Goal: Task Accomplishment & Management: Complete application form

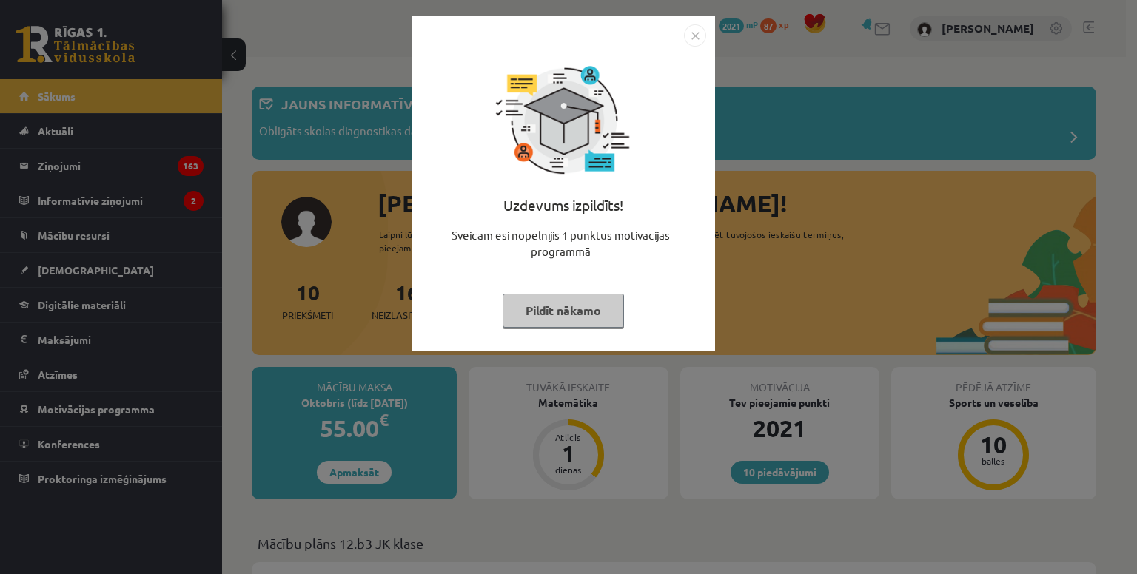
click at [694, 42] on img "Close" at bounding box center [695, 35] width 22 height 22
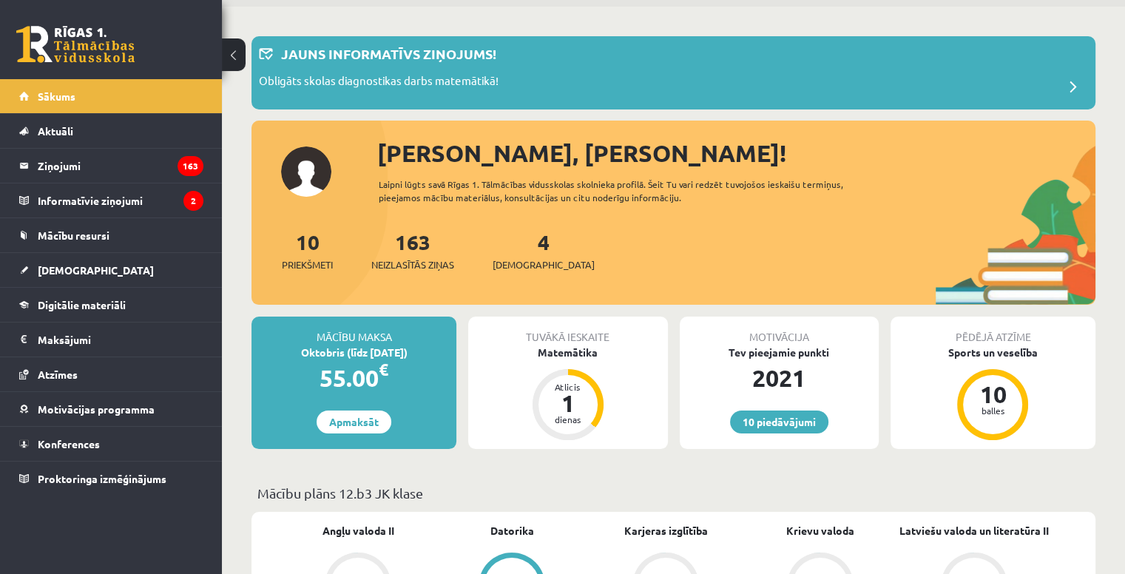
scroll to position [74, 0]
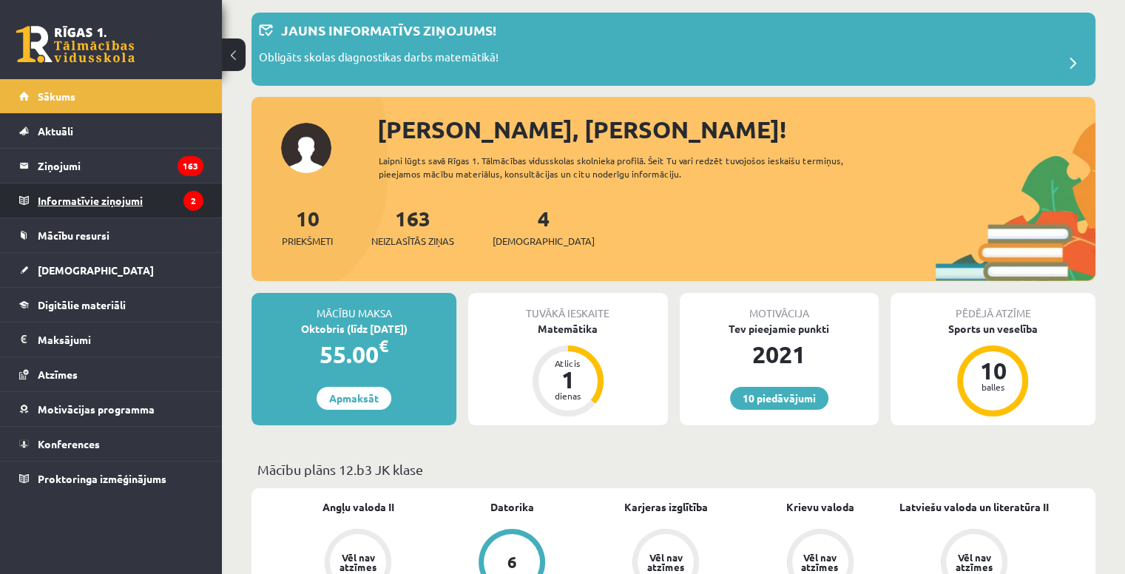
click at [132, 187] on legend "Informatīvie ziņojumi 2" at bounding box center [121, 201] width 166 height 34
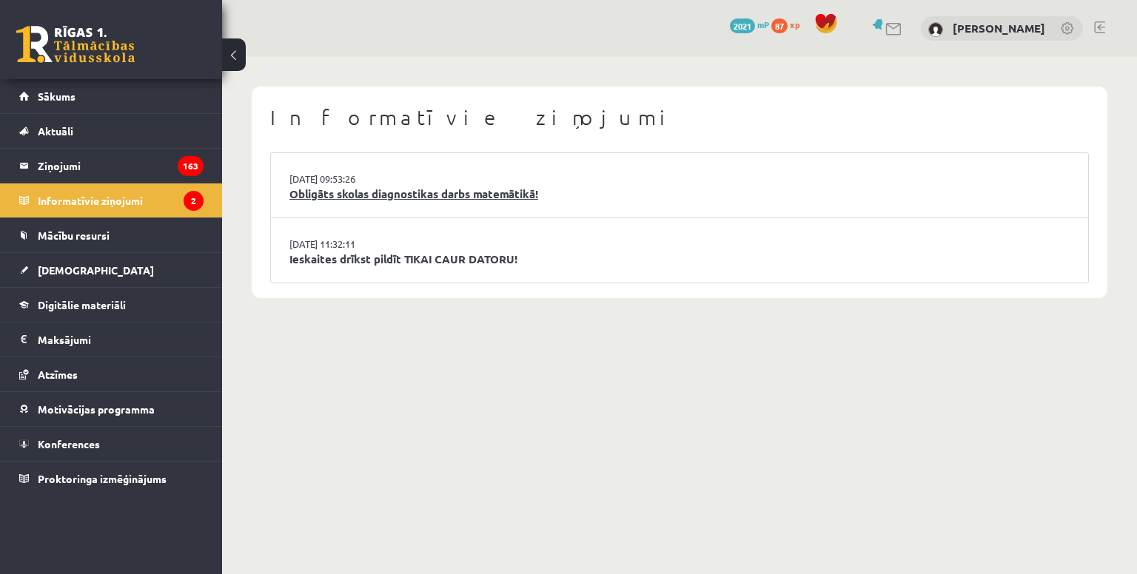
click at [319, 197] on link "Obligāts skolas diagnostikas darbs matemātikā!" at bounding box center [679, 194] width 780 height 17
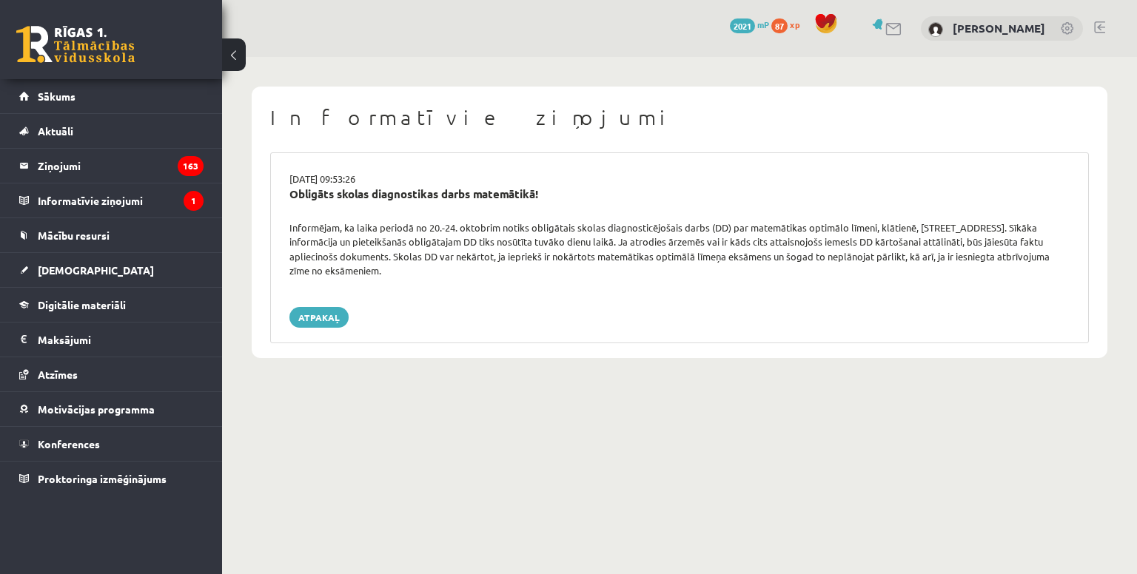
click at [770, 119] on h1 "Informatīvie ziņojumi" at bounding box center [679, 117] width 818 height 25
click at [108, 194] on legend "Informatīvie ziņojumi 1" at bounding box center [121, 201] width 166 height 34
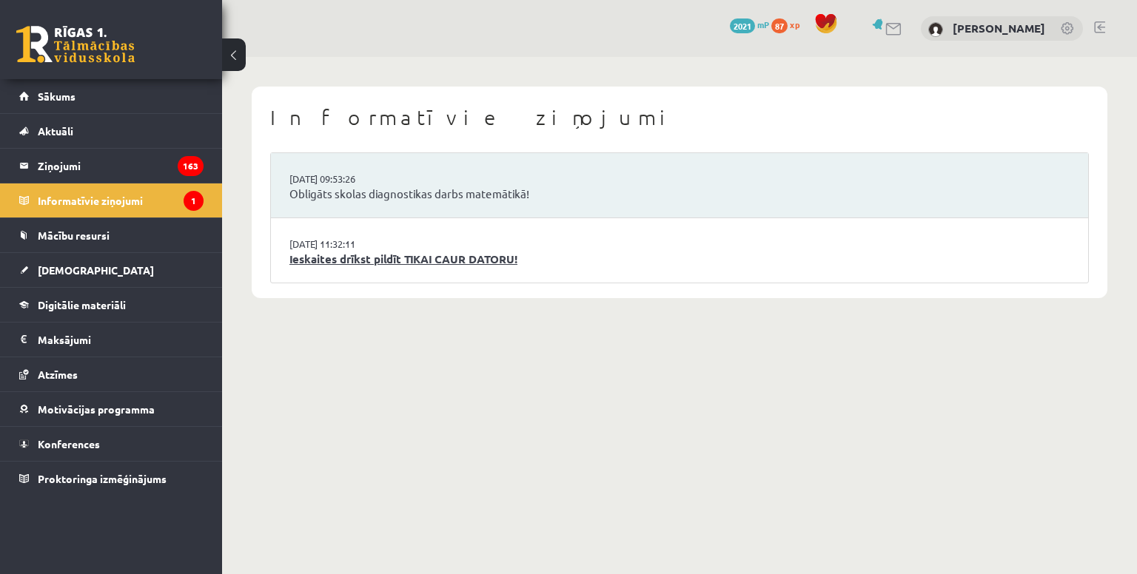
click at [426, 261] on link "Ieskaites drīkst pildīt TIKAI CAUR DATORU!" at bounding box center [679, 259] width 780 height 17
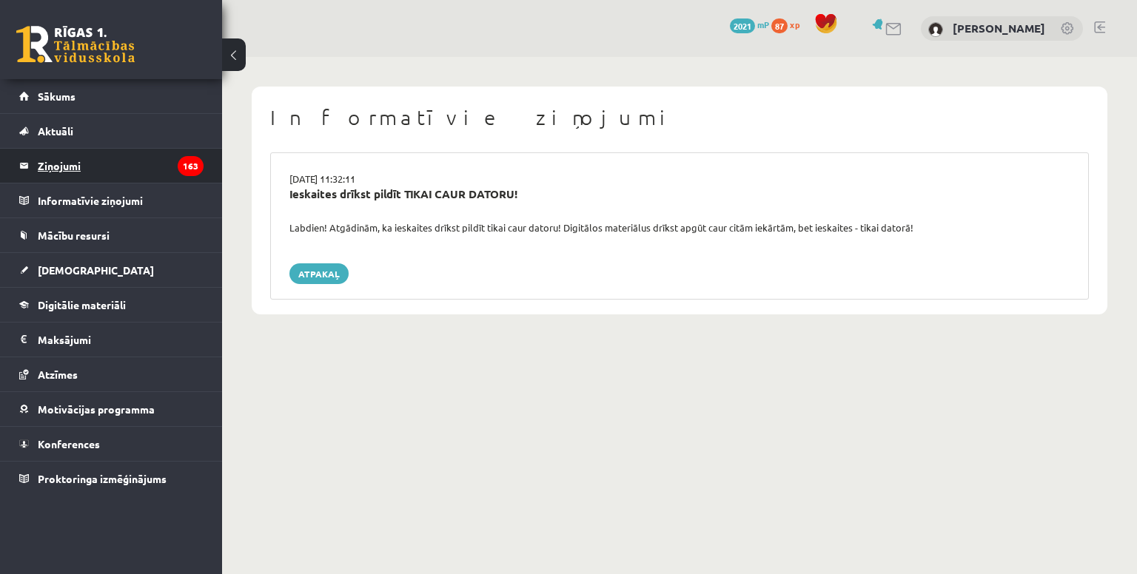
click at [169, 172] on legend "Ziņojumi 163" at bounding box center [121, 166] width 166 height 34
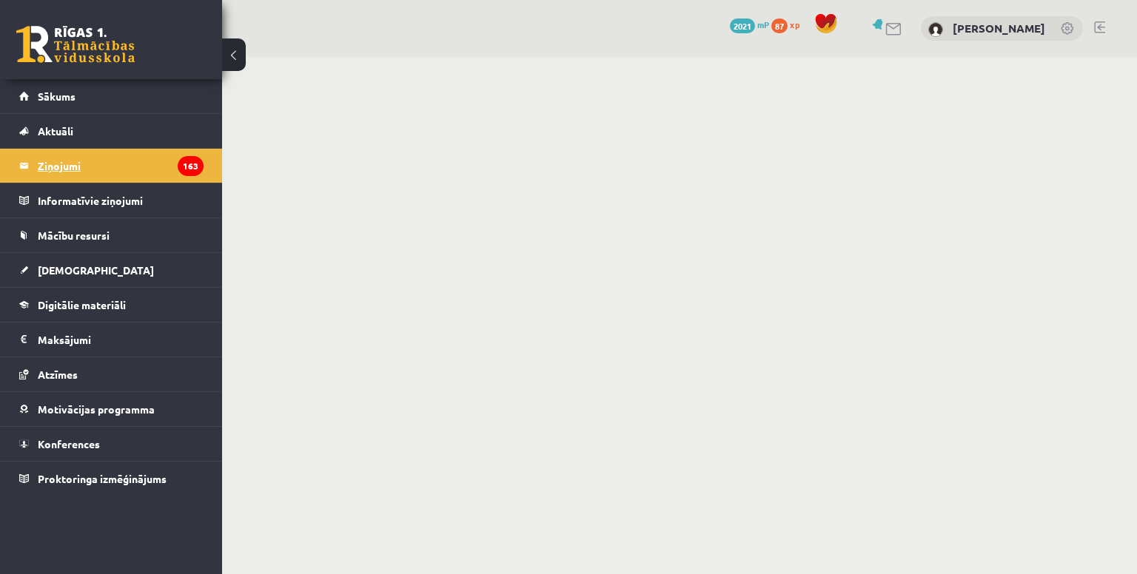
click at [69, 164] on legend "Ziņojumi 163" at bounding box center [121, 166] width 166 height 34
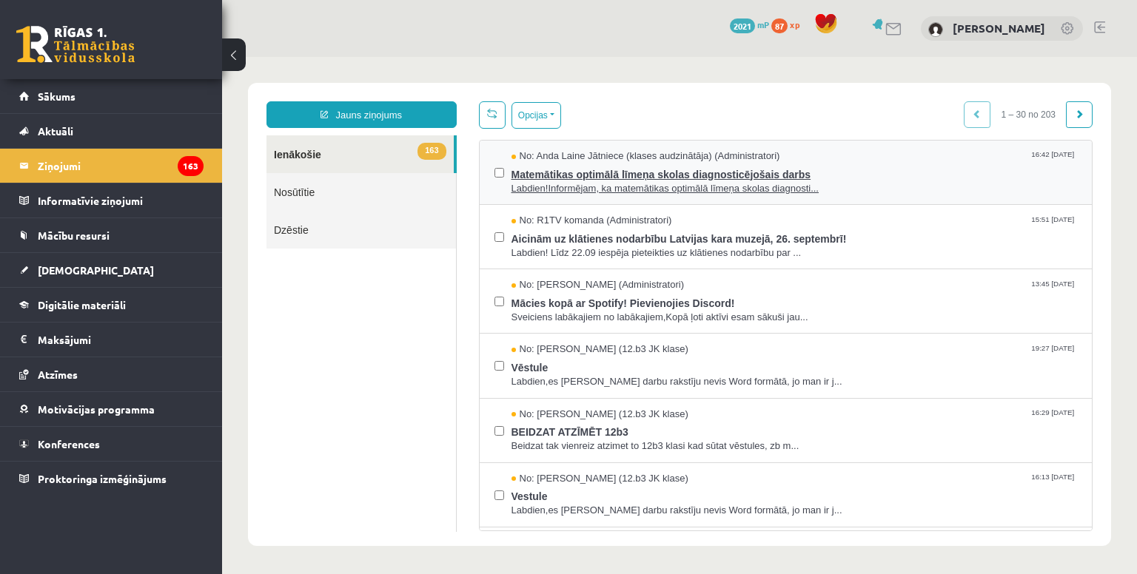
click at [595, 179] on span "Matemātikas optimālā līmeņa skolas diagnosticējošais darbs" at bounding box center [794, 173] width 566 height 18
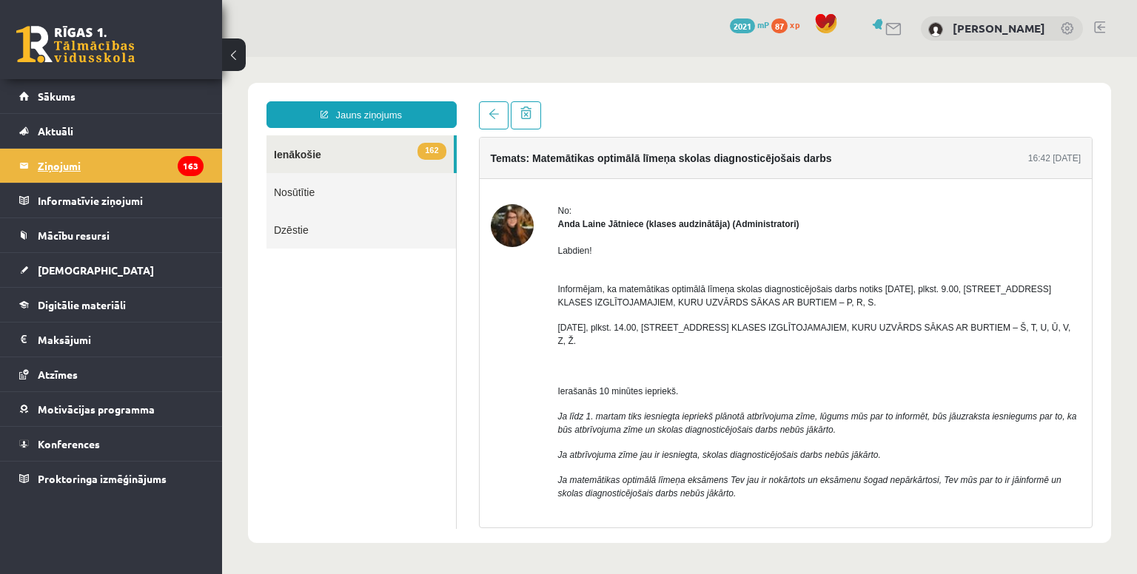
click at [92, 151] on legend "Ziņojumi 163" at bounding box center [121, 166] width 166 height 34
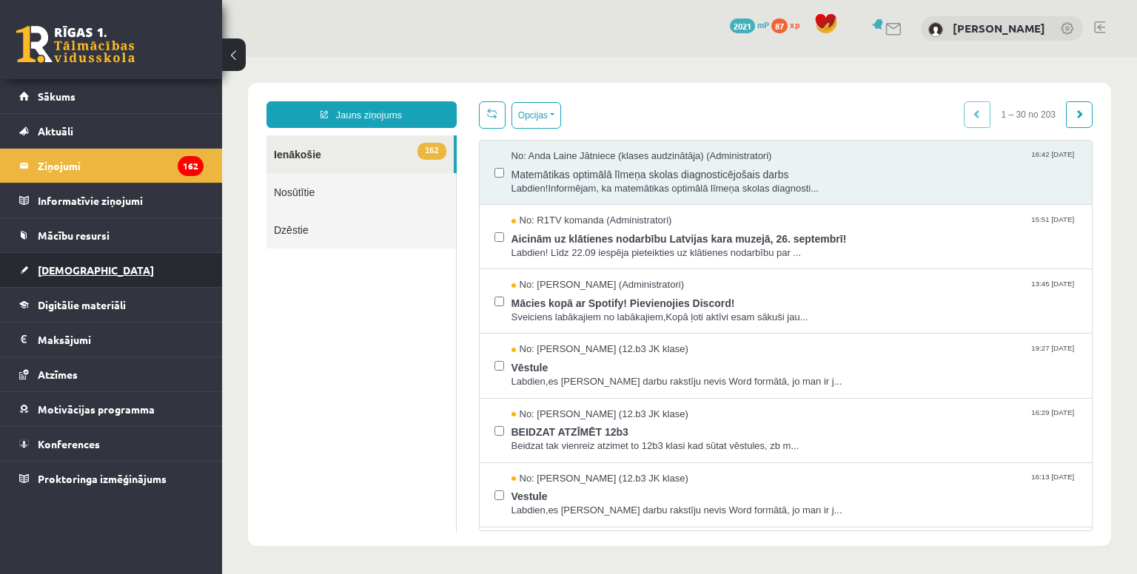
click at [83, 276] on link "[DEMOGRAPHIC_DATA]" at bounding box center [111, 270] width 184 height 34
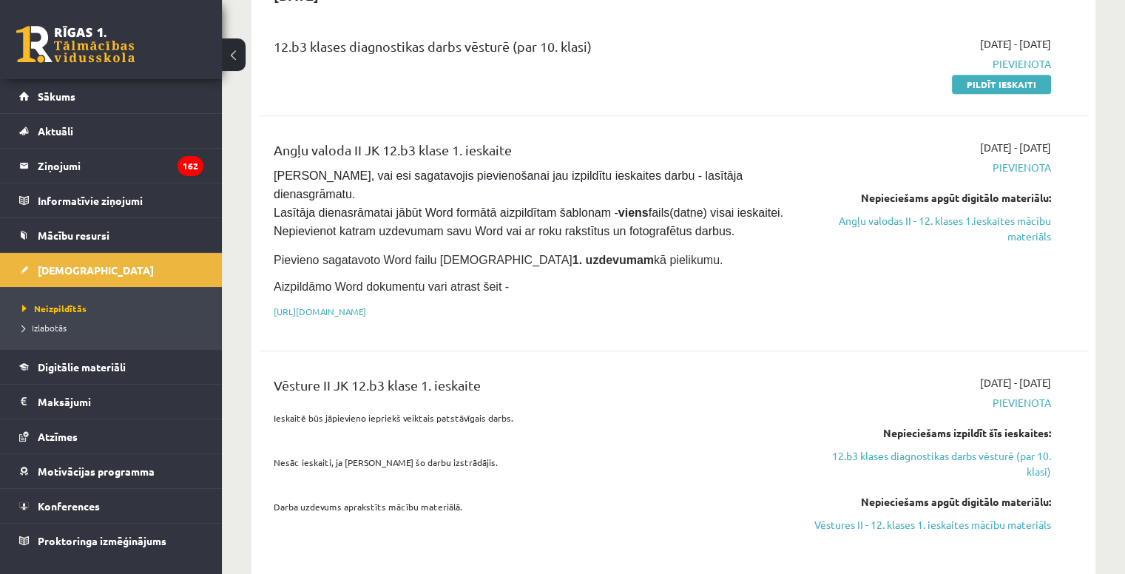
scroll to position [888, 0]
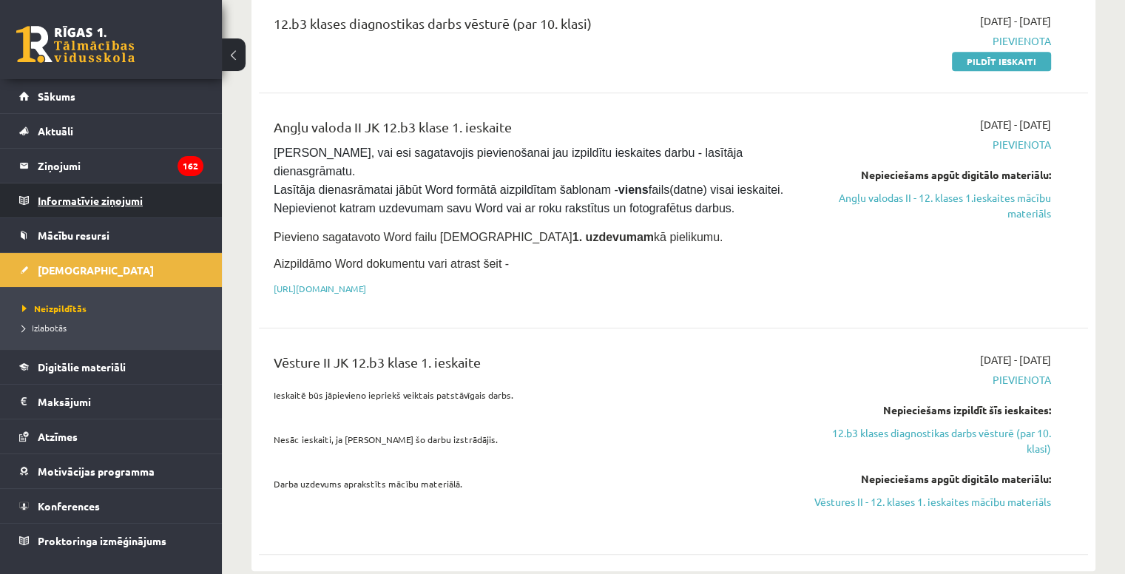
click at [90, 201] on legend "Informatīvie ziņojumi 0" at bounding box center [121, 201] width 166 height 34
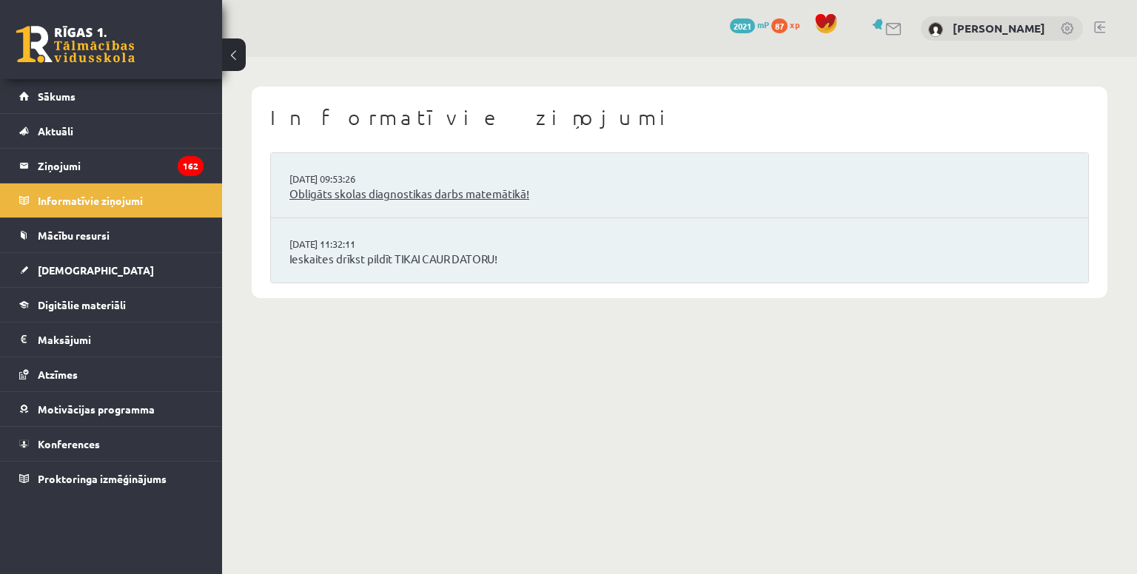
click at [415, 195] on link "Obligāts skolas diagnostikas darbs matemātikā!" at bounding box center [679, 194] width 780 height 17
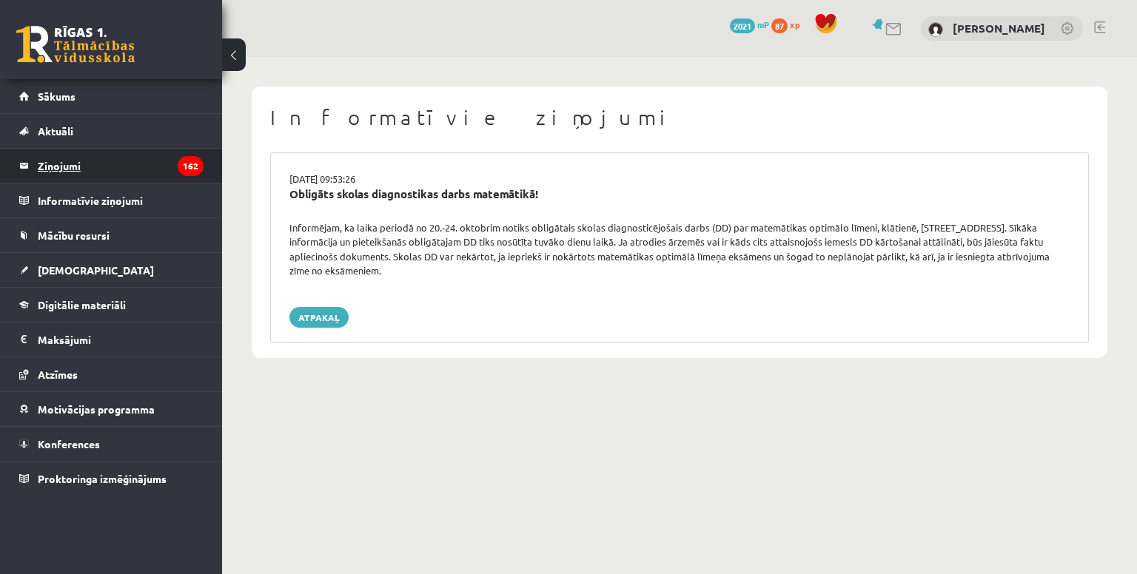
click at [122, 161] on legend "Ziņojumi 162" at bounding box center [121, 166] width 166 height 34
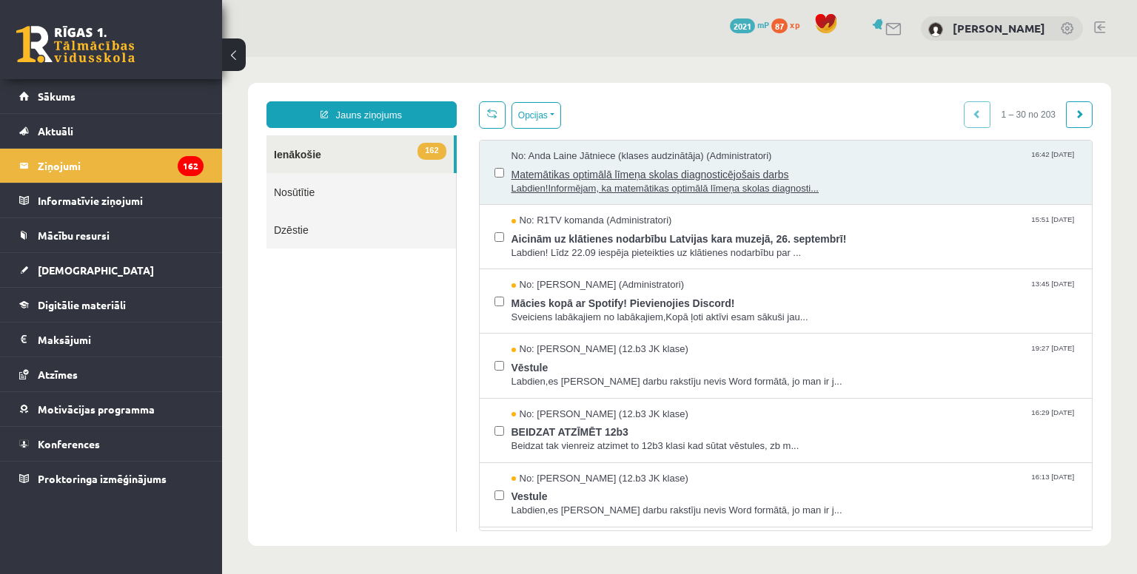
click at [561, 182] on span "Labdien!Informējam, ka matemātikas optimālā līmeņa skolas diagnosti..." at bounding box center [794, 189] width 566 height 14
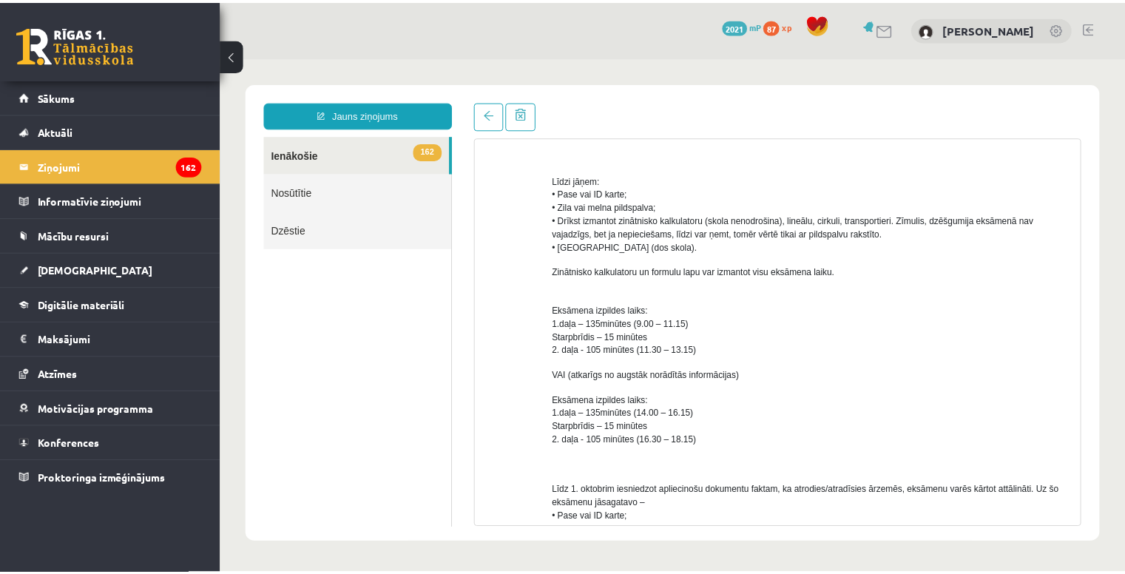
scroll to position [511, 0]
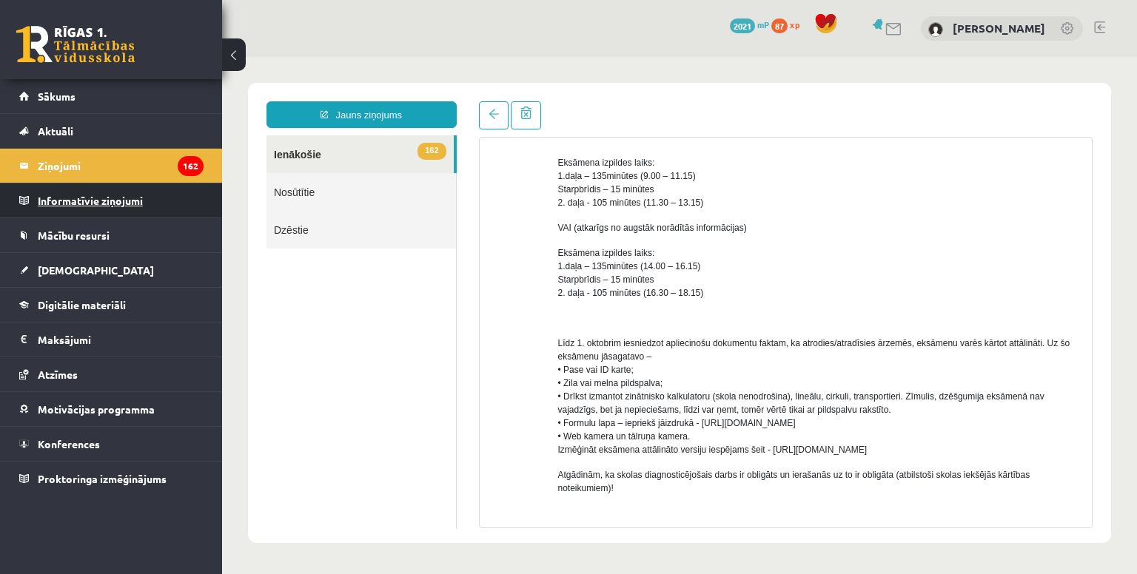
click at [106, 207] on legend "Informatīvie ziņojumi 0" at bounding box center [121, 201] width 166 height 34
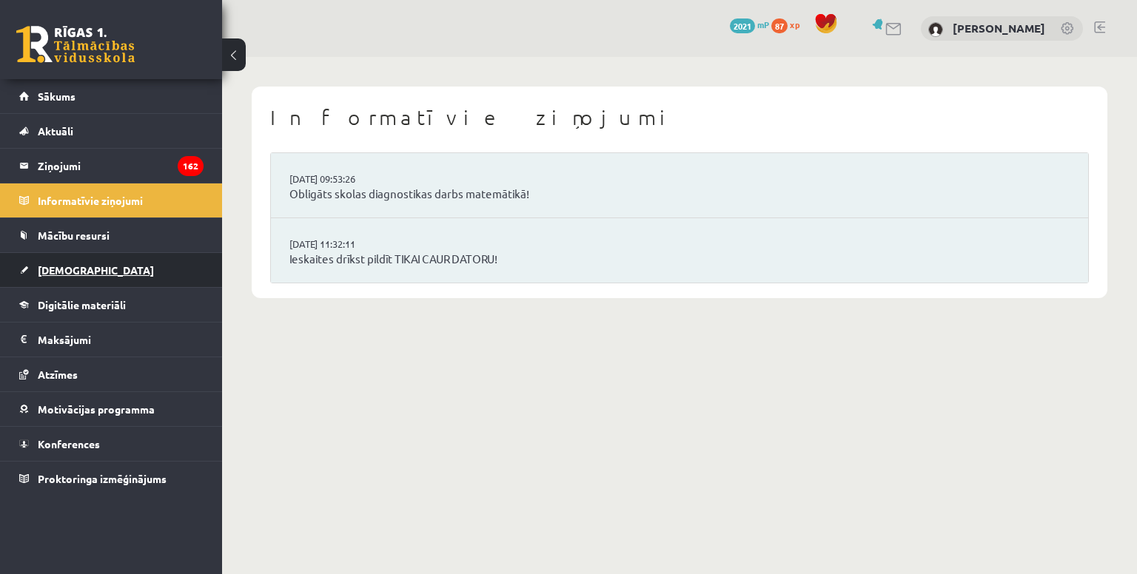
click at [87, 274] on link "[DEMOGRAPHIC_DATA]" at bounding box center [111, 270] width 184 height 34
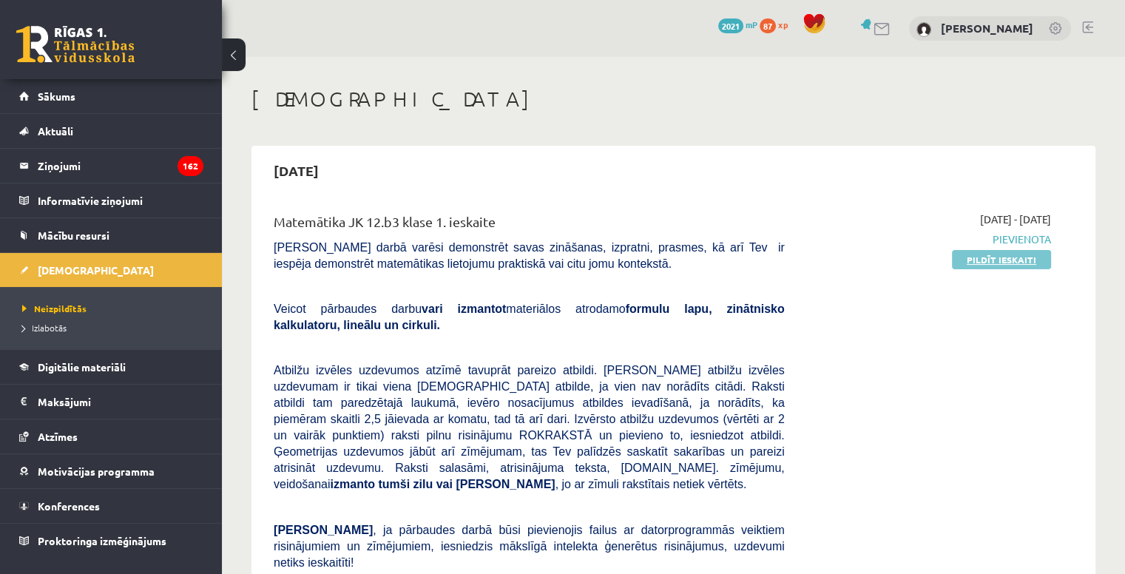
click at [1027, 255] on link "Pildīt ieskaiti" at bounding box center [1001, 259] width 99 height 19
click at [516, 276] on div "Matemātika JK 12.b3 klase 1. ieskaite Pārbaudes darbā varēsi demonstrēt savas z…" at bounding box center [529, 486] width 533 height 549
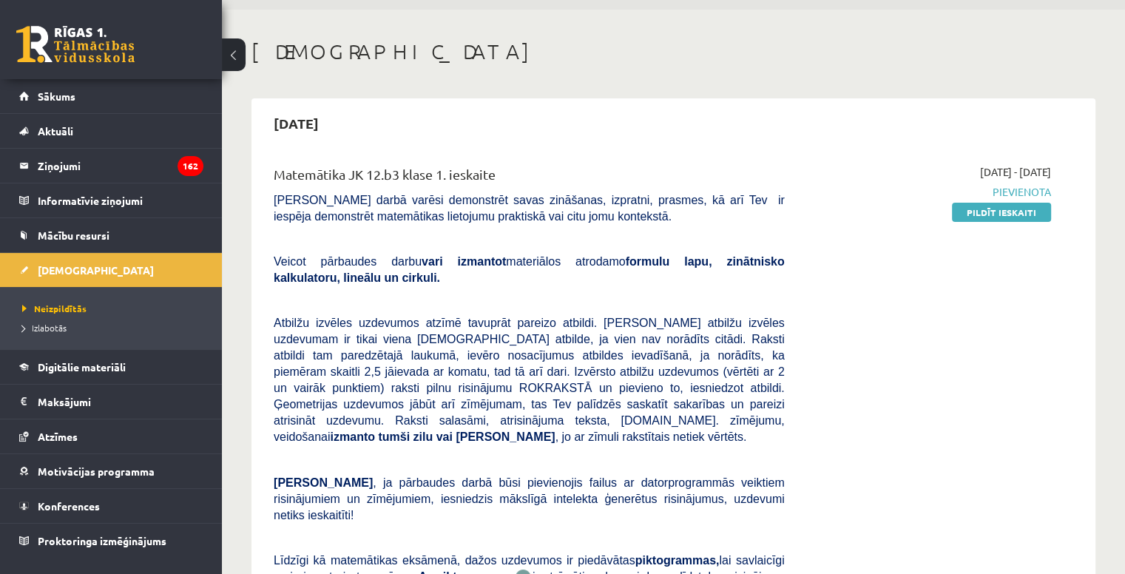
scroll to position [74, 0]
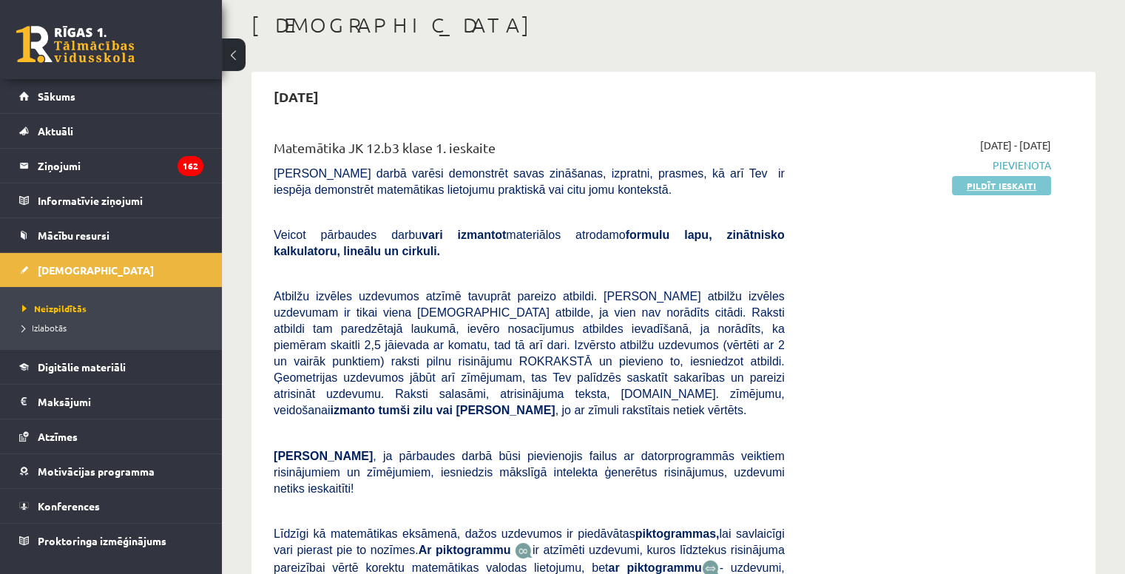
click at [974, 178] on link "Pildīt ieskaiti" at bounding box center [1001, 185] width 99 height 19
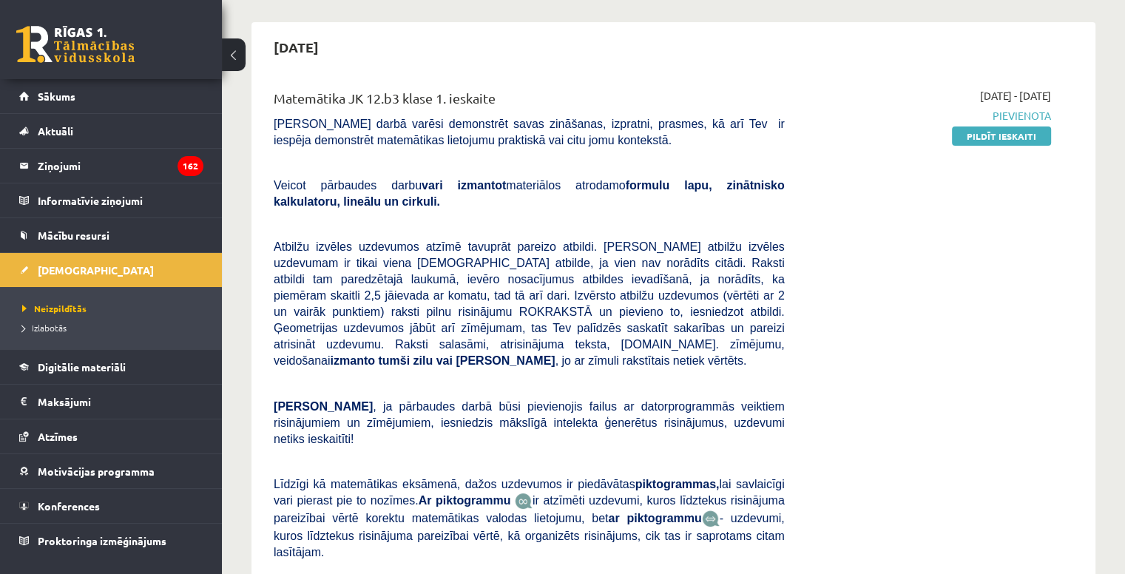
scroll to position [148, 0]
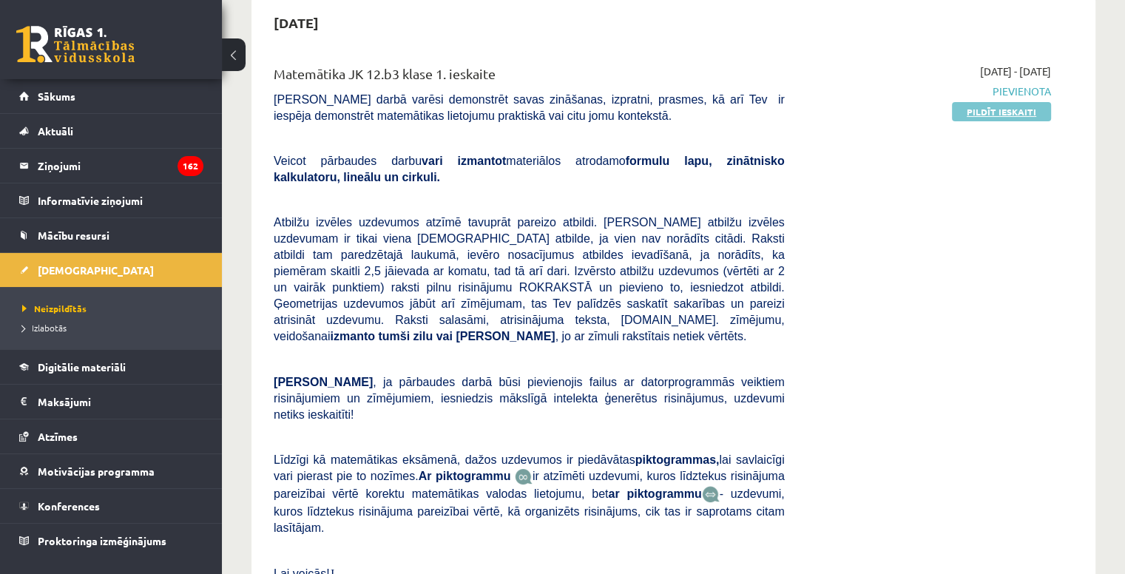
click at [973, 107] on link "Pildīt ieskaiti" at bounding box center [1001, 111] width 99 height 19
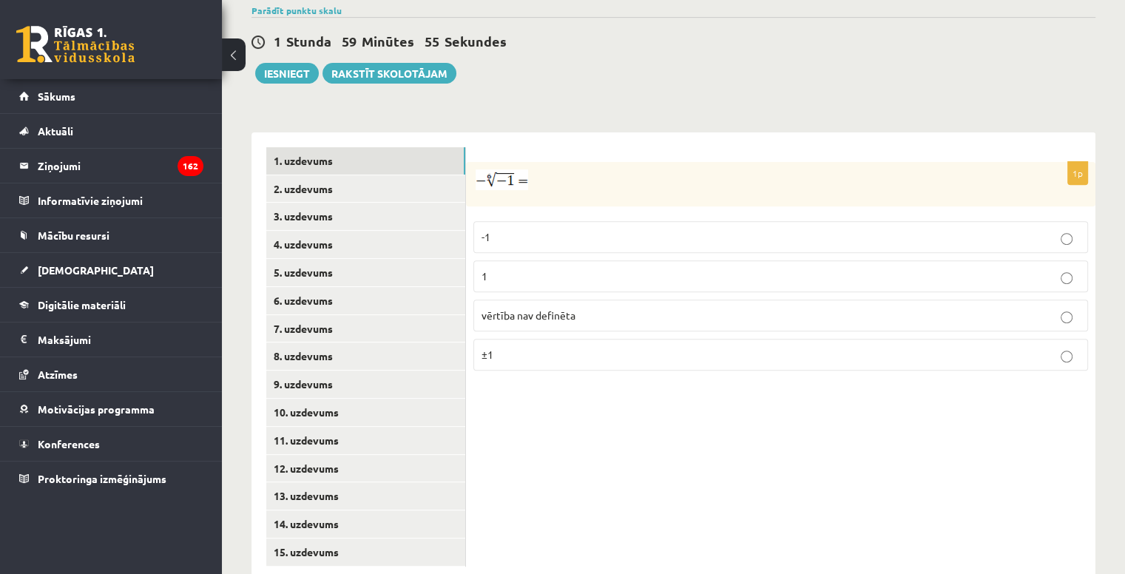
scroll to position [530, 0]
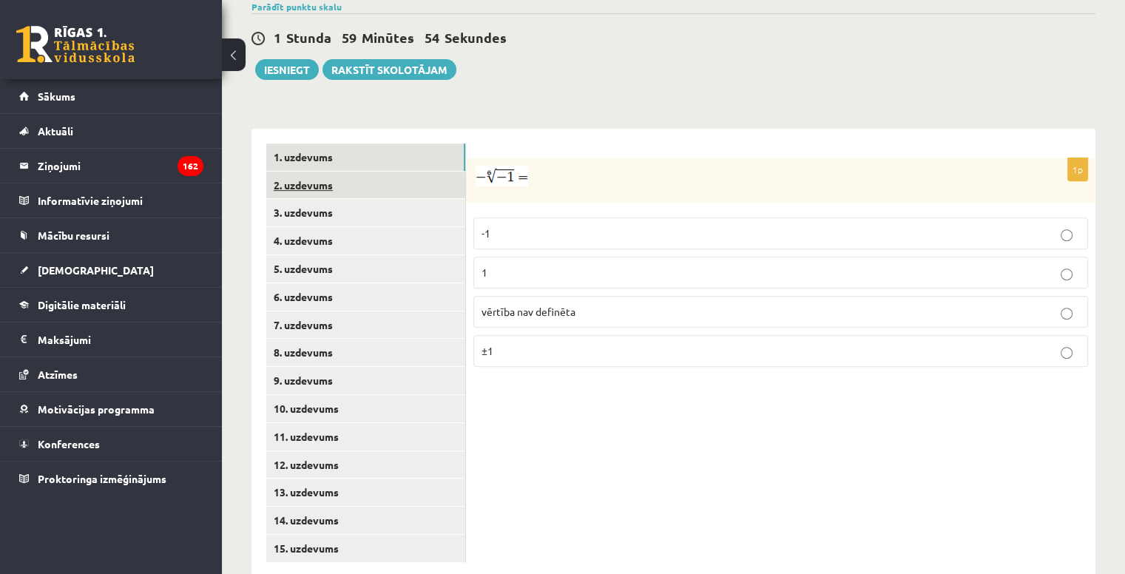
click at [343, 172] on link "2. uzdevums" at bounding box center [365, 185] width 199 height 27
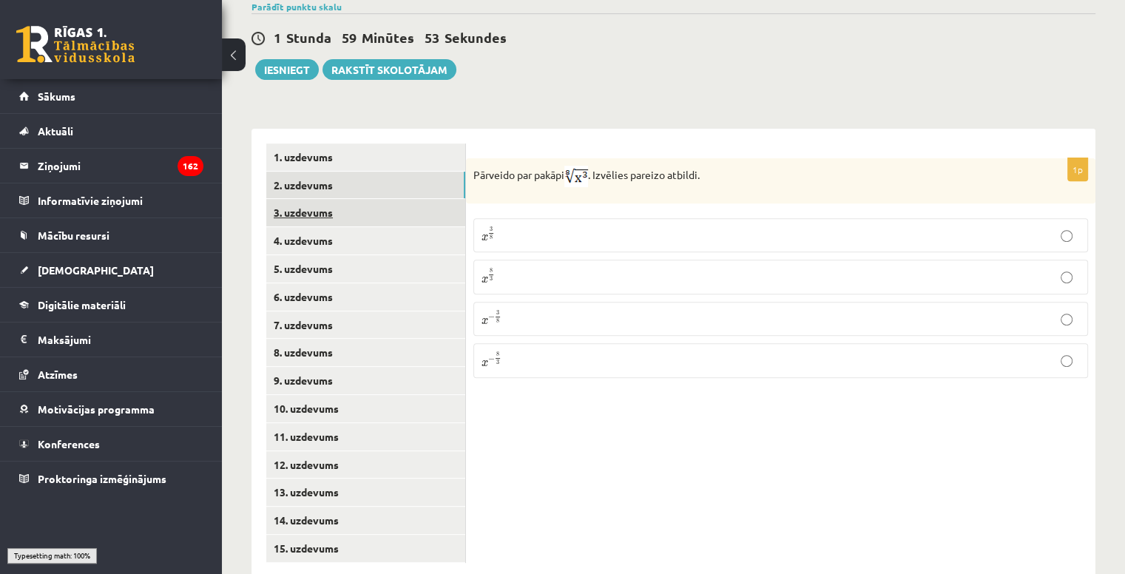
click at [355, 199] on link "3. uzdevums" at bounding box center [365, 212] width 199 height 27
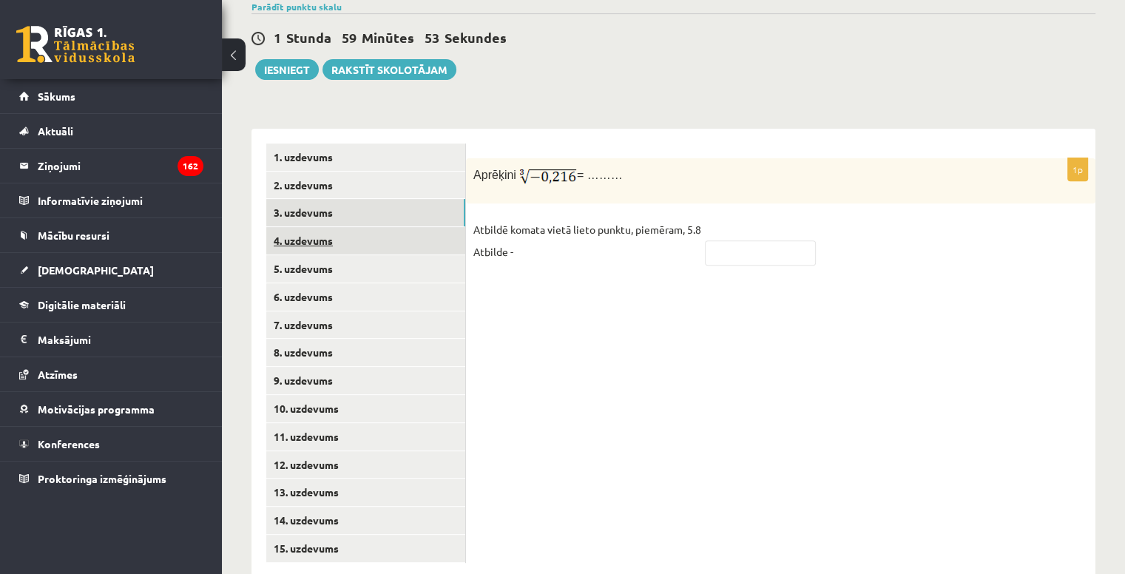
click at [351, 227] on link "4. uzdevums" at bounding box center [365, 240] width 199 height 27
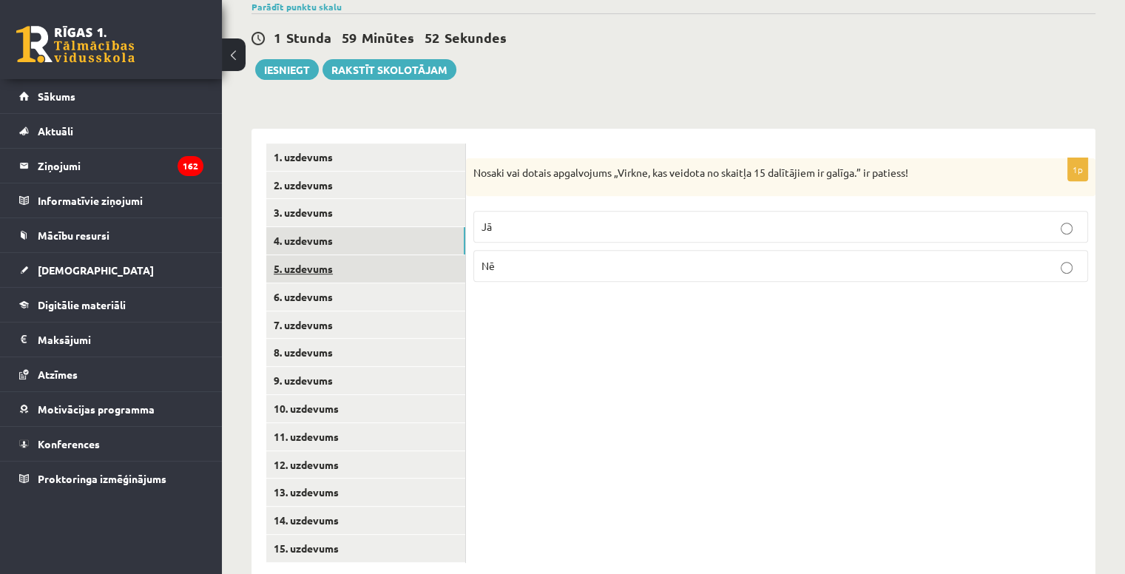
click at [361, 255] on link "5. uzdevums" at bounding box center [365, 268] width 199 height 27
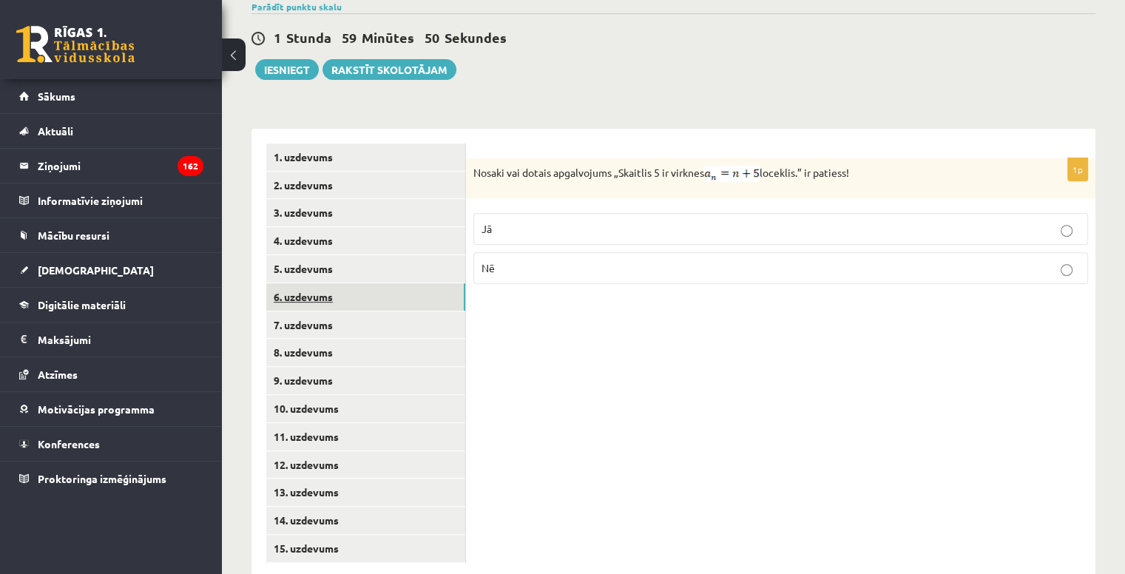
click at [368, 283] on link "6. uzdevums" at bounding box center [365, 296] width 199 height 27
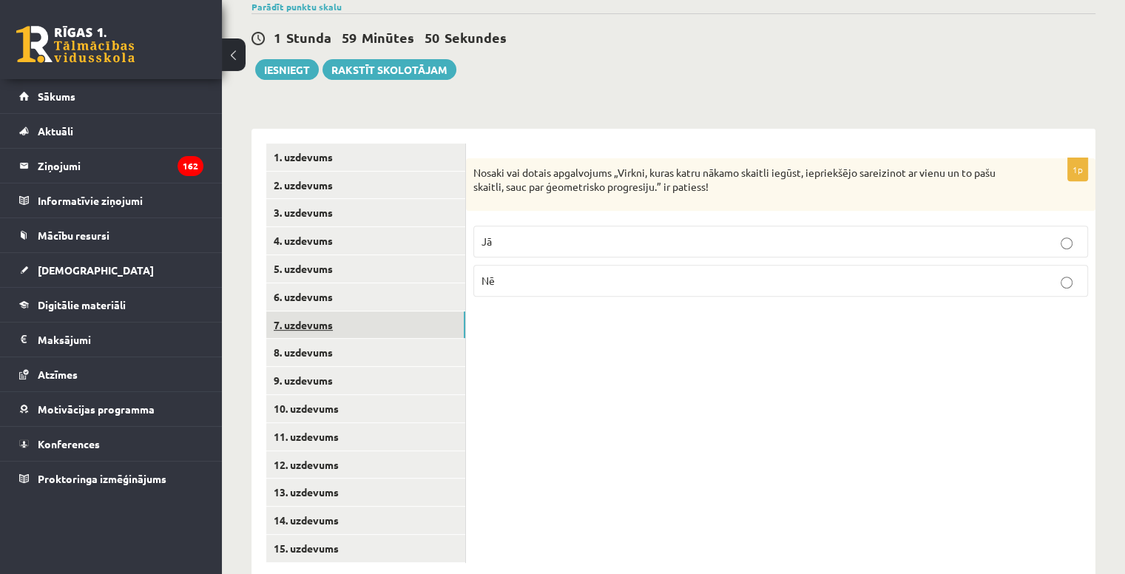
click at [370, 312] on link "7. uzdevums" at bounding box center [365, 325] width 199 height 27
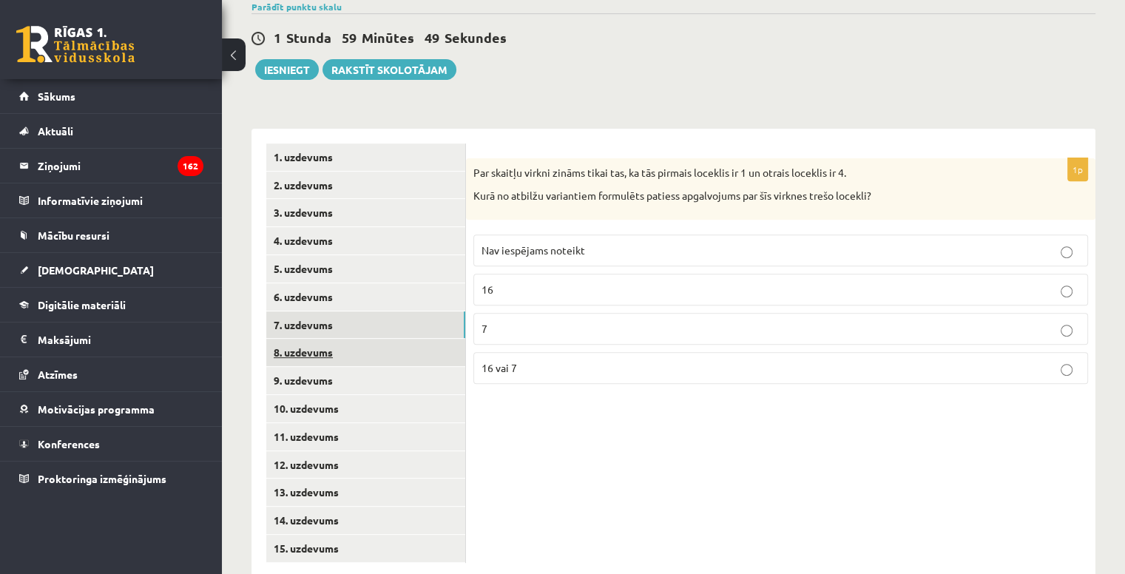
click at [369, 339] on link "8. uzdevums" at bounding box center [365, 352] width 199 height 27
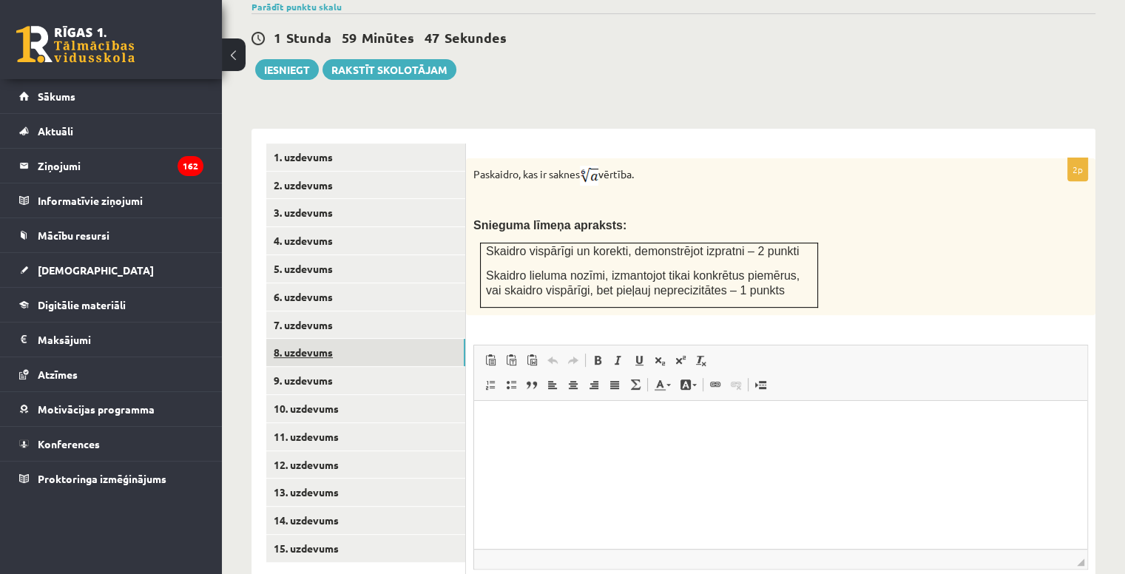
scroll to position [0, 0]
click at [394, 367] on link "9. uzdevums" at bounding box center [365, 380] width 199 height 27
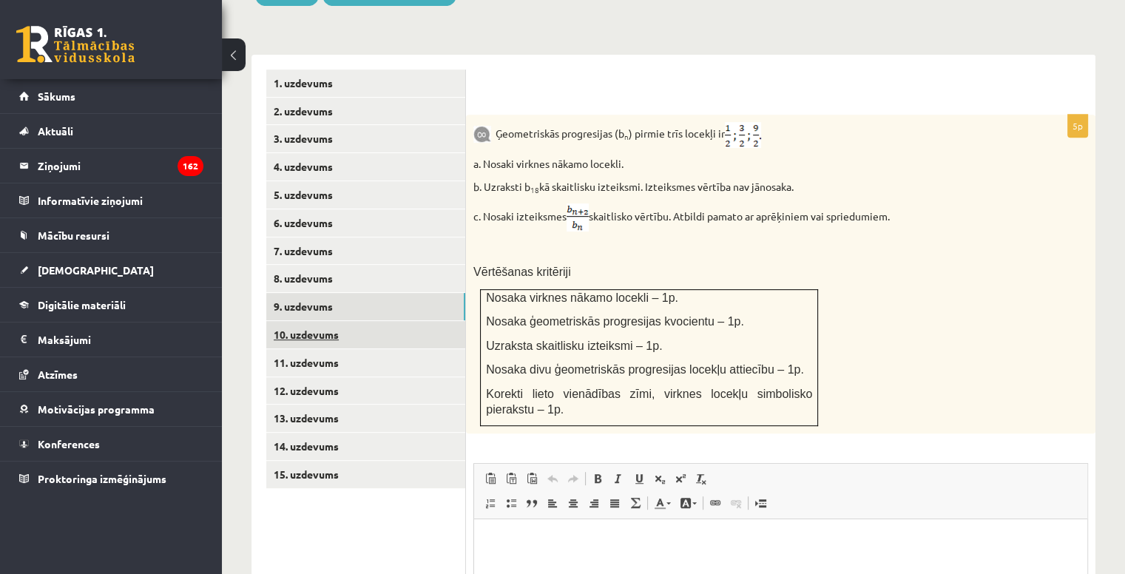
click at [379, 321] on link "10. uzdevums" at bounding box center [365, 334] width 199 height 27
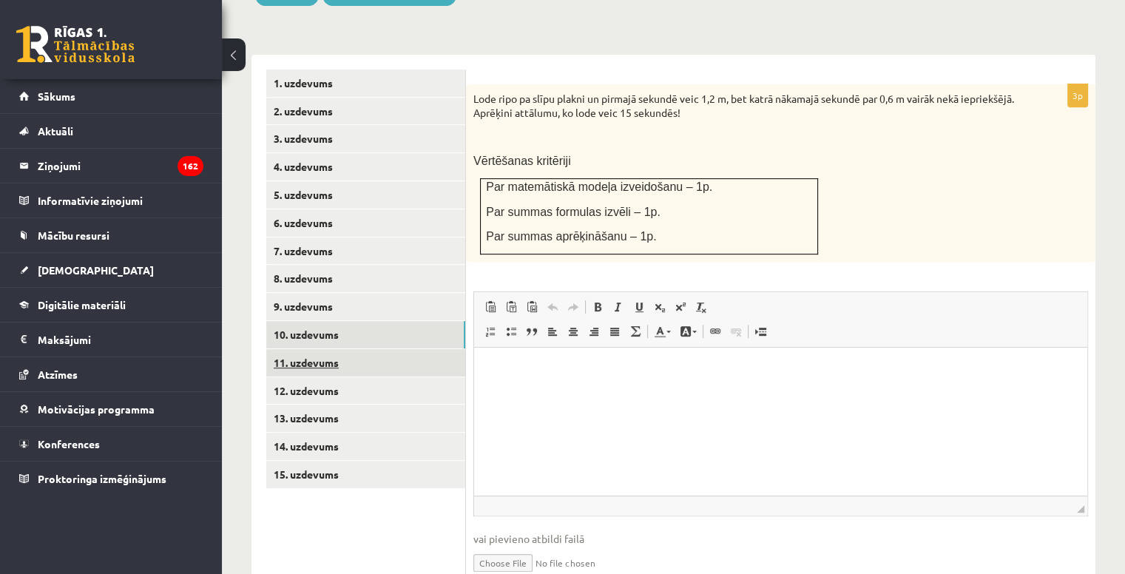
click at [355, 349] on link "11. uzdevums" at bounding box center [365, 362] width 199 height 27
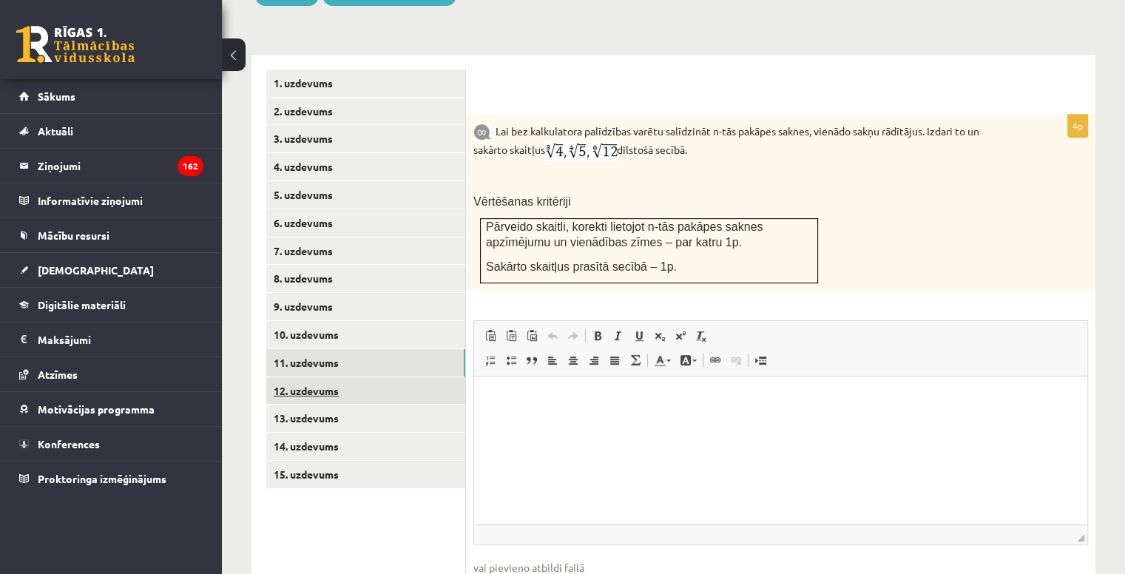
click at [362, 377] on link "12. uzdevums" at bounding box center [365, 390] width 199 height 27
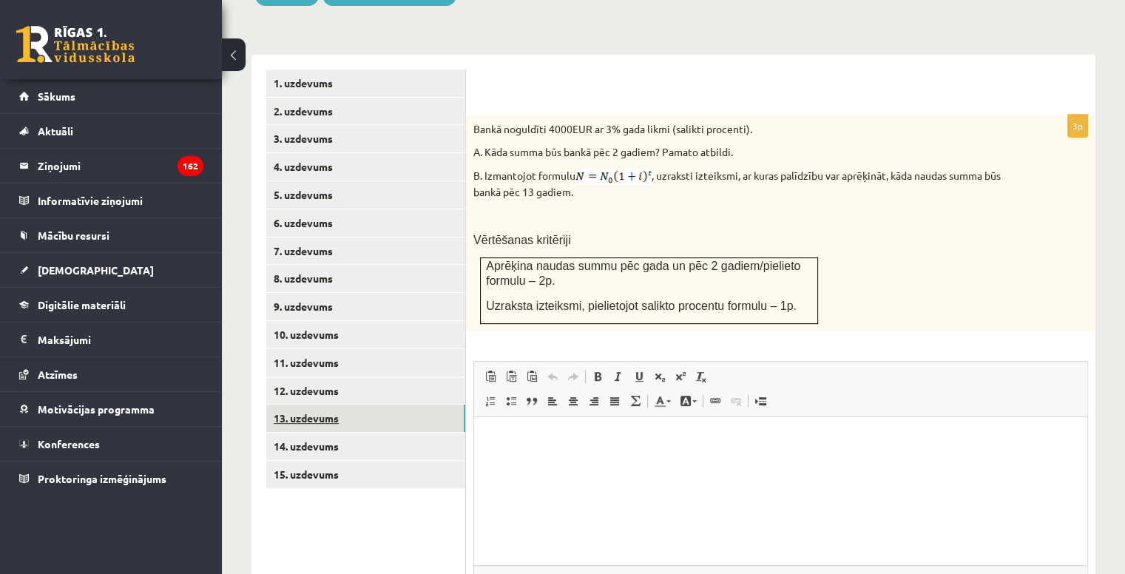
click at [309, 405] on link "13. uzdevums" at bounding box center [365, 418] width 199 height 27
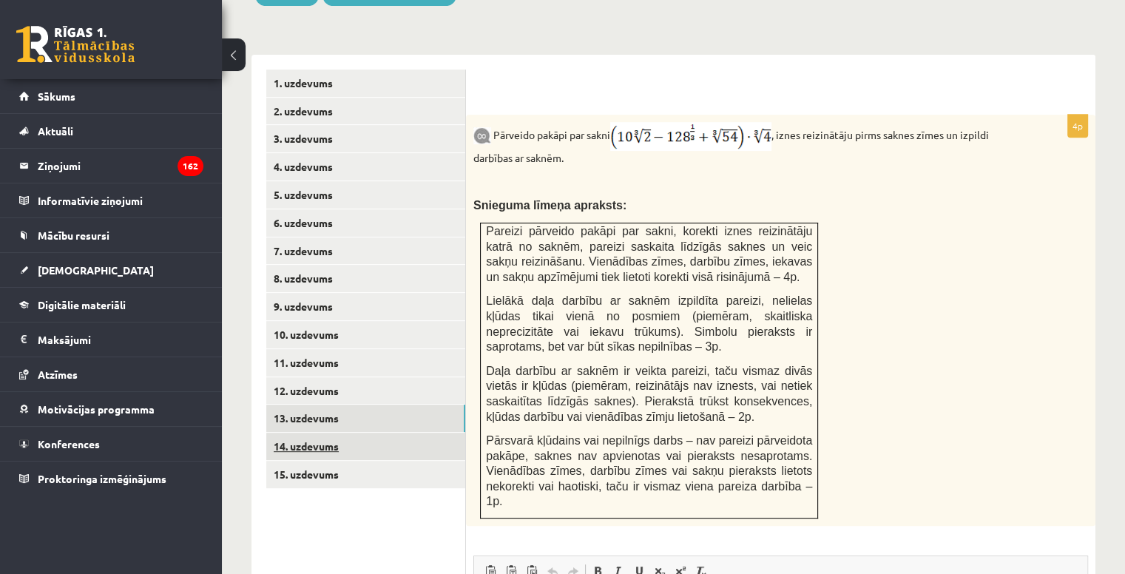
click at [292, 433] on link "14. uzdevums" at bounding box center [365, 446] width 199 height 27
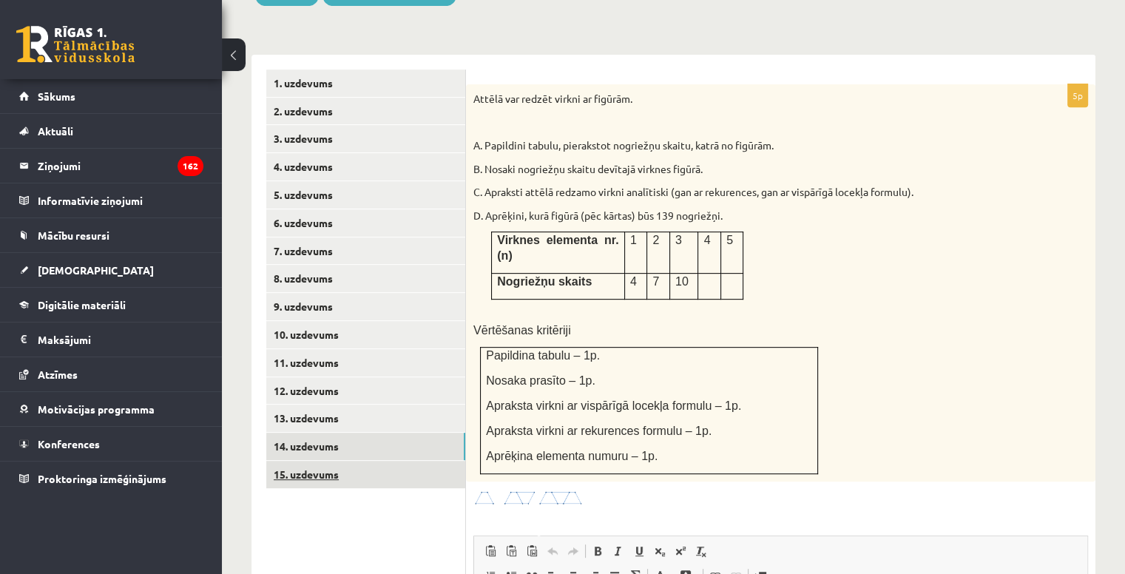
click at [287, 461] on link "15. uzdevums" at bounding box center [365, 474] width 199 height 27
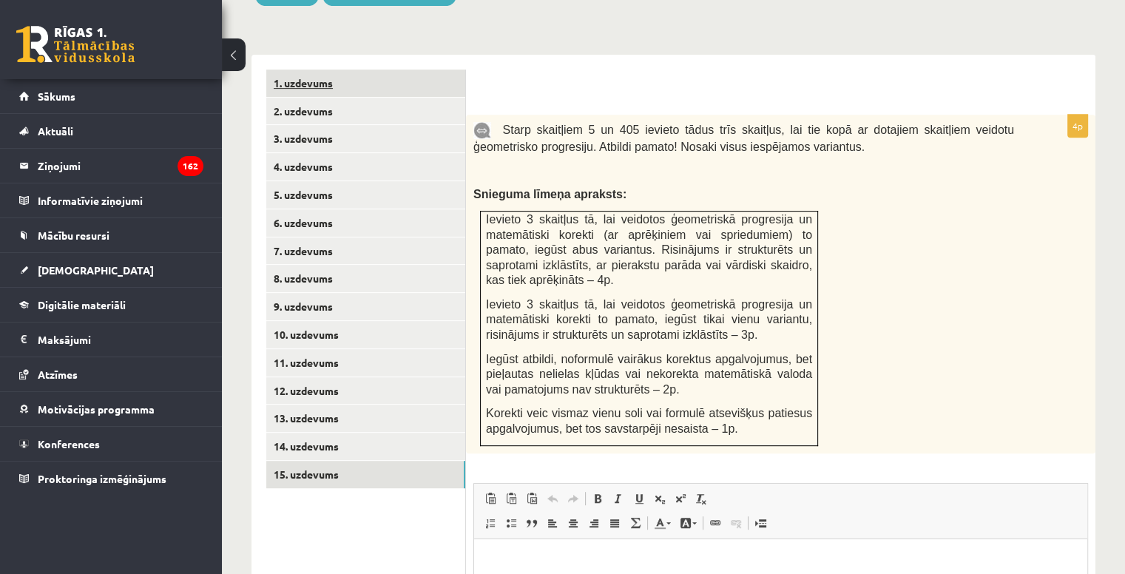
click at [337, 70] on link "1. uzdevums" at bounding box center [365, 83] width 199 height 27
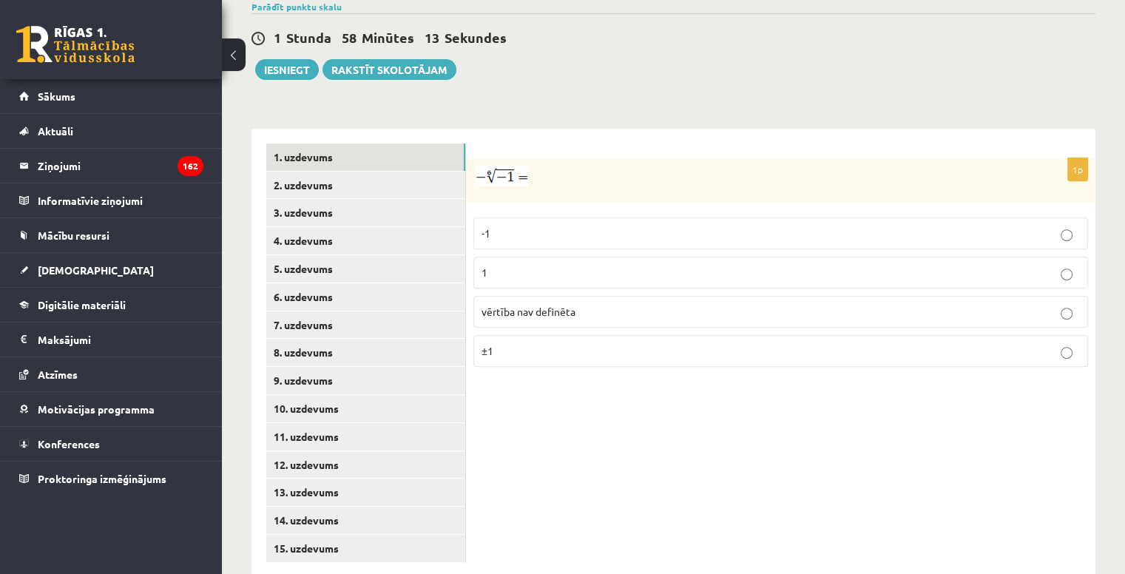
click at [551, 296] on label "vērtība nav definēta" at bounding box center [781, 312] width 615 height 32
click at [621, 257] on label "1" at bounding box center [781, 273] width 615 height 32
click at [602, 218] on label "-1" at bounding box center [781, 234] width 615 height 32
click at [603, 304] on p "vērtība nav definēta" at bounding box center [781, 312] width 599 height 16
click at [562, 296] on label "vērtība nav definēta" at bounding box center [781, 312] width 615 height 32
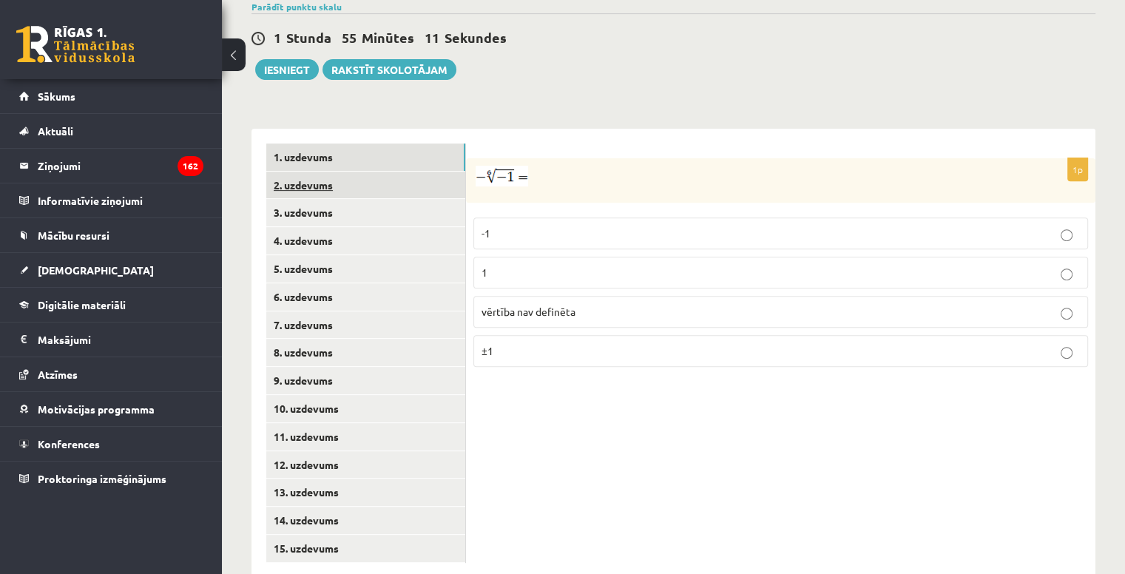
click at [325, 172] on link "2. uzdevums" at bounding box center [365, 185] width 199 height 27
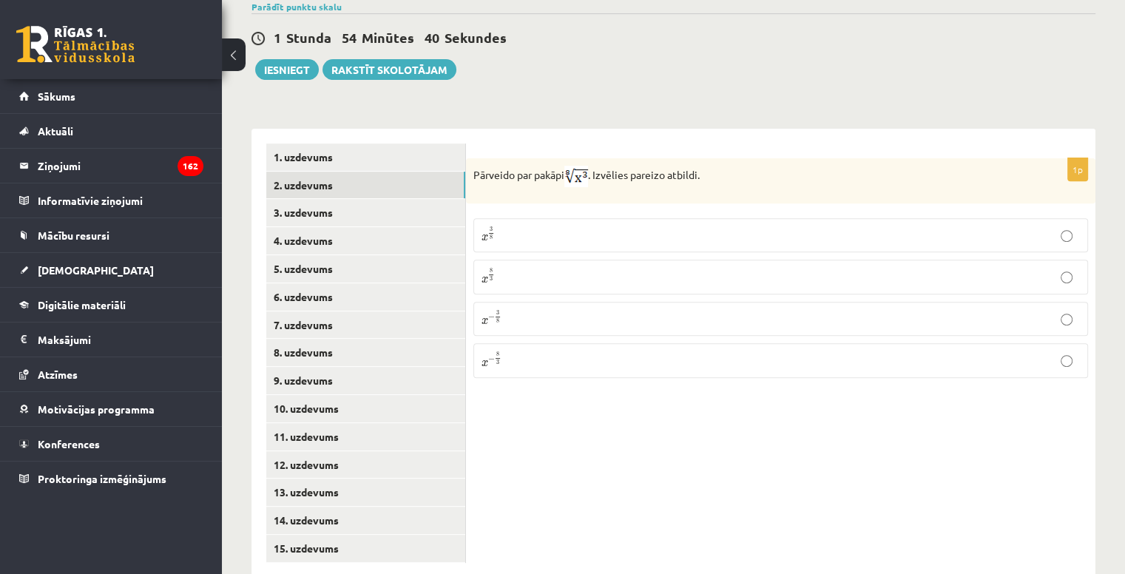
click at [512, 268] on p "x 8 3 x 8 3" at bounding box center [781, 277] width 599 height 18
click at [525, 218] on label "x 3 8 x 3 8" at bounding box center [781, 235] width 615 height 34
click at [331, 199] on link "3. uzdevums" at bounding box center [365, 212] width 199 height 27
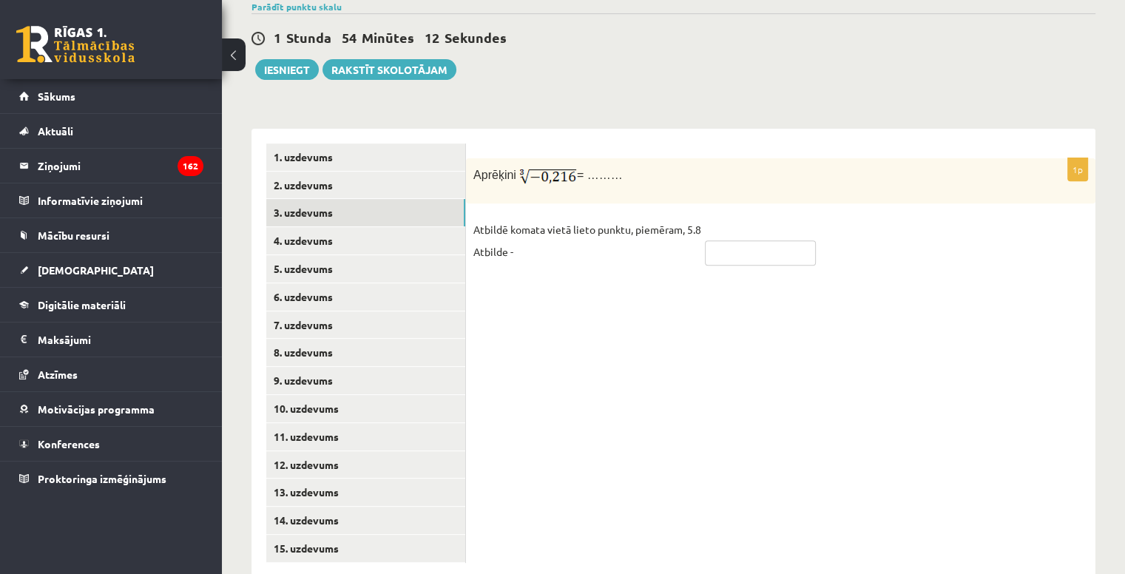
click at [731, 240] on input "text" at bounding box center [760, 252] width 111 height 25
type input "****"
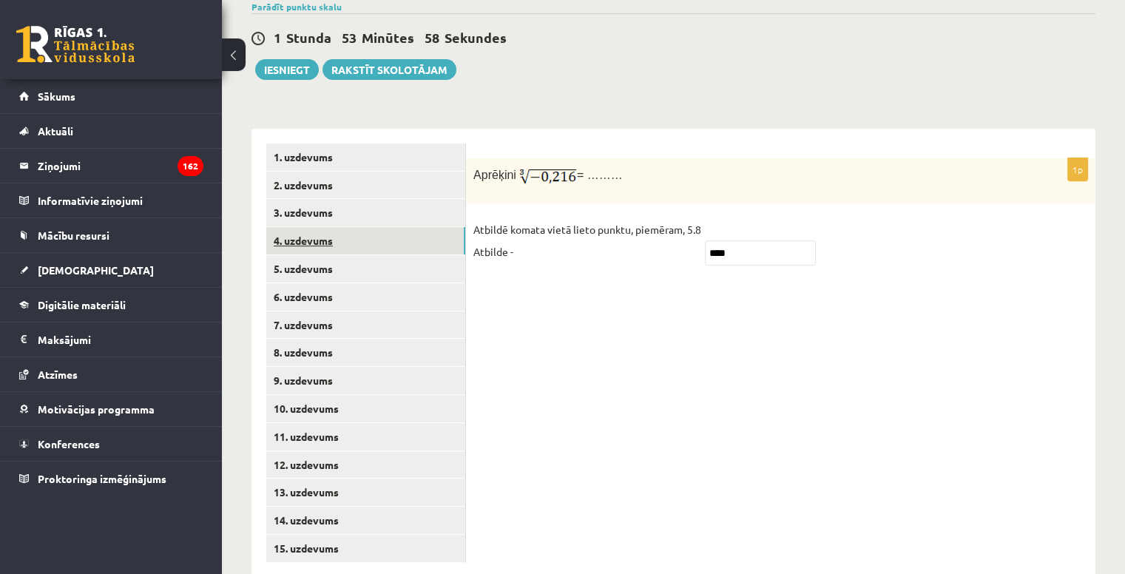
click at [400, 227] on link "4. uzdevums" at bounding box center [365, 240] width 199 height 27
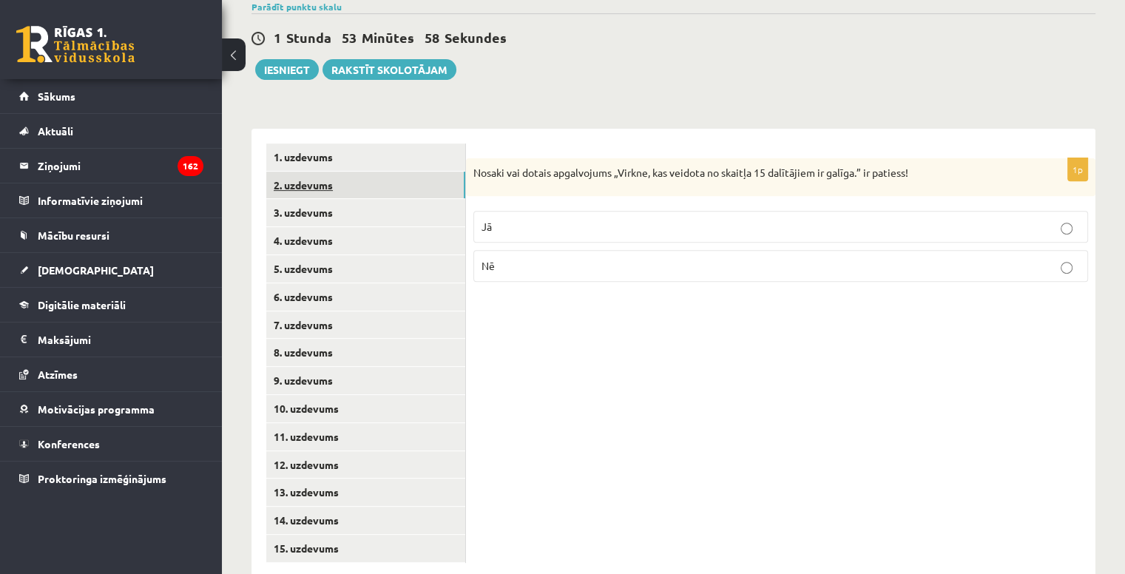
click at [396, 172] on link "2. uzdevums" at bounding box center [365, 185] width 199 height 27
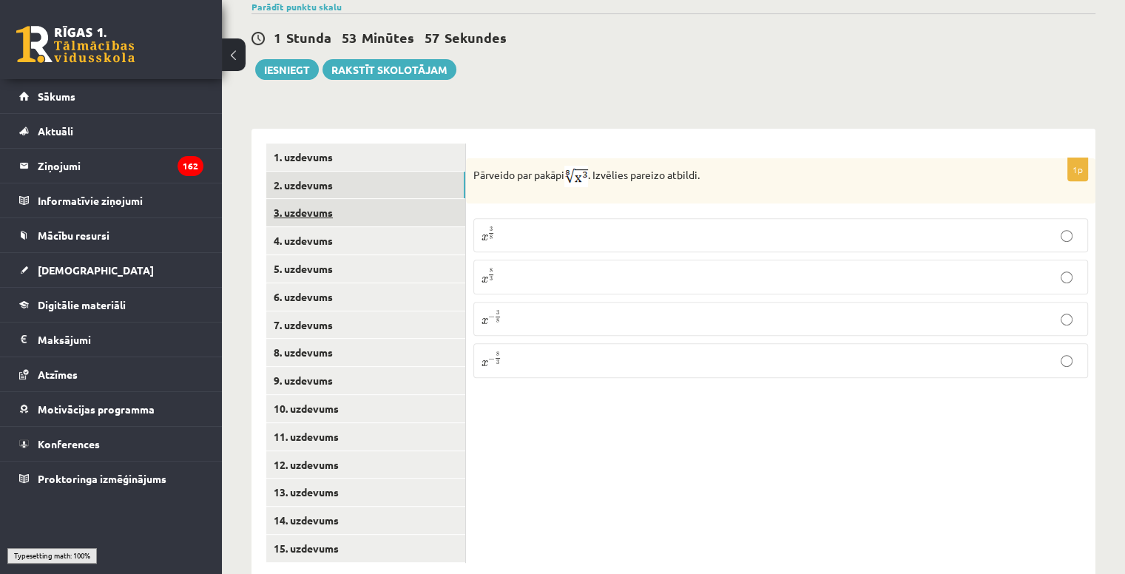
click at [396, 199] on link "3. uzdevums" at bounding box center [365, 212] width 199 height 27
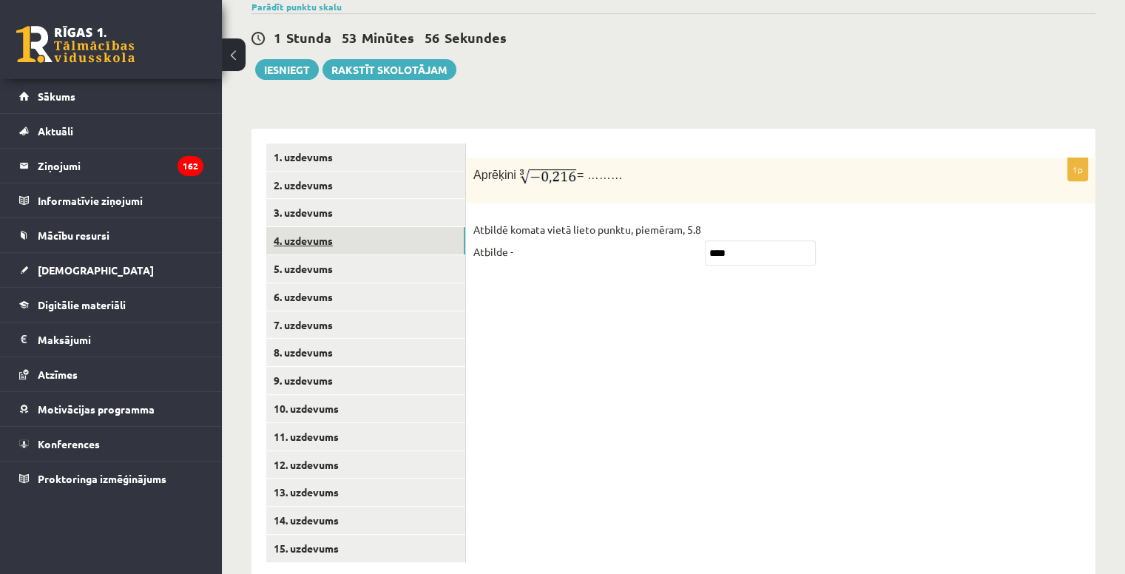
click at [400, 227] on link "4. uzdevums" at bounding box center [365, 240] width 199 height 27
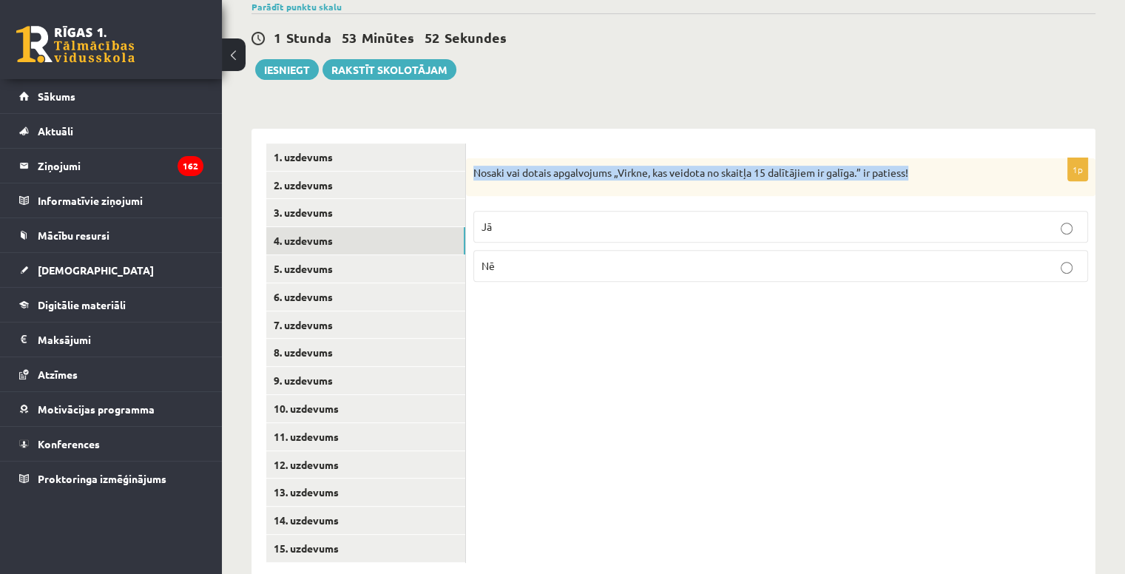
drag, startPoint x: 476, startPoint y: 137, endPoint x: 926, endPoint y: 124, distance: 450.8
click at [926, 158] on div "Nosaki vai dotais apgalvojums „Virkne, kas veidota no skaitļa 15 dalītājiem ir …" at bounding box center [781, 177] width 630 height 38
copy p "Nosaki vai dotais apgalvojums „Virkne, kas veidota no skaitļa 15 dalītājiem ir …"
click at [889, 158] on div "Nosaki vai dotais apgalvojums „Virkne, kas veidota no skaitļa 15 dalītājiem ir …" at bounding box center [781, 177] width 630 height 38
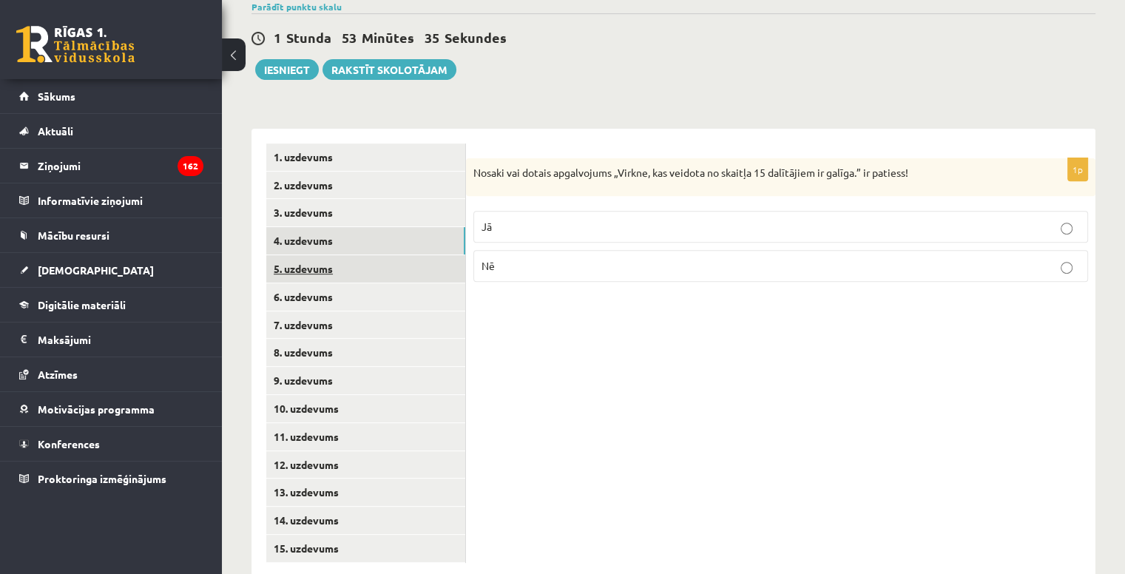
click at [383, 255] on link "5. uzdevums" at bounding box center [365, 268] width 199 height 27
drag, startPoint x: 474, startPoint y: 140, endPoint x: 888, endPoint y: 131, distance: 414.5
click at [888, 166] on p "Nosaki vai dotais apgalvojums „Skaitlis 5 ir virknes loceklis.” ir patiess!" at bounding box center [744, 174] width 541 height 16
copy p "Nosaki vai dotais apgalvojums „Skaitlis 5 ir virknes loceklis.” ir patiess!"
click at [671, 166] on p "Nosaki vai dotais apgalvojums „Skaitlis 5 ir virknes loceklis.” ir patiess!" at bounding box center [744, 174] width 541 height 16
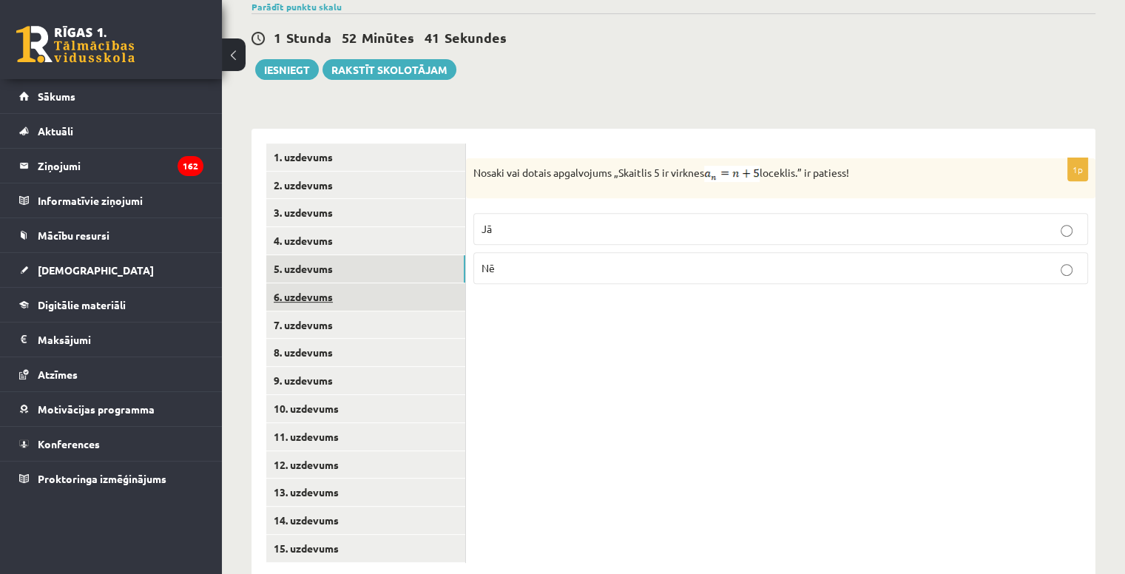
click at [314, 283] on link "6. uzdevums" at bounding box center [365, 296] width 199 height 27
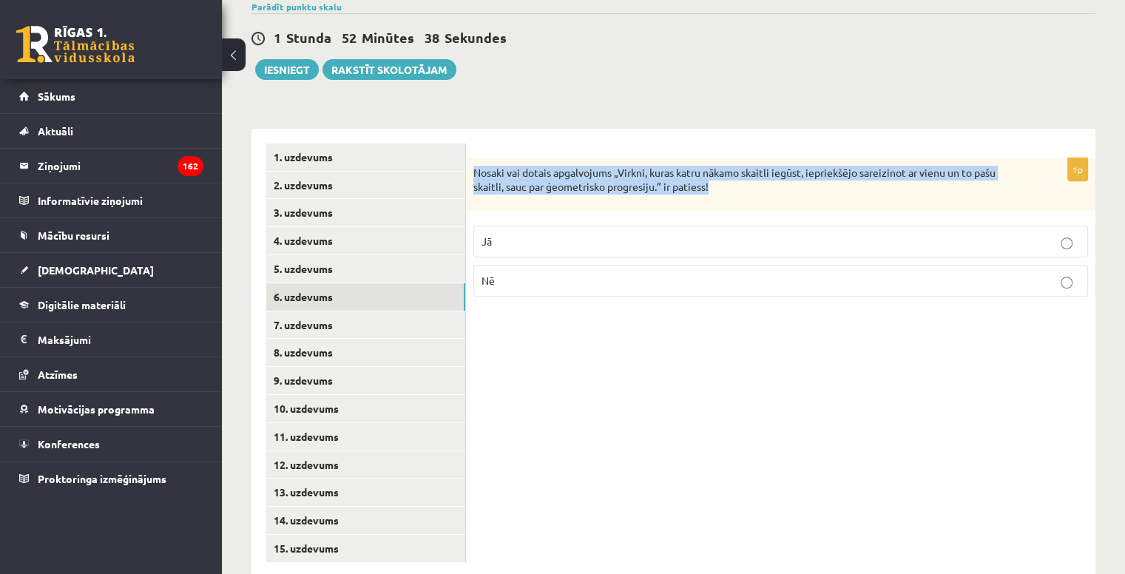
drag, startPoint x: 471, startPoint y: 137, endPoint x: 716, endPoint y: 161, distance: 246.8
click at [716, 161] on div "Nosaki vai dotais apgalvojums „Virkni, kuras katru nākamo skaitli iegūst, iepri…" at bounding box center [781, 184] width 630 height 53
copy p "Nosaki vai dotais apgalvojums „Virkni, kuras katru nākamo skaitli iegūst, iepri…"
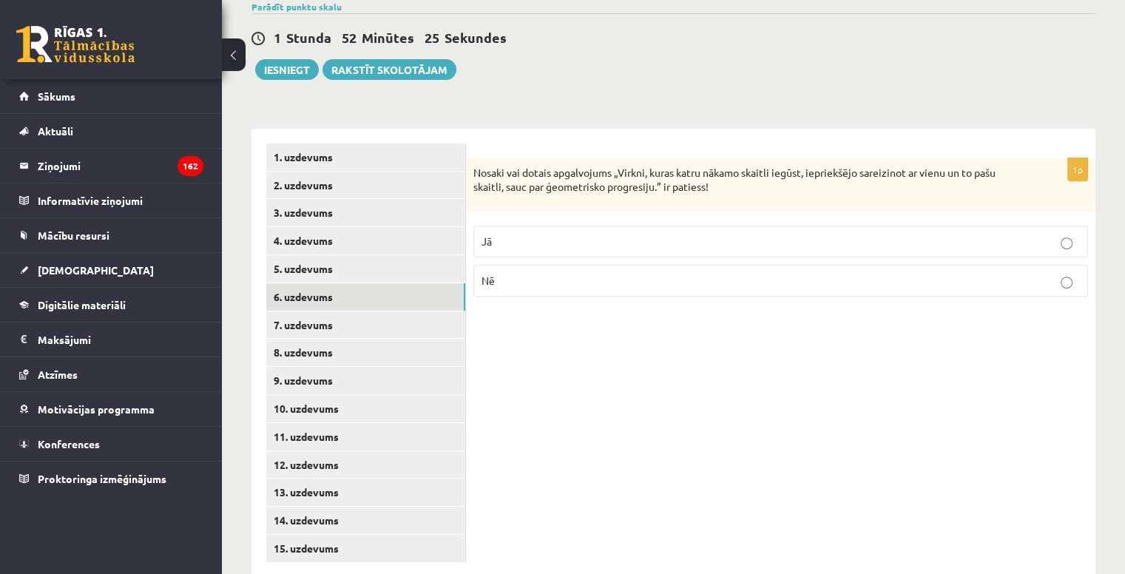
click at [546, 343] on div "1p Nosaki vai dotais apgalvojums „Virkni, kuras katru nākamo skaitli iegūst, ie…" at bounding box center [781, 353] width 630 height 449
click at [375, 312] on link "7. uzdevums" at bounding box center [365, 325] width 199 height 27
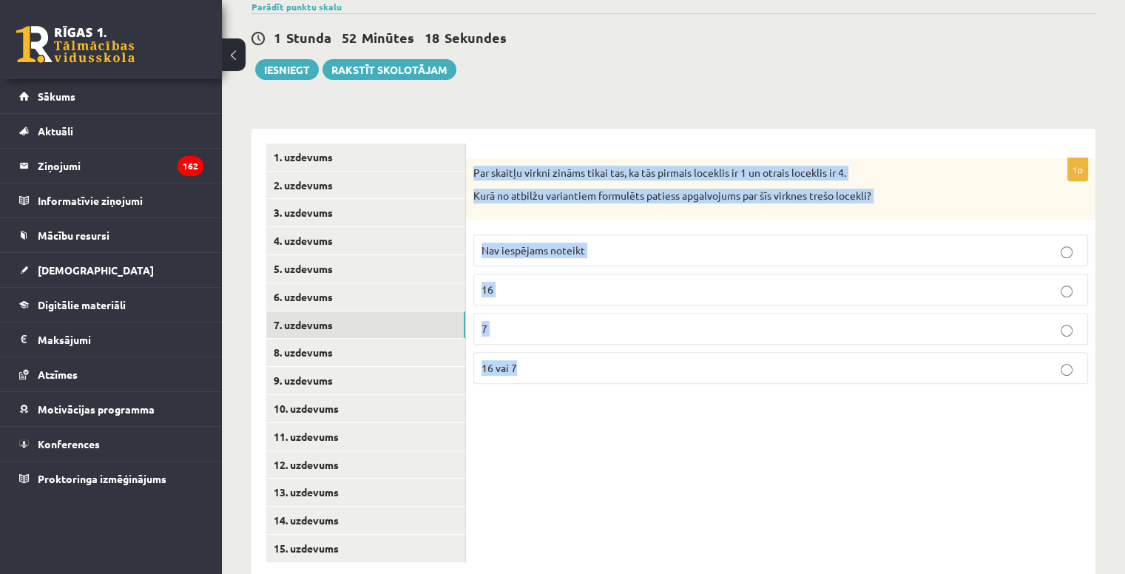
drag, startPoint x: 471, startPoint y: 140, endPoint x: 684, endPoint y: 396, distance: 333.1
click at [684, 396] on div "1p Par skaitļu virkni zināms tikai tas, ka tās pirmais loceklis ir 1 un otrais …" at bounding box center [781, 353] width 630 height 449
copy div "Par skaitļu virkni zināms tikai tas, ka tās pirmais loceklis ir 1 un otrais loc…"
click at [533, 375] on div "1p Par skaitļu virkni zināms tikai tas, ka tās pirmais loceklis ir 1 un otrais …" at bounding box center [781, 353] width 630 height 449
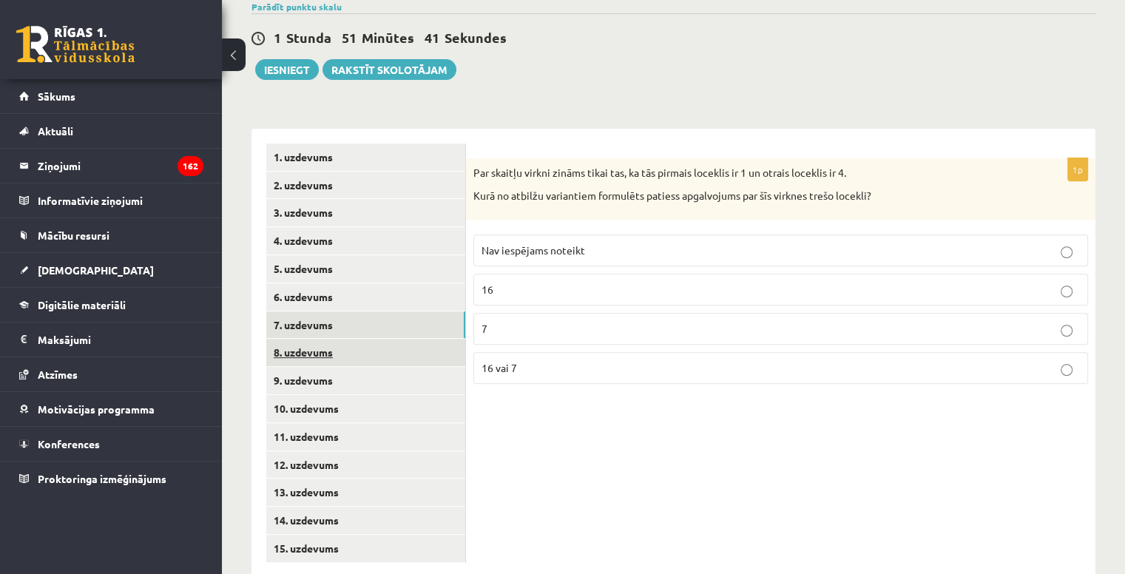
click at [311, 339] on link "8. uzdevums" at bounding box center [365, 352] width 199 height 27
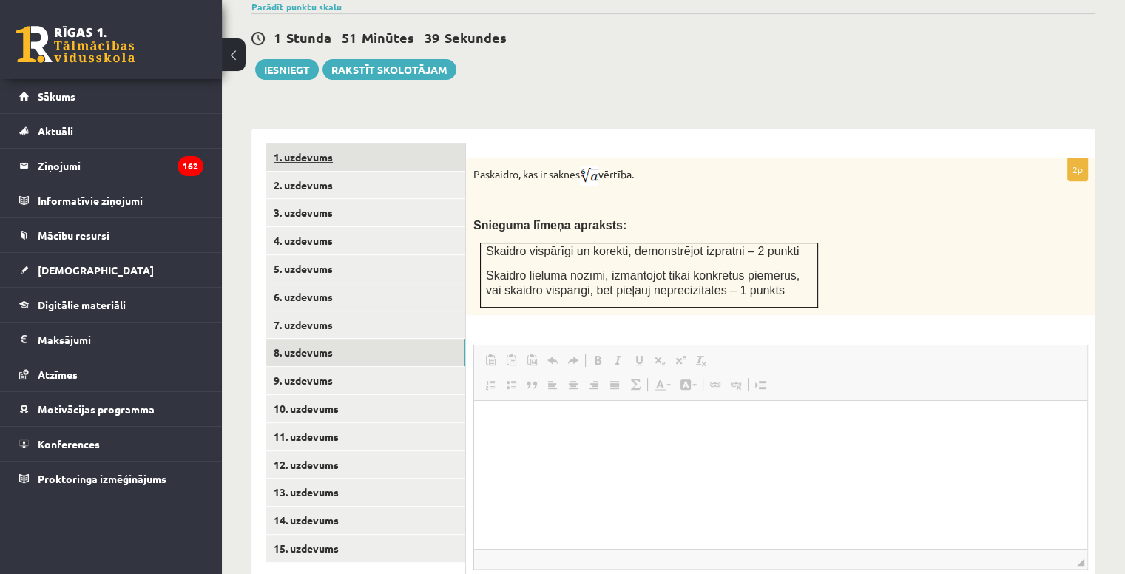
scroll to position [0, 0]
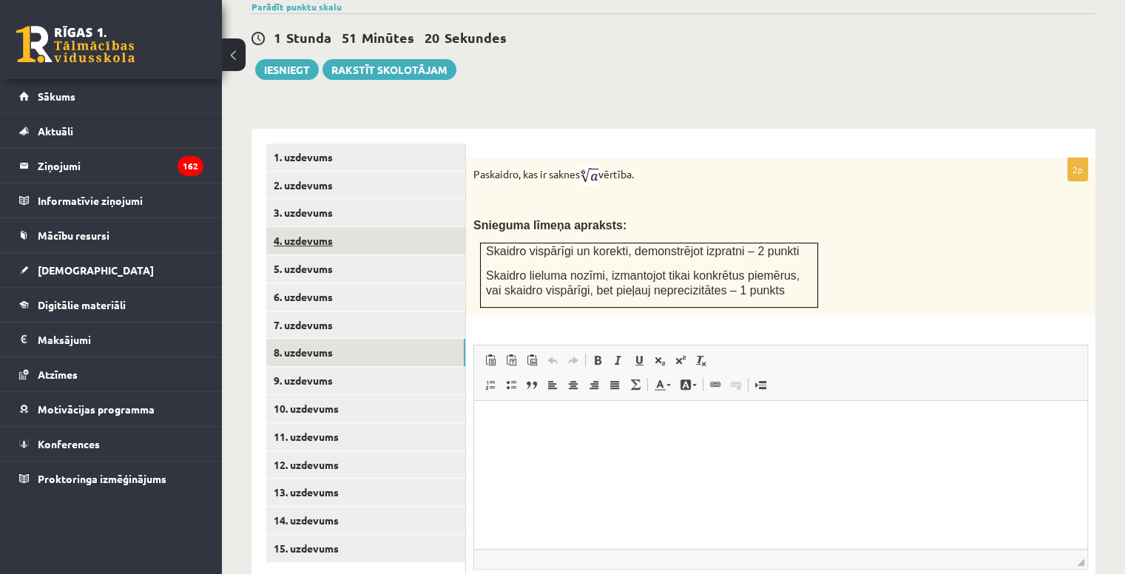
click at [317, 227] on link "4. uzdevums" at bounding box center [365, 240] width 199 height 27
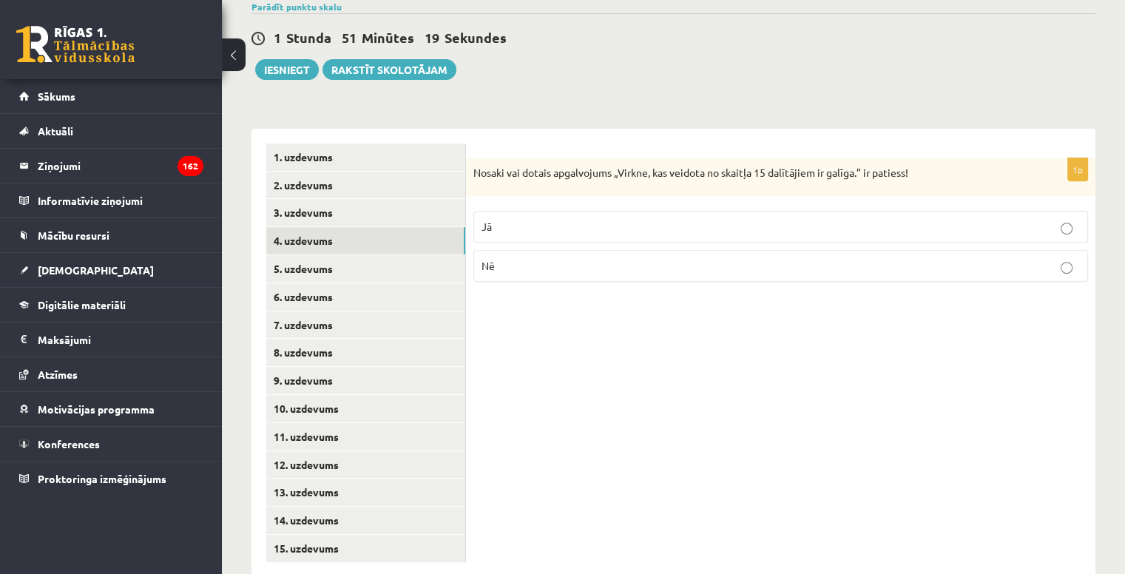
click at [503, 211] on label "Jā" at bounding box center [781, 227] width 615 height 32
click at [317, 255] on link "5. uzdevums" at bounding box center [365, 268] width 199 height 27
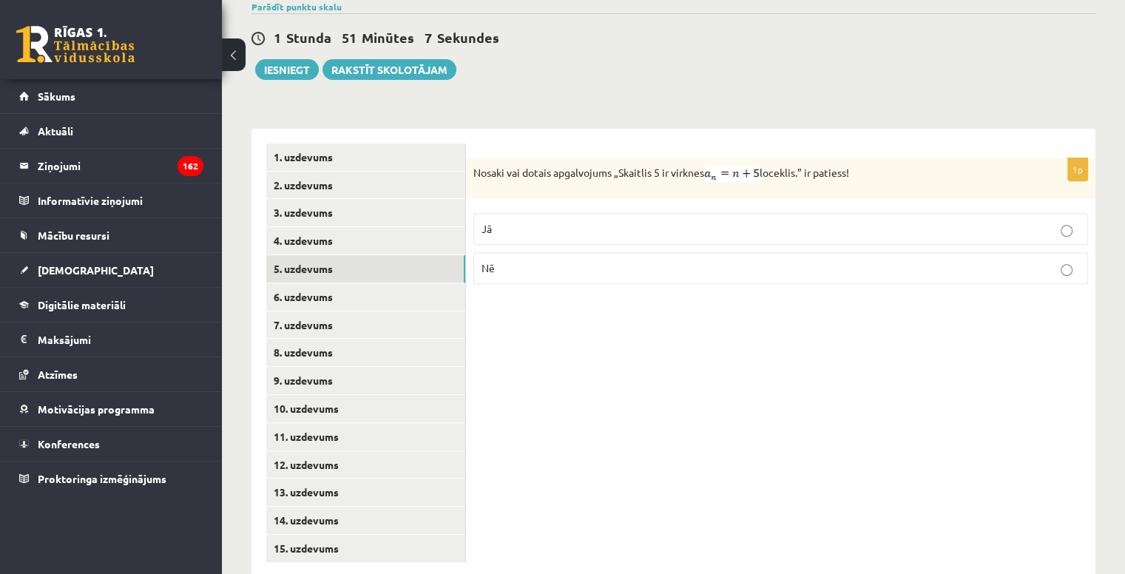
click at [545, 213] on label "Jā" at bounding box center [781, 229] width 615 height 32
click at [354, 283] on link "6. uzdevums" at bounding box center [365, 296] width 199 height 27
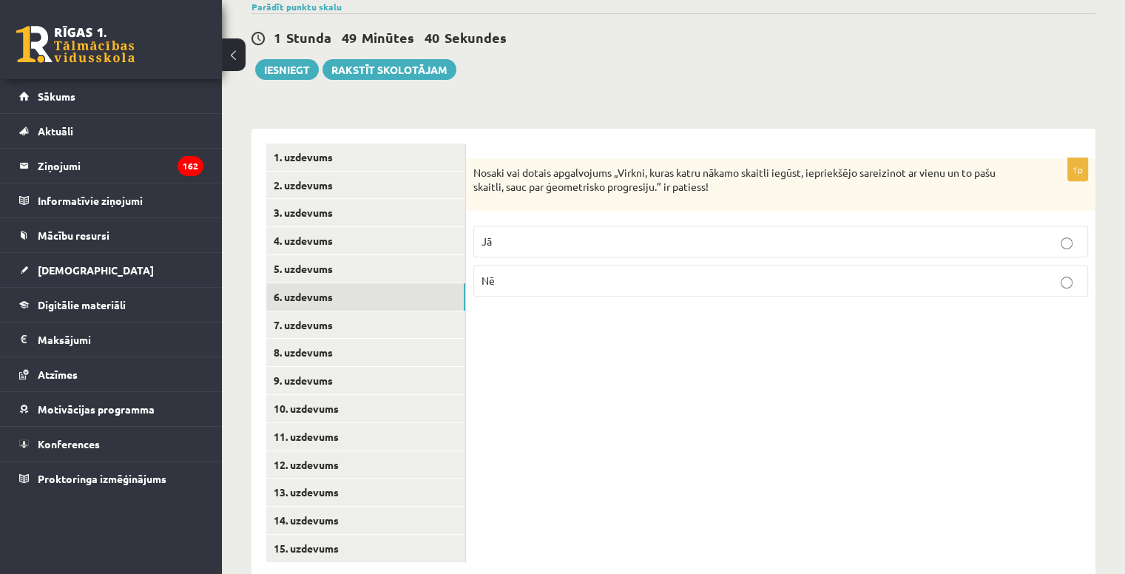
click at [566, 226] on label "Jā" at bounding box center [781, 242] width 615 height 32
click at [388, 312] on link "7. uzdevums" at bounding box center [365, 325] width 199 height 27
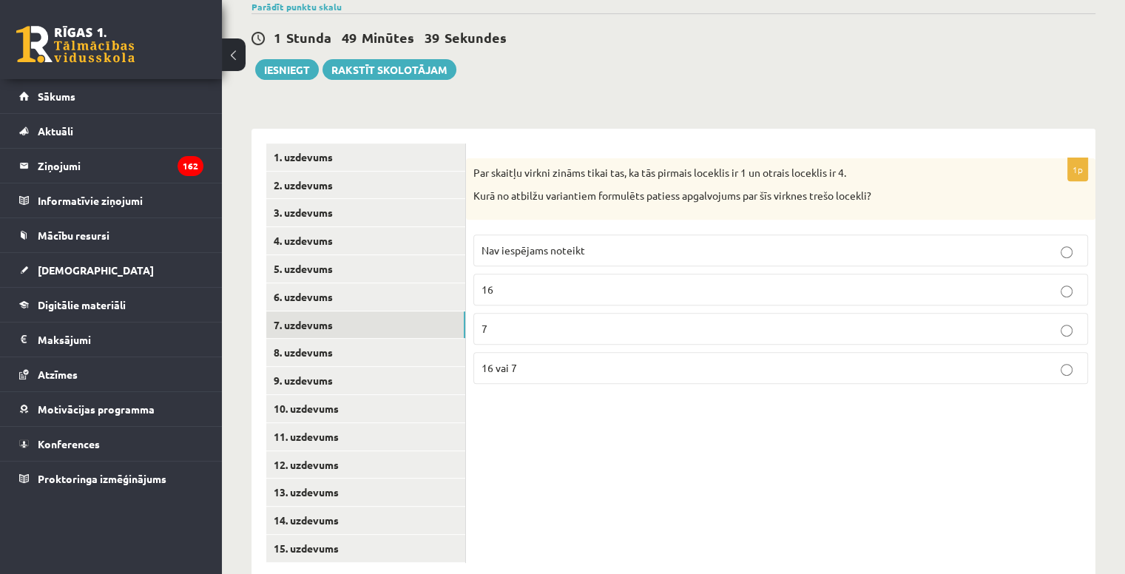
click at [542, 243] on span "Nav iespējams noteikt" at bounding box center [534, 249] width 104 height 13
click at [391, 339] on link "8. uzdevums" at bounding box center [365, 352] width 199 height 27
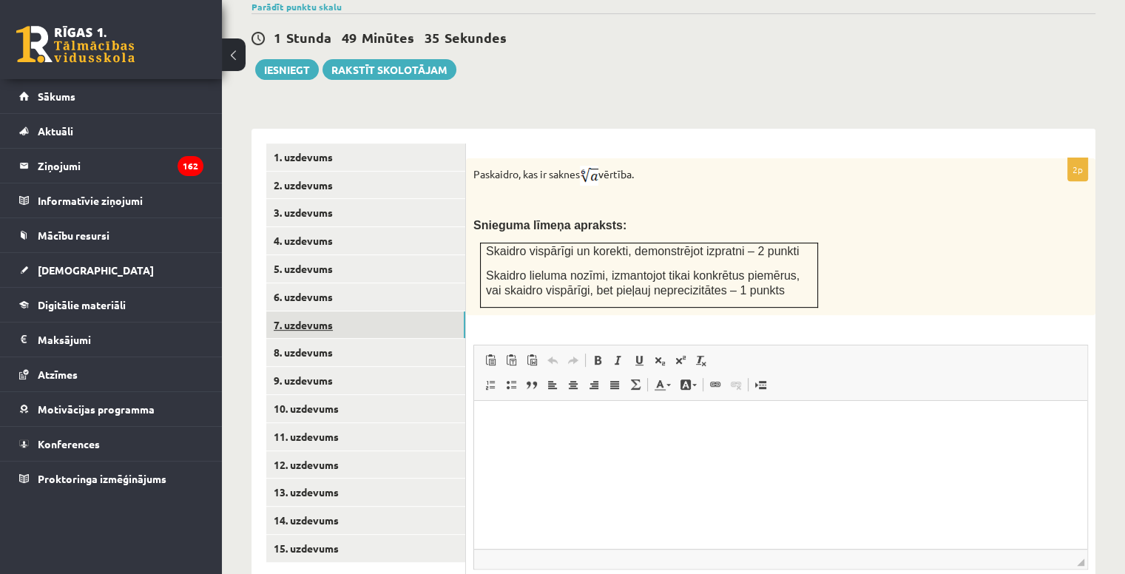
click at [343, 312] on link "7. uzdevums" at bounding box center [365, 325] width 199 height 27
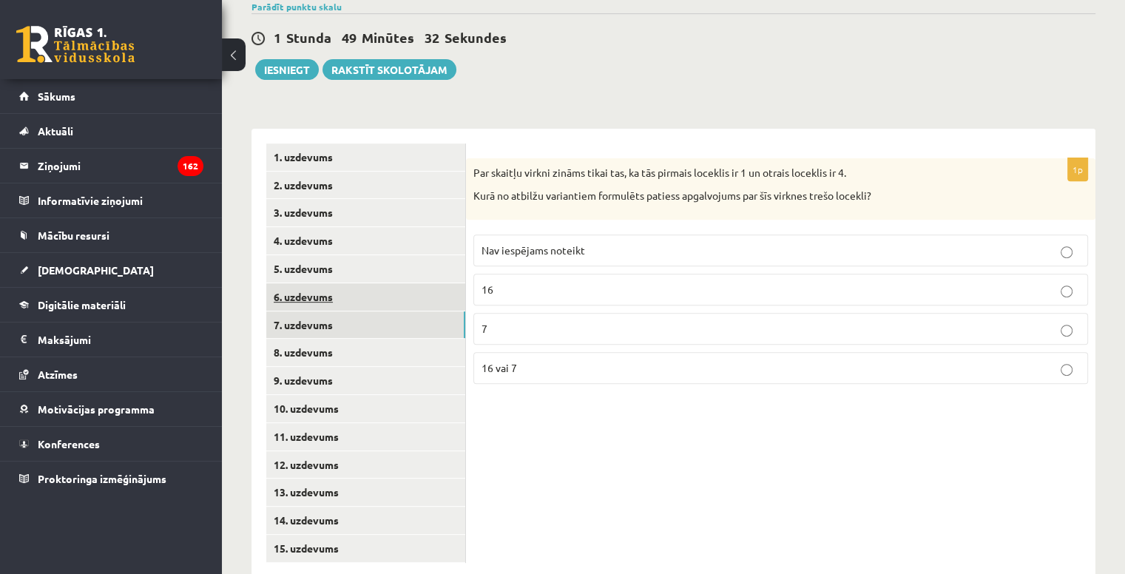
click at [370, 283] on link "6. uzdevums" at bounding box center [365, 296] width 199 height 27
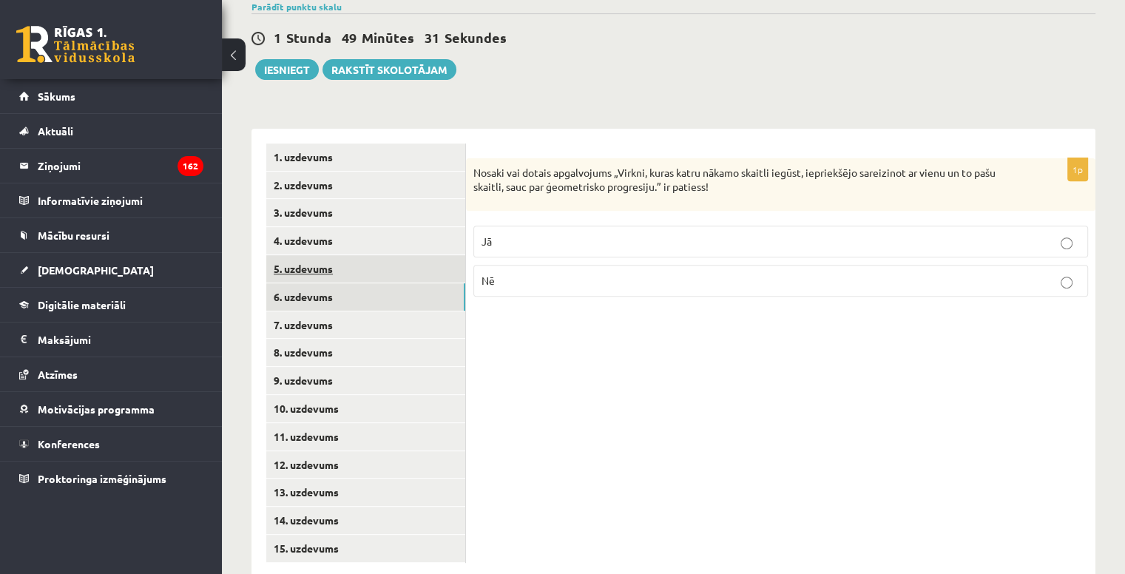
click at [367, 255] on link "5. uzdevums" at bounding box center [365, 268] width 199 height 27
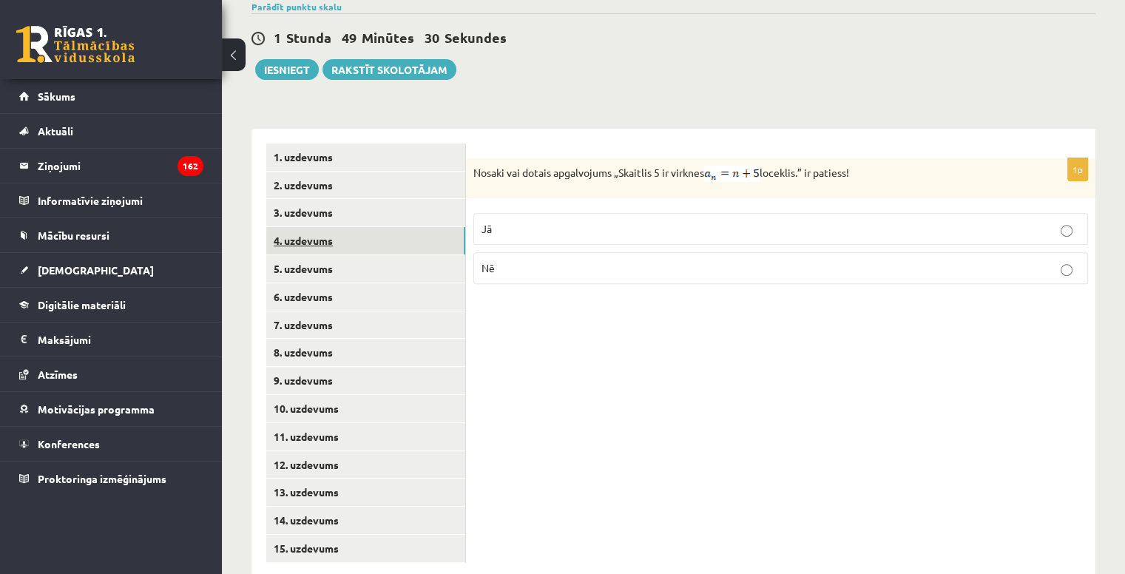
click at [372, 227] on link "4. uzdevums" at bounding box center [365, 240] width 199 height 27
click at [382, 199] on link "3. uzdevums" at bounding box center [365, 212] width 199 height 27
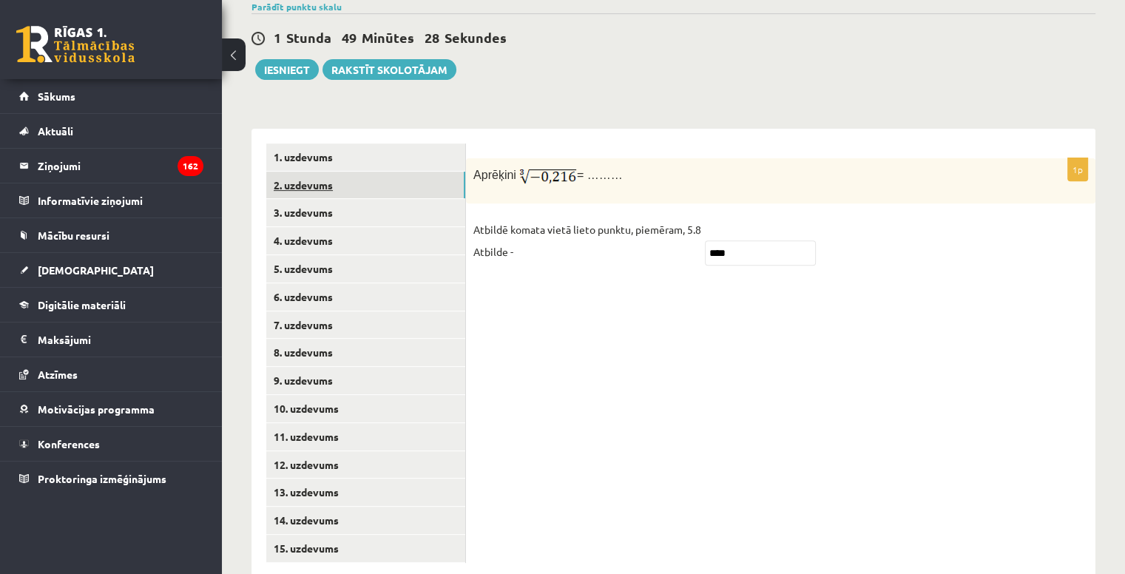
click at [394, 172] on link "2. uzdevums" at bounding box center [365, 185] width 199 height 27
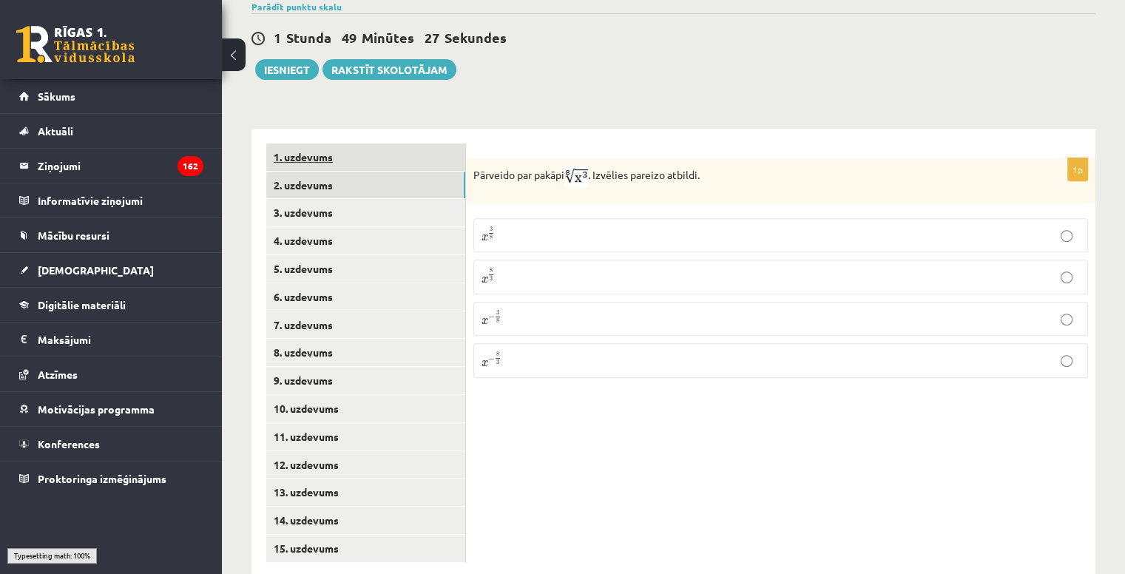
click at [388, 144] on link "1. uzdevums" at bounding box center [365, 157] width 199 height 27
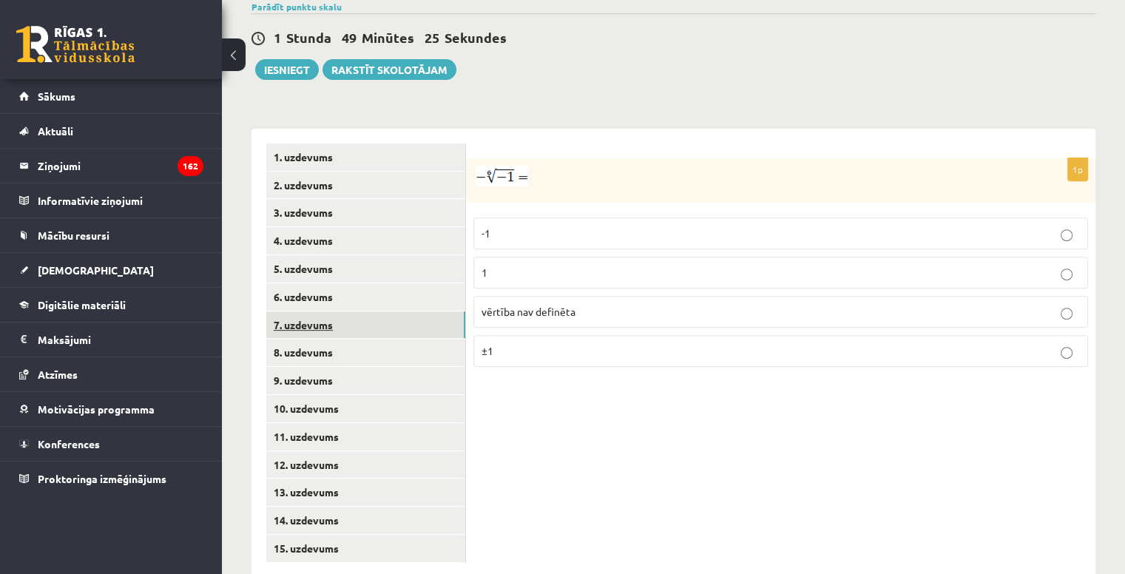
click at [338, 312] on link "7. uzdevums" at bounding box center [365, 325] width 199 height 27
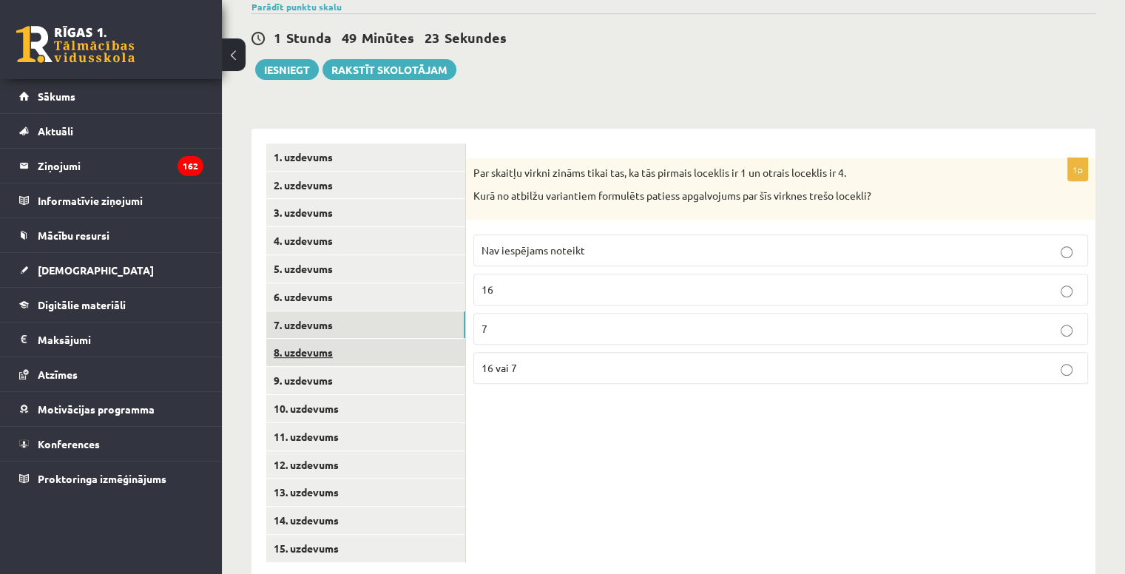
click at [334, 339] on link "8. uzdevums" at bounding box center [365, 352] width 199 height 27
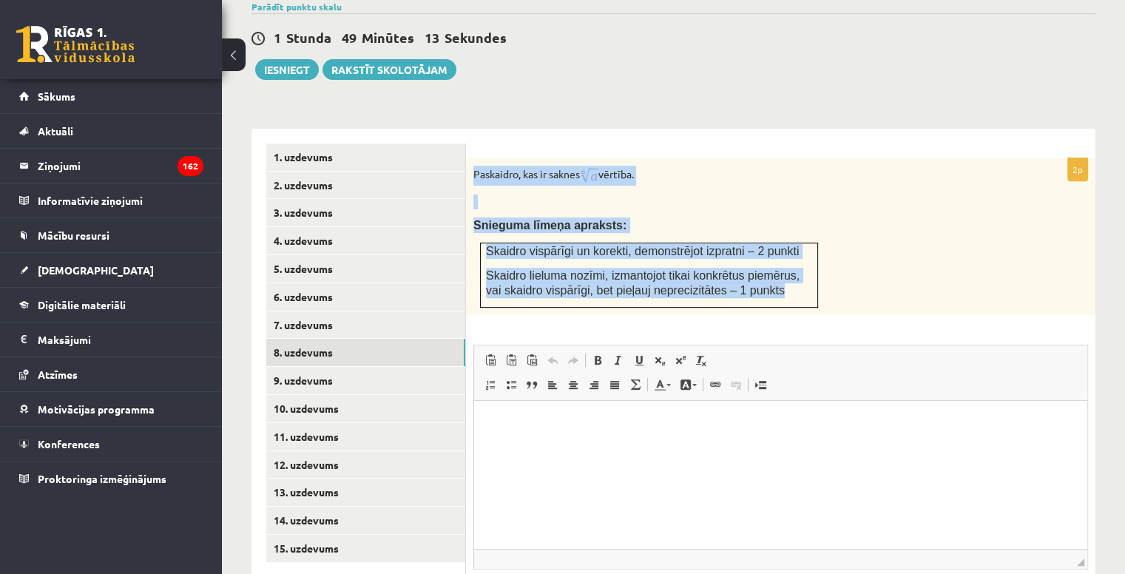
drag, startPoint x: 475, startPoint y: 137, endPoint x: 760, endPoint y: 260, distance: 310.2
click at [760, 260] on div "Paskaidro, kas ir saknes vērtība. Snieguma līmeņa apraksts: Skaidro vispārīgi u…" at bounding box center [781, 236] width 630 height 157
copy div "Paskaidro, kas ir saknes vērtība. Snieguma līmeņa apraksts: Skaidro vispārīgi u…"
click at [595, 195] on p at bounding box center [744, 202] width 541 height 15
click at [577, 195] on p at bounding box center [744, 202] width 541 height 15
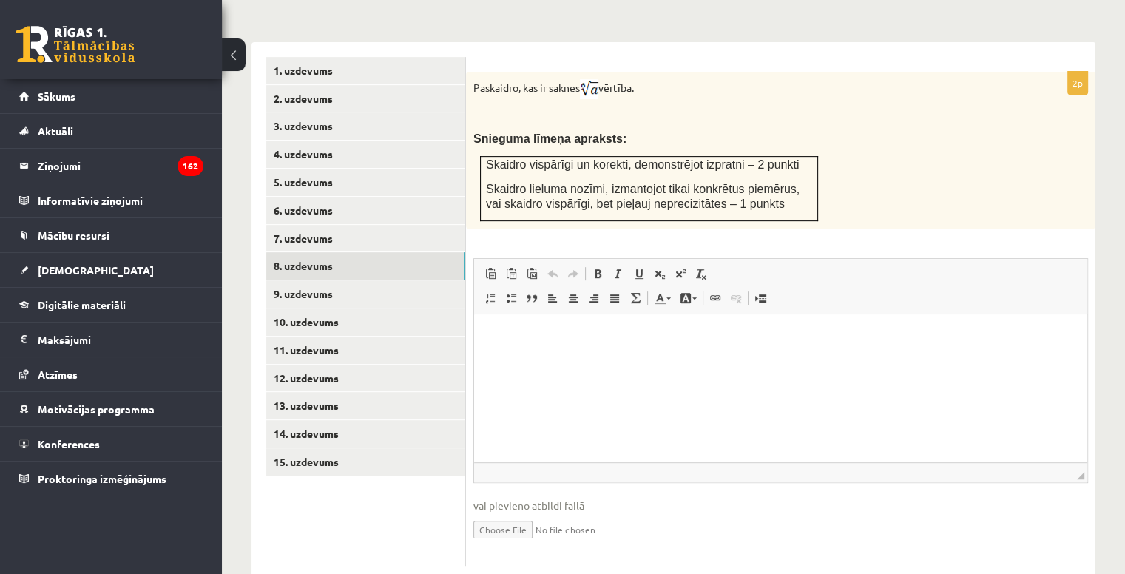
scroll to position [619, 0]
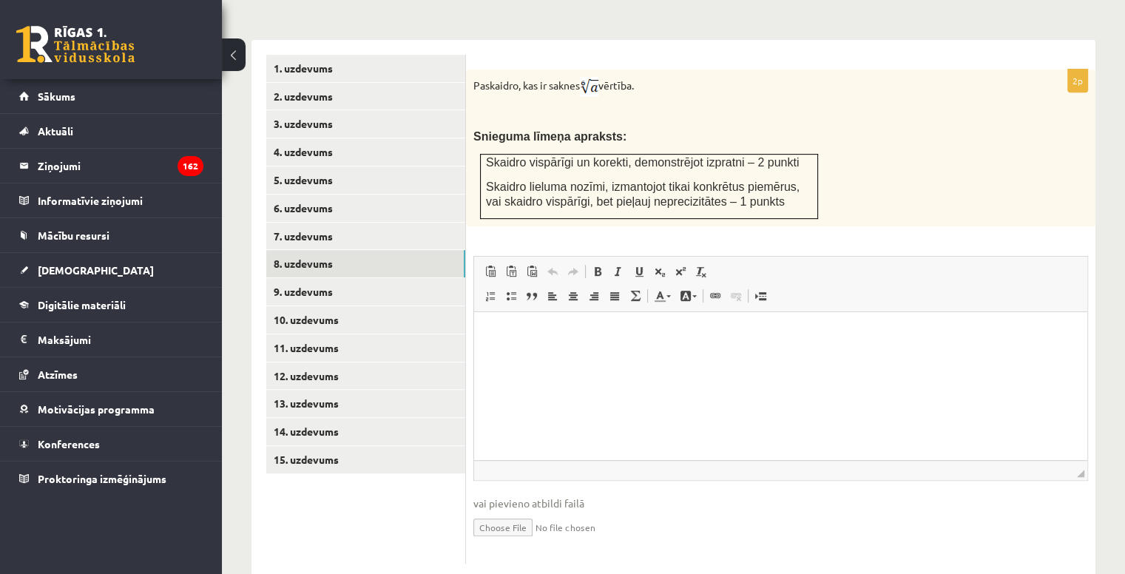
click at [504, 511] on input "file" at bounding box center [781, 526] width 615 height 30
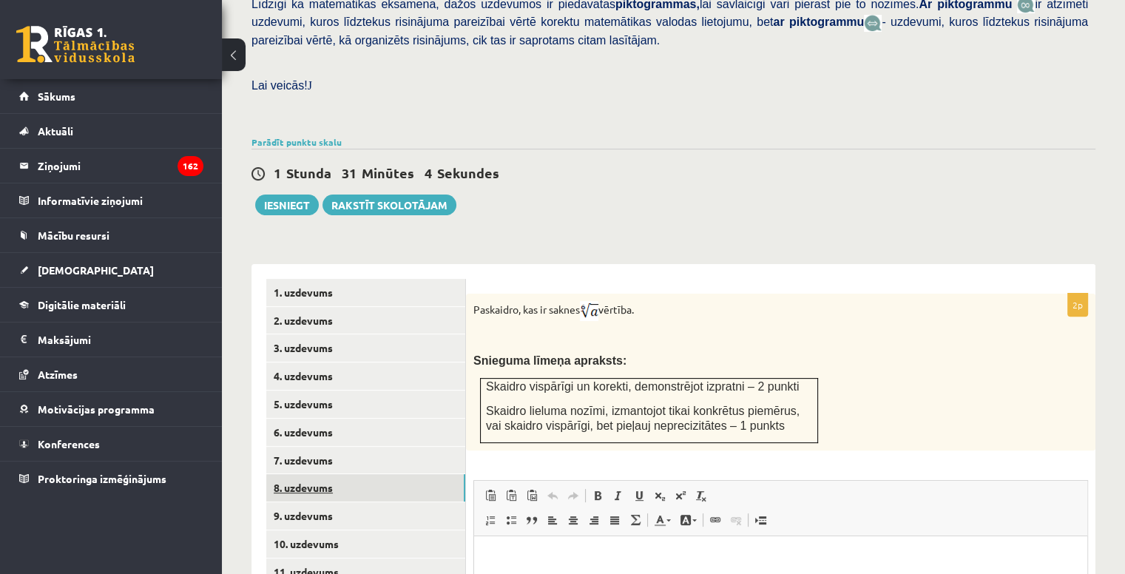
scroll to position [397, 0]
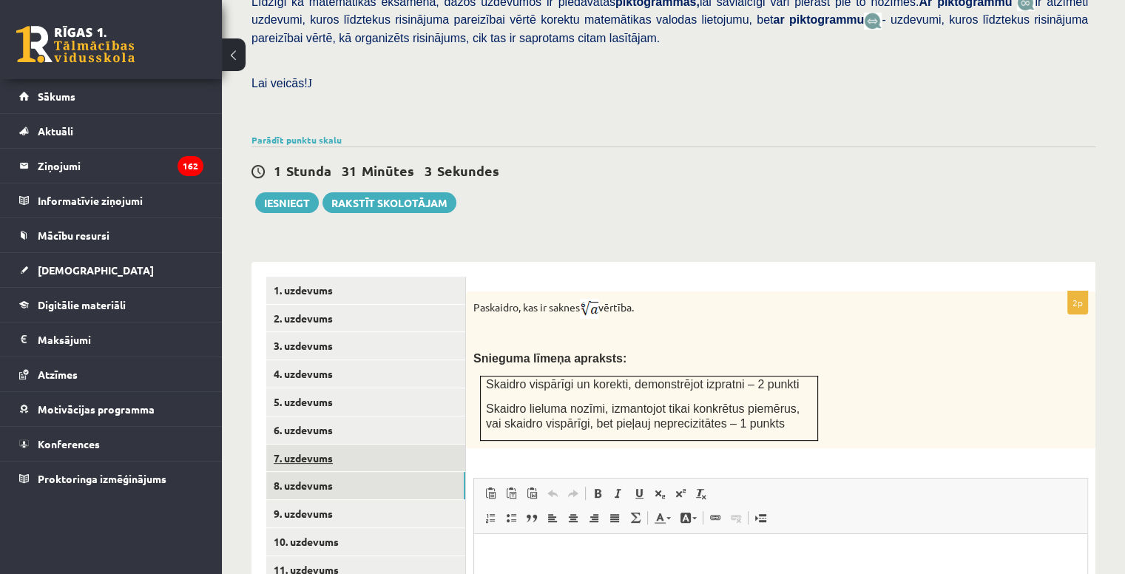
click at [304, 445] on link "7. uzdevums" at bounding box center [365, 458] width 199 height 27
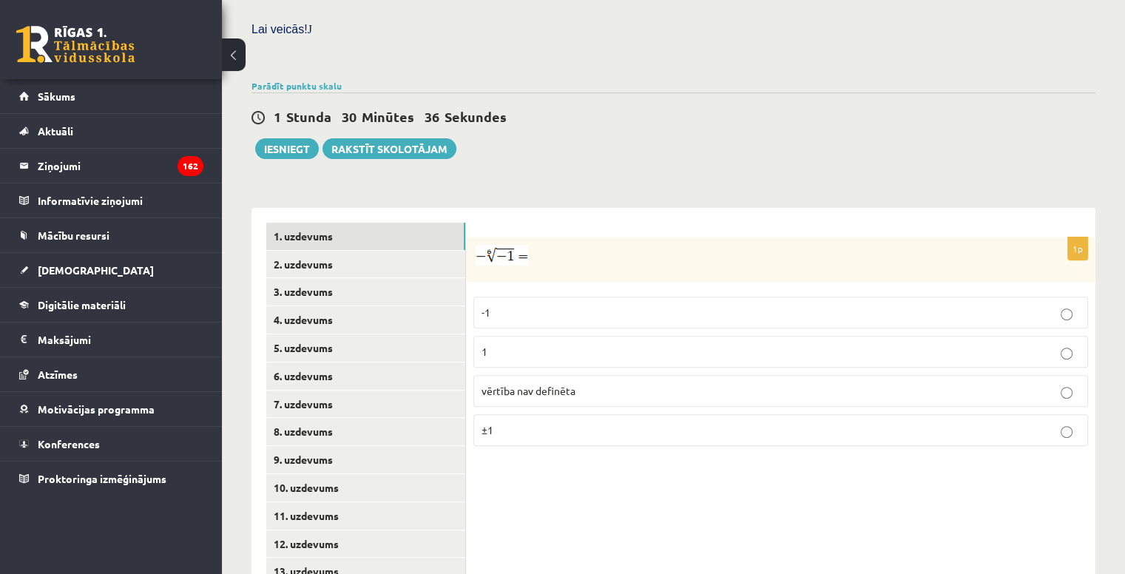
scroll to position [530, 0]
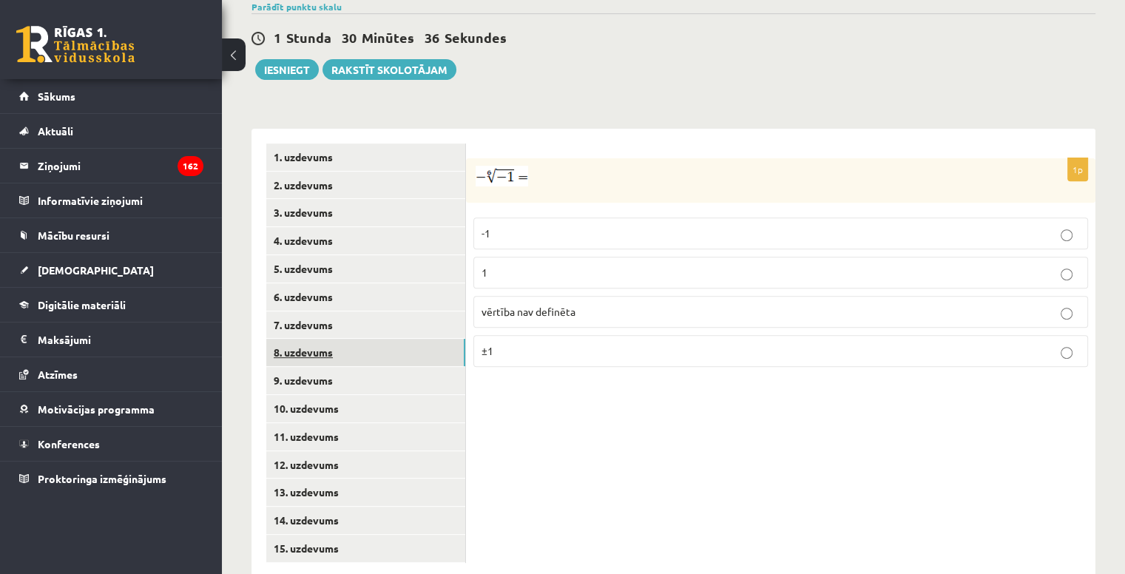
click at [364, 339] on link "8. uzdevums" at bounding box center [365, 352] width 199 height 27
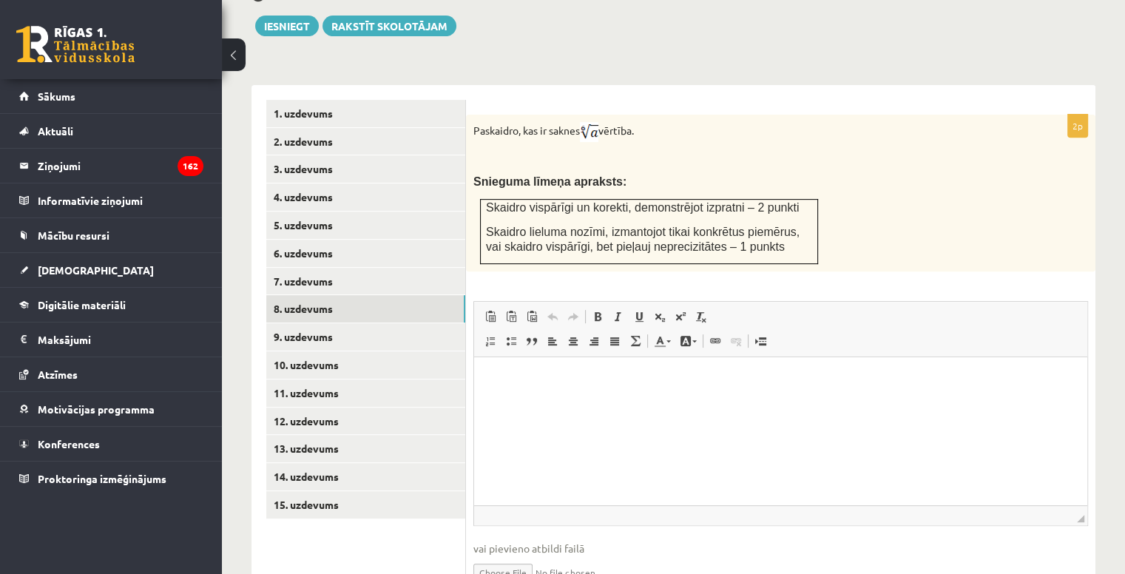
scroll to position [619, 0]
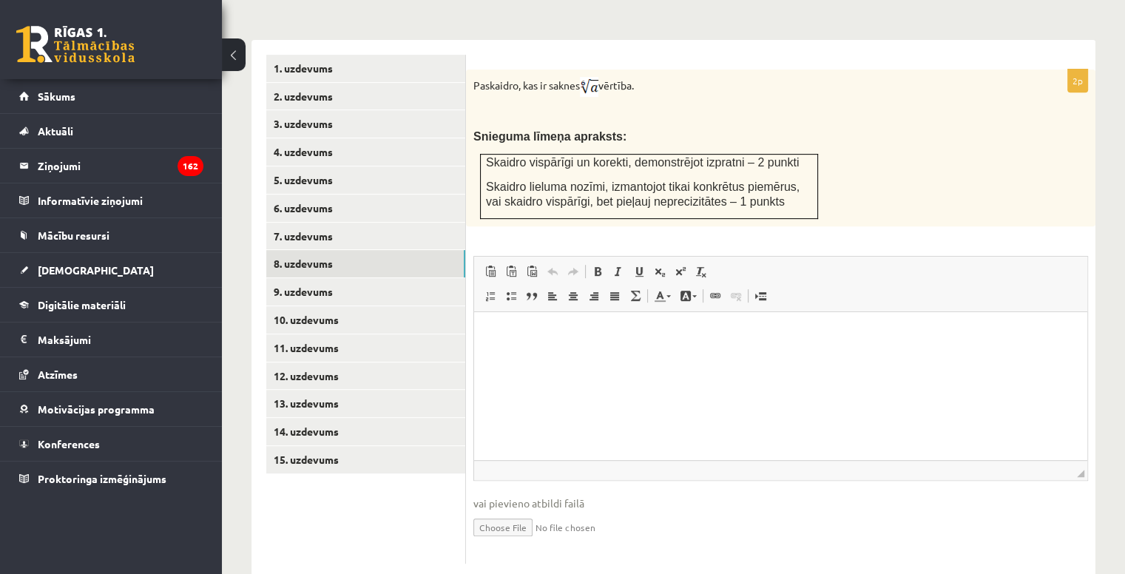
click at [521, 511] on input "file" at bounding box center [781, 526] width 615 height 30
type input "**********"
click at [391, 278] on link "9. uzdevums" at bounding box center [365, 291] width 199 height 27
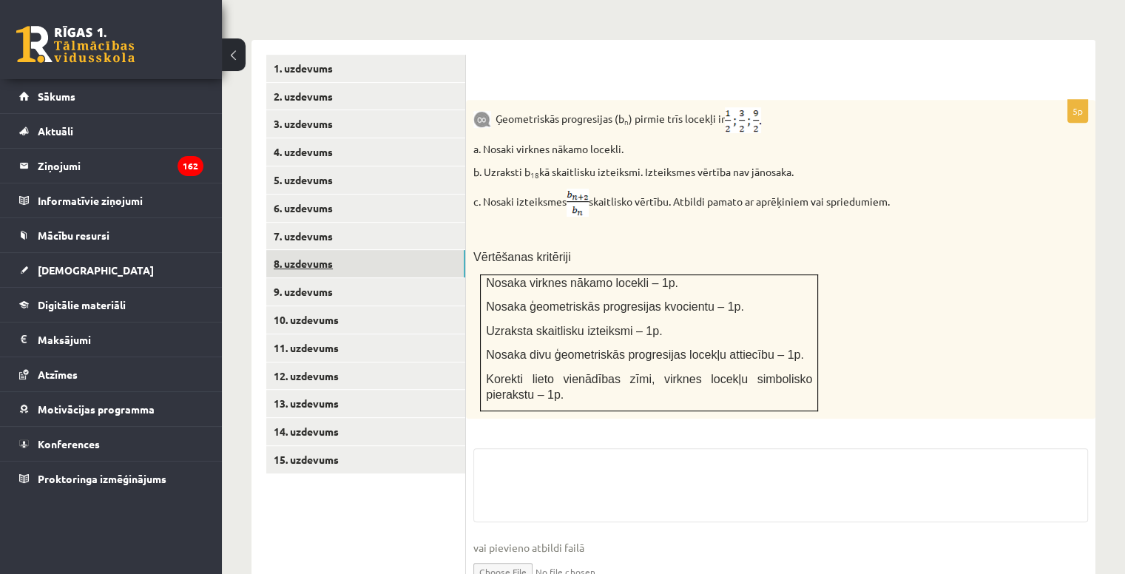
click at [391, 250] on link "8. uzdevums" at bounding box center [365, 263] width 199 height 27
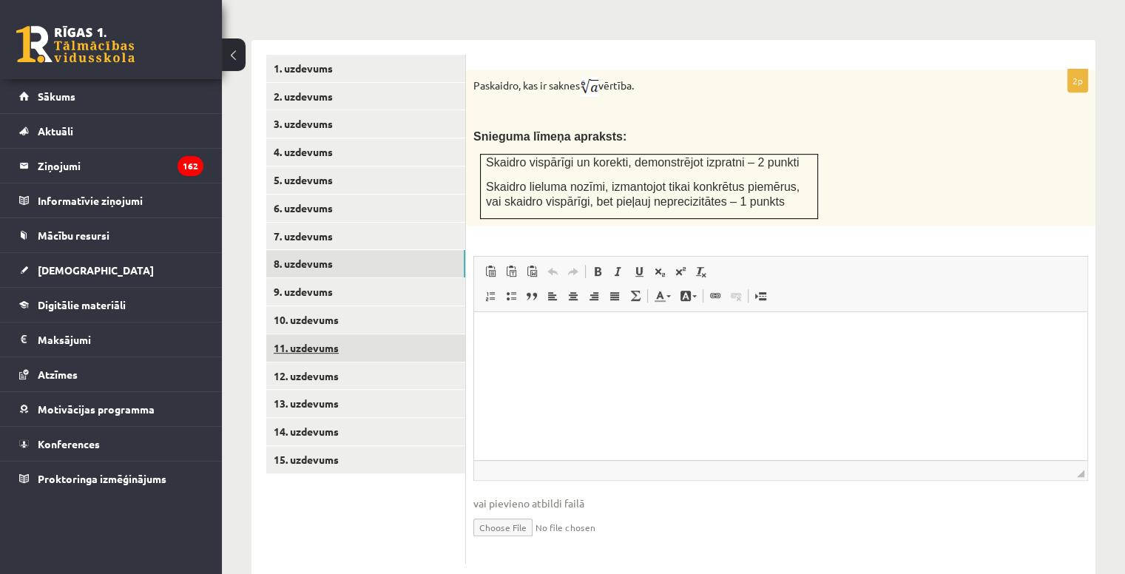
scroll to position [0, 0]
click at [365, 250] on link "8. uzdevums" at bounding box center [365, 263] width 199 height 27
click at [523, 511] on input "file" at bounding box center [781, 526] width 615 height 30
type input "**********"
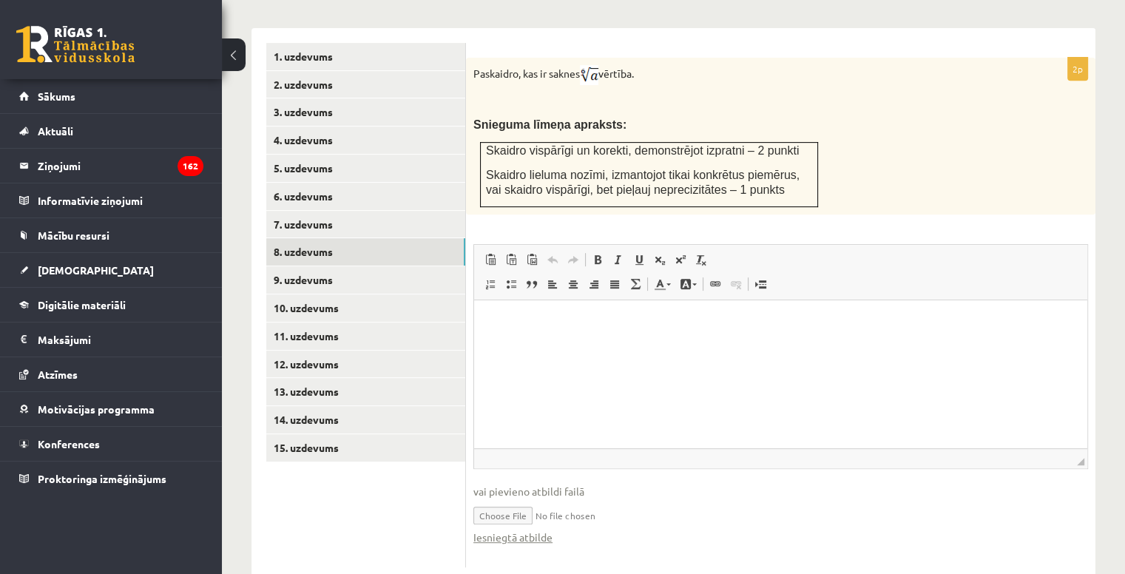
scroll to position [633, 0]
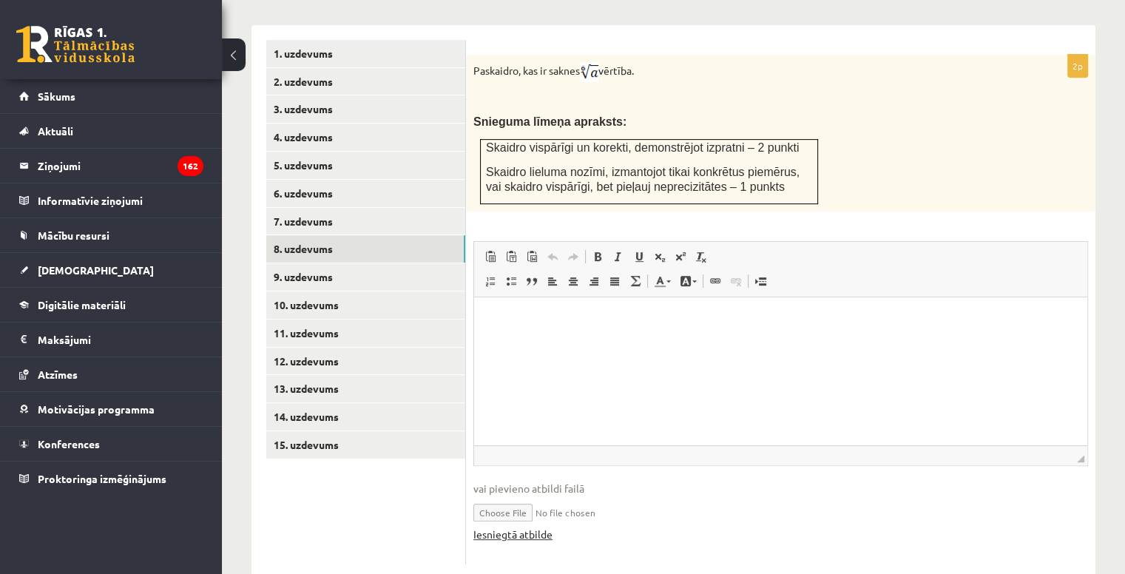
click at [545, 527] on link "Iesniegtā atbilde" at bounding box center [513, 535] width 79 height 16
click at [538, 527] on link "Iesniegtā atbilde" at bounding box center [513, 535] width 79 height 16
drag, startPoint x: 1009, startPoint y: 48, endPoint x: 903, endPoint y: 261, distance: 237.6
click at [903, 261] on span "Editor toolbars Paste Keyboard shortcut Ctrl+V Paste as plain text Keyboard sho…" at bounding box center [780, 269] width 613 height 55
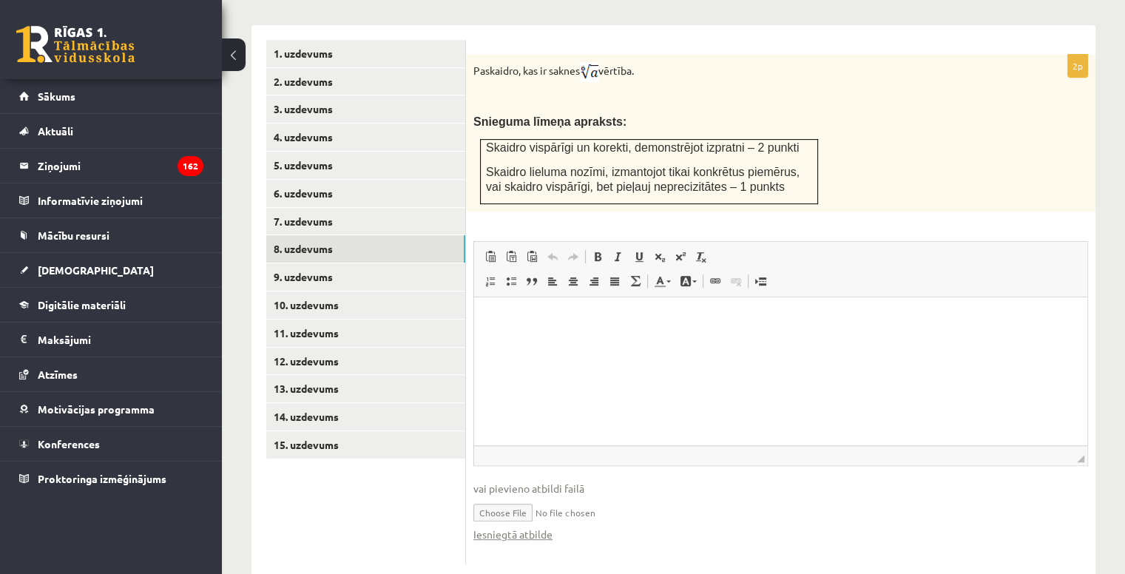
click at [851, 481] on span "vai pievieno atbildi failā" at bounding box center [781, 489] width 615 height 16
click at [835, 496] on input "file" at bounding box center [781, 511] width 615 height 30
click at [338, 208] on link "7. uzdevums" at bounding box center [365, 221] width 199 height 27
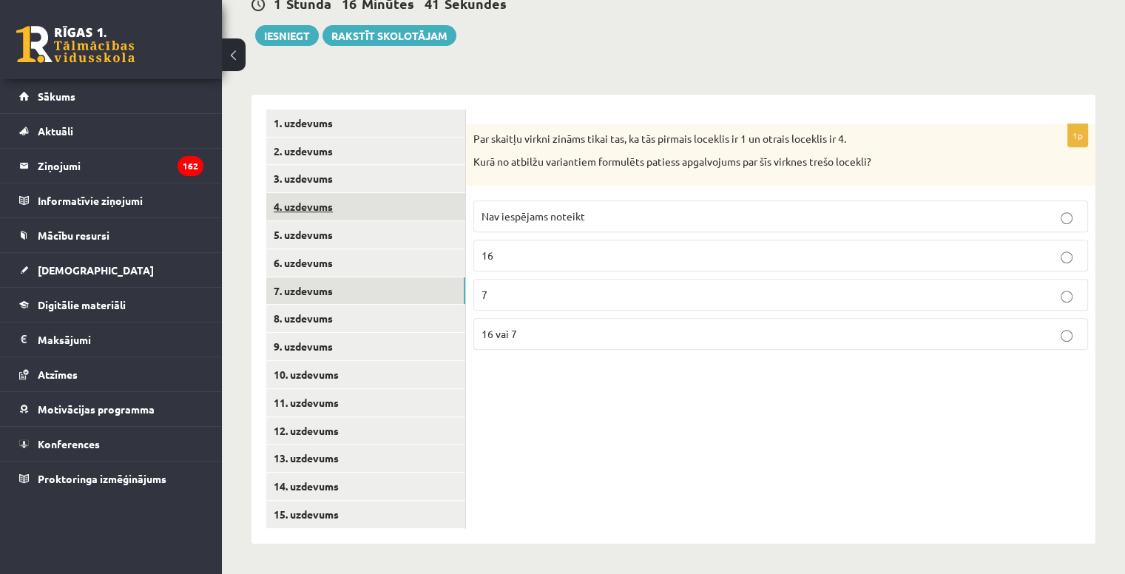
scroll to position [530, 0]
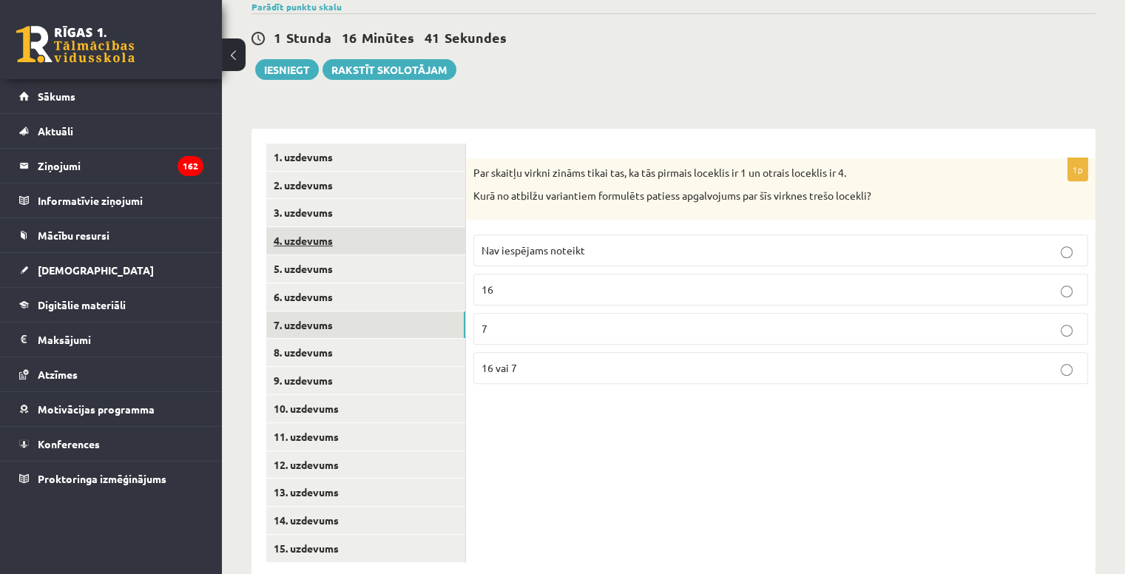
click at [354, 227] on link "4. uzdevums" at bounding box center [365, 240] width 199 height 27
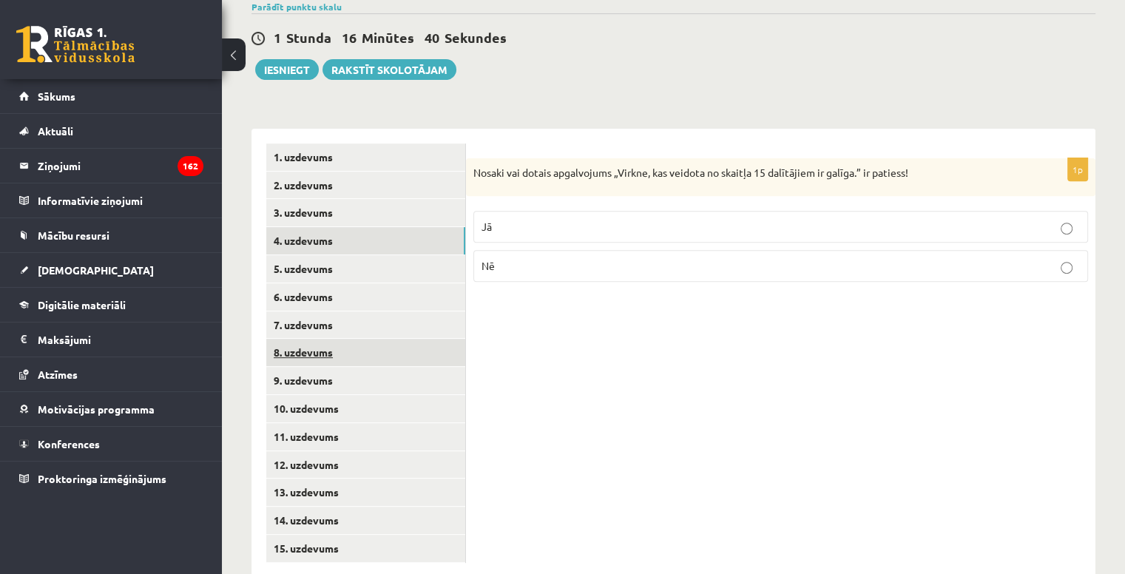
click at [349, 339] on link "8. uzdevums" at bounding box center [365, 352] width 199 height 27
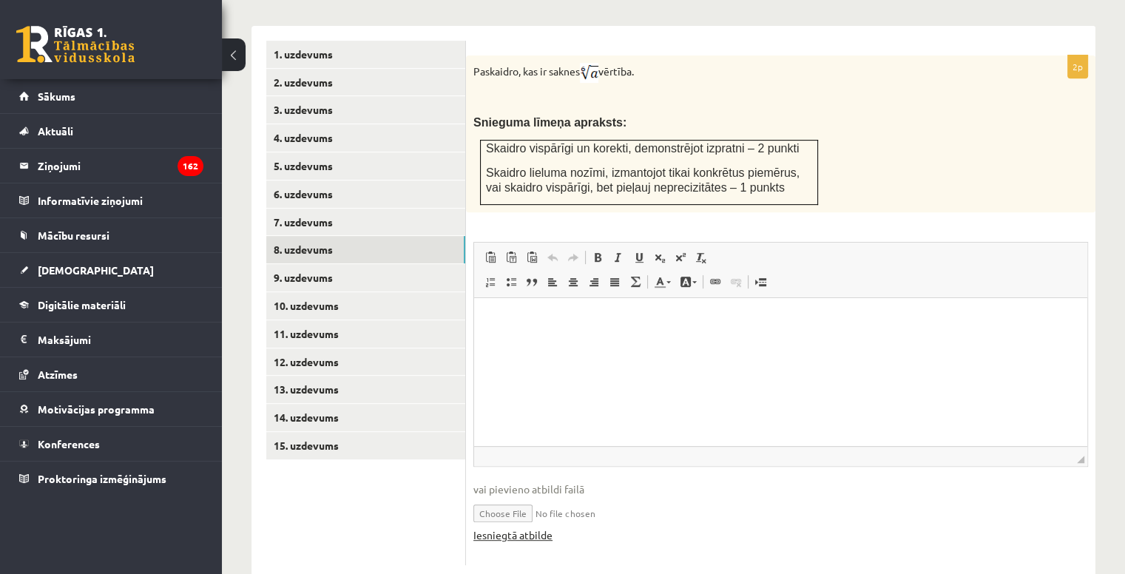
scroll to position [633, 0]
click at [509, 496] on input "file" at bounding box center [781, 511] width 615 height 30
type input "**********"
click at [353, 263] on link "9. uzdevums" at bounding box center [365, 276] width 199 height 27
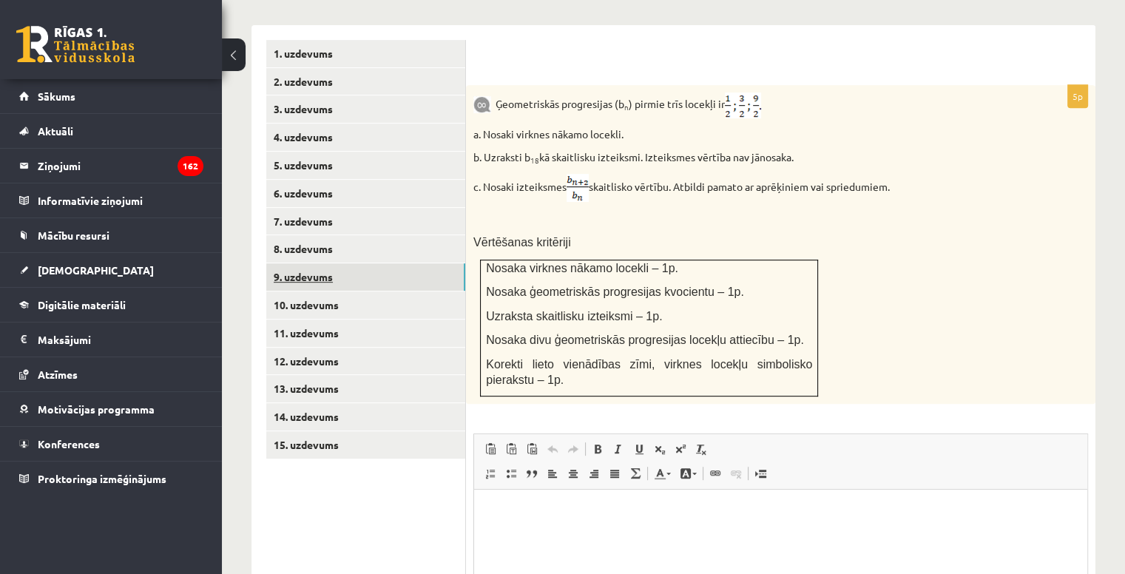
scroll to position [0, 0]
click at [385, 235] on link "8. uzdevums" at bounding box center [365, 248] width 199 height 27
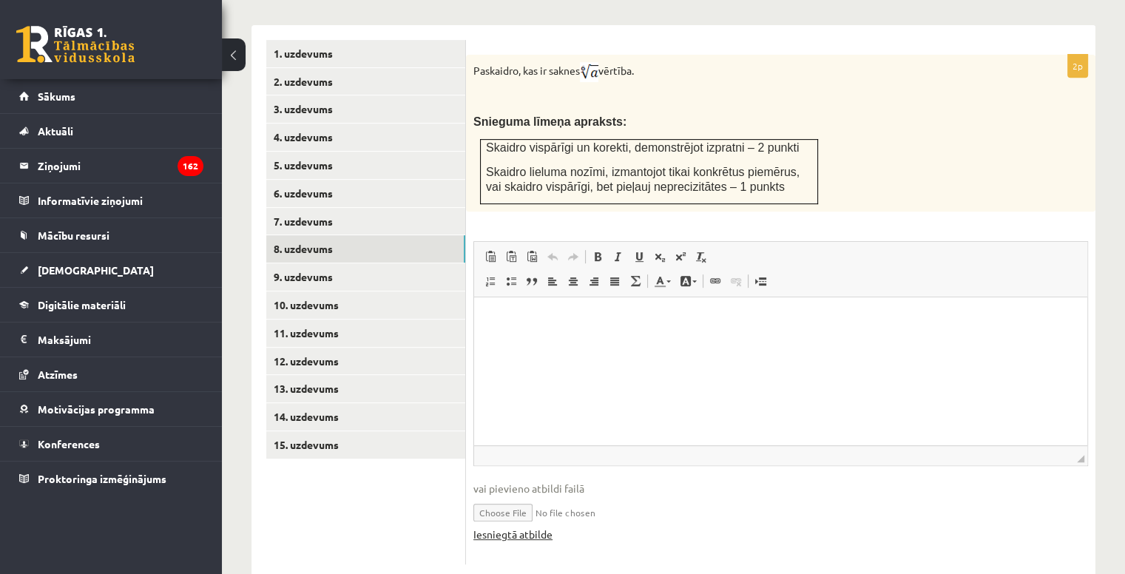
click at [533, 527] on link "Iesniegtā atbilde" at bounding box center [513, 535] width 79 height 16
click at [343, 263] on link "9. uzdevums" at bounding box center [365, 276] width 199 height 27
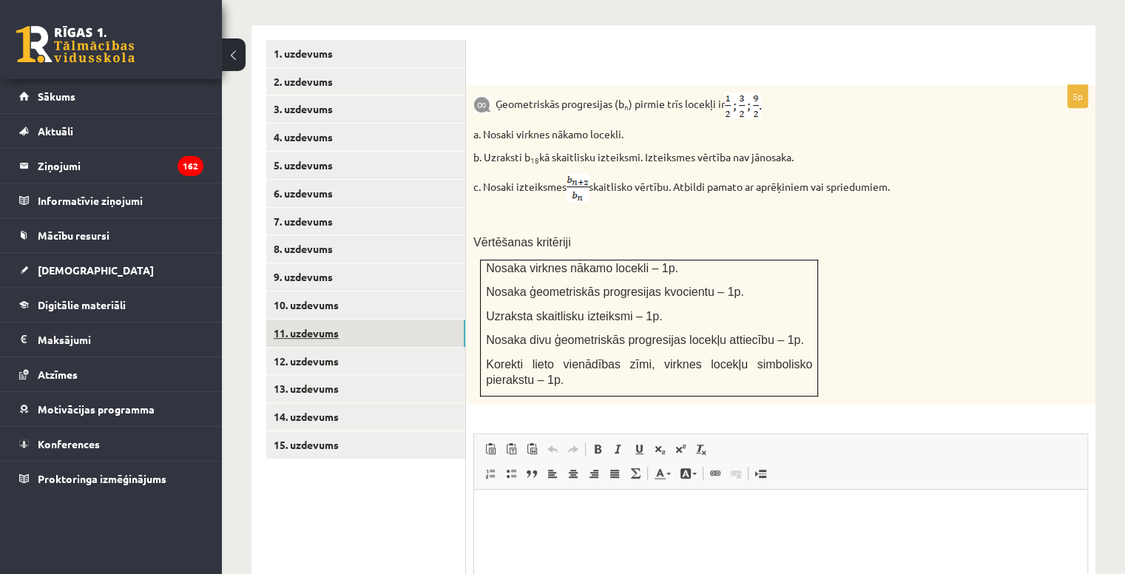
click at [314, 320] on link "11. uzdevums" at bounding box center [365, 333] width 199 height 27
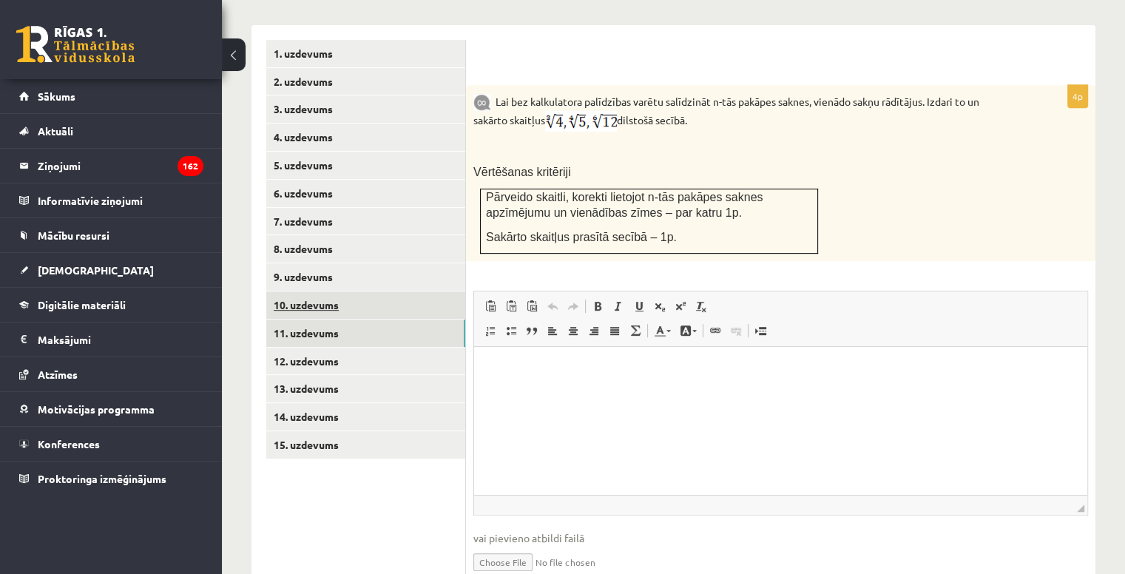
click at [360, 292] on link "10. uzdevums" at bounding box center [365, 305] width 199 height 27
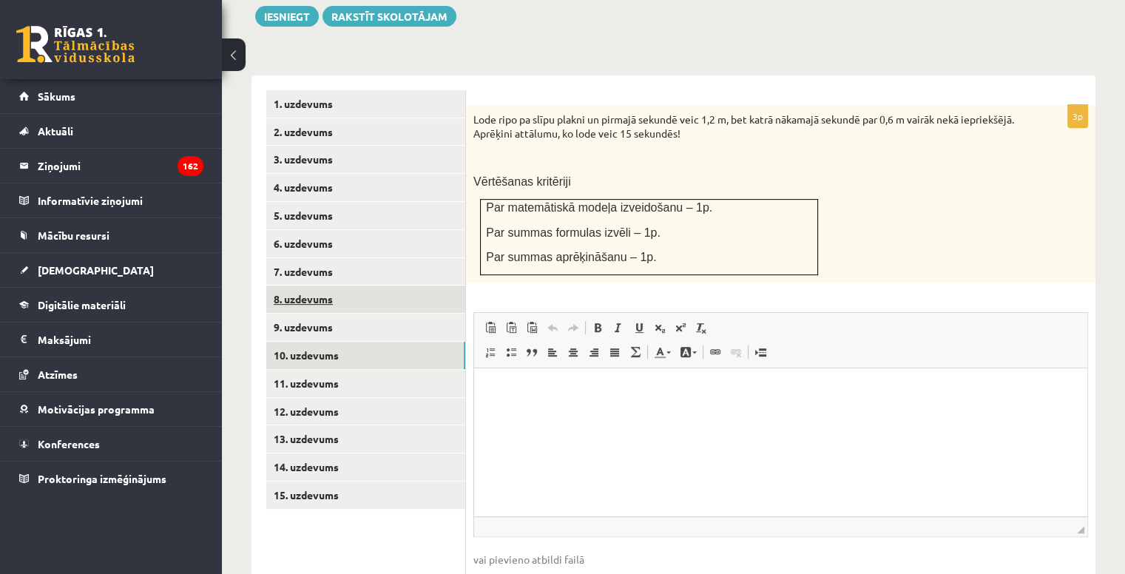
scroll to position [559, 0]
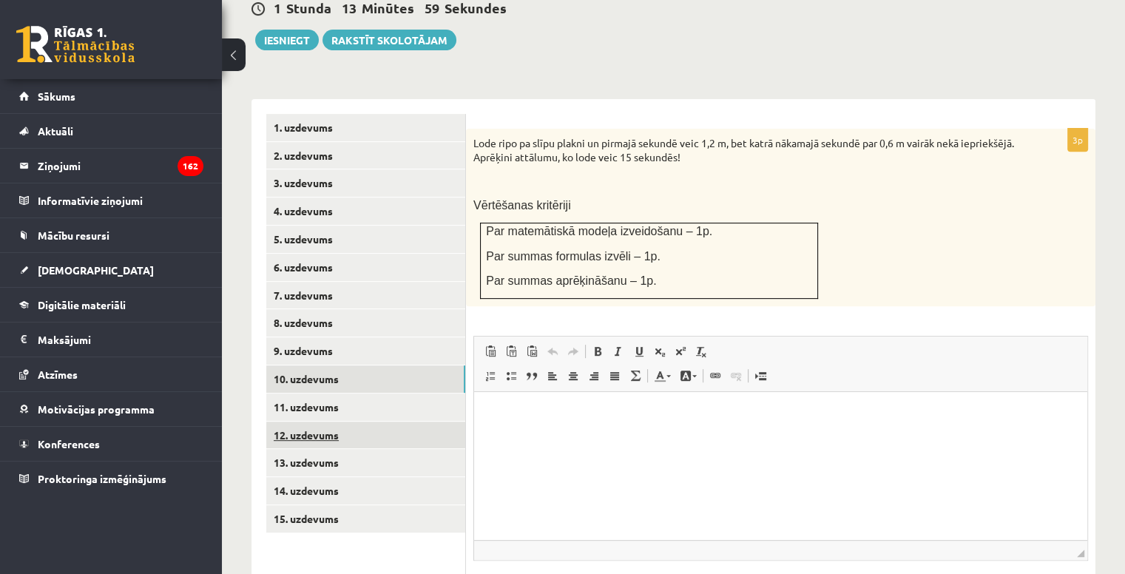
click at [360, 422] on link "12. uzdevums" at bounding box center [365, 435] width 199 height 27
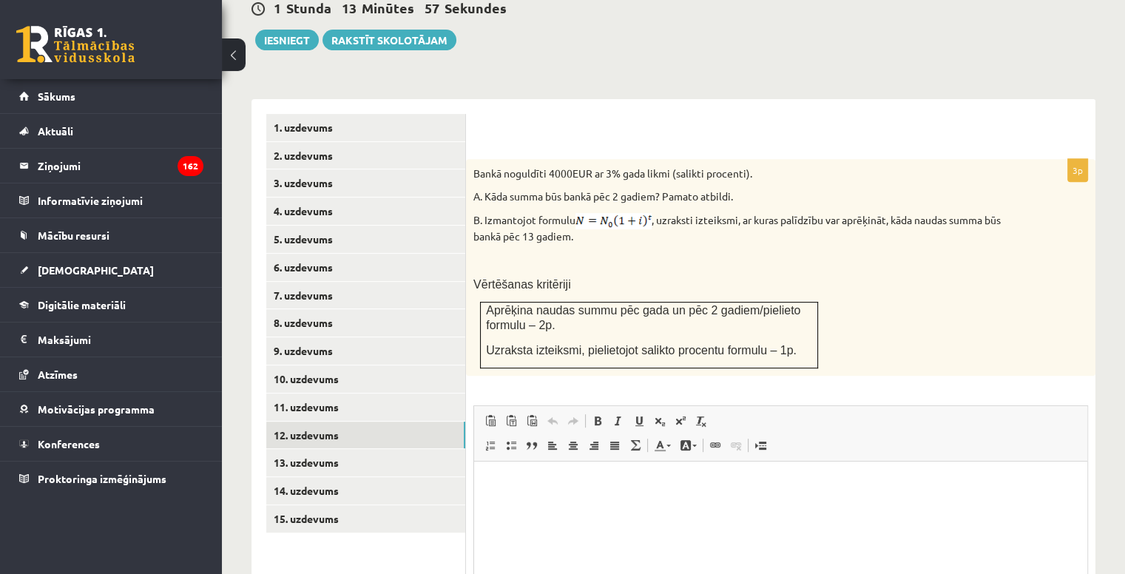
scroll to position [0, 0]
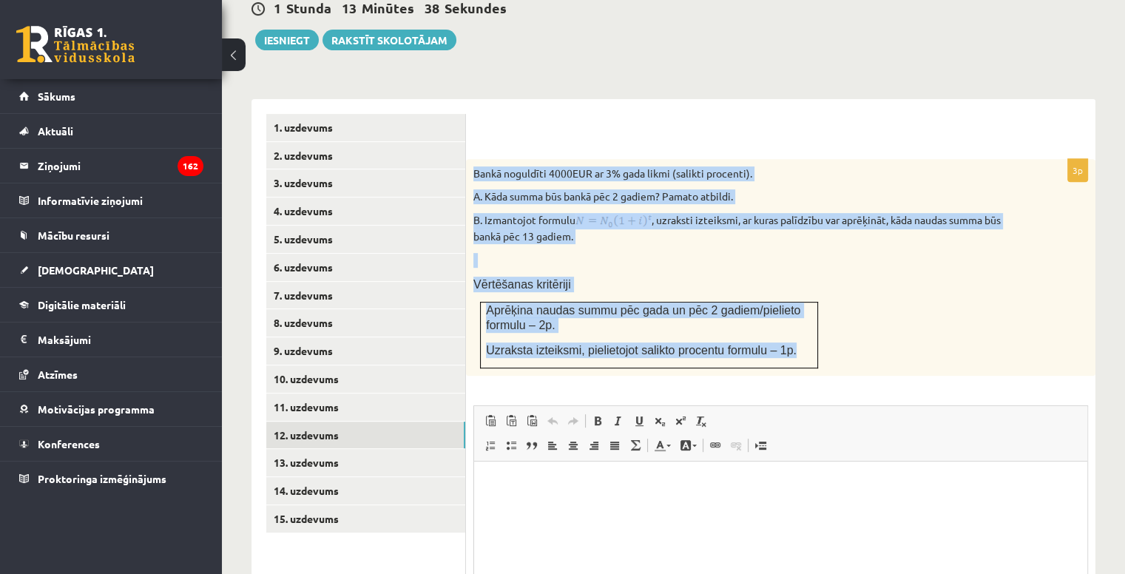
drag, startPoint x: 471, startPoint y: 135, endPoint x: 781, endPoint y: 330, distance: 366.4
click at [781, 330] on div "Bankā noguldīti 4000EUR ar 3% gada likmi (salikti procenti). A. Kāda summa būs …" at bounding box center [781, 267] width 630 height 217
copy div "Bankā noguldīti 4000EUR ar 3% gada likmi (salikti procenti). A. Kāda summa būs …"
click at [627, 344] on span "Uzraksta izteiksmi, pielietojot salikto procentu formulu – 1p." at bounding box center [641, 350] width 311 height 13
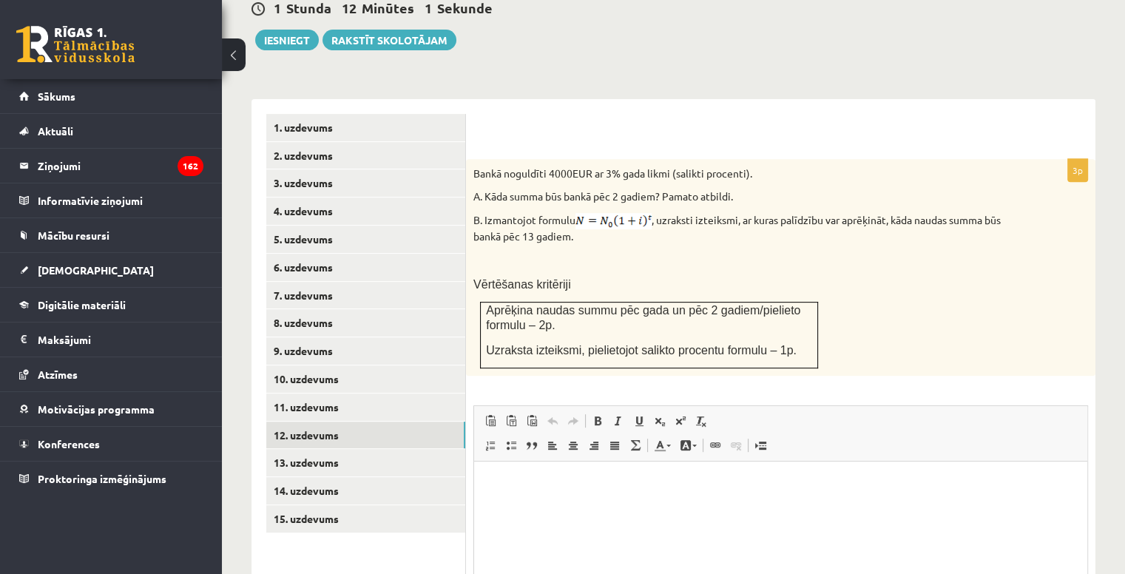
click at [555, 189] on p "A. Kāda summa būs bankā pēc 2 gadiem? Pamato atbildi." at bounding box center [744, 196] width 541 height 15
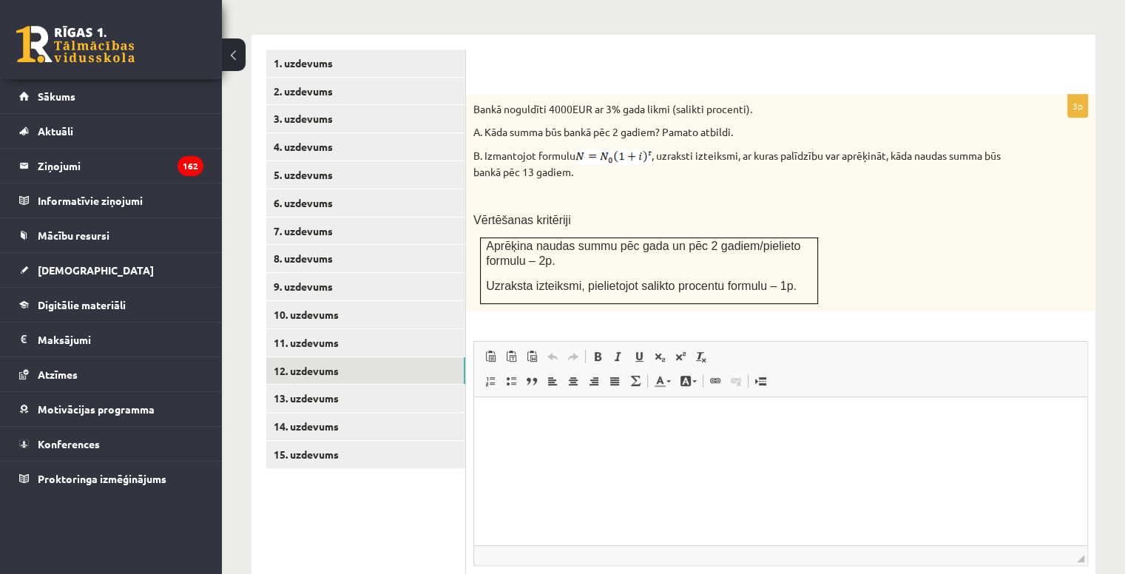
scroll to position [708, 0]
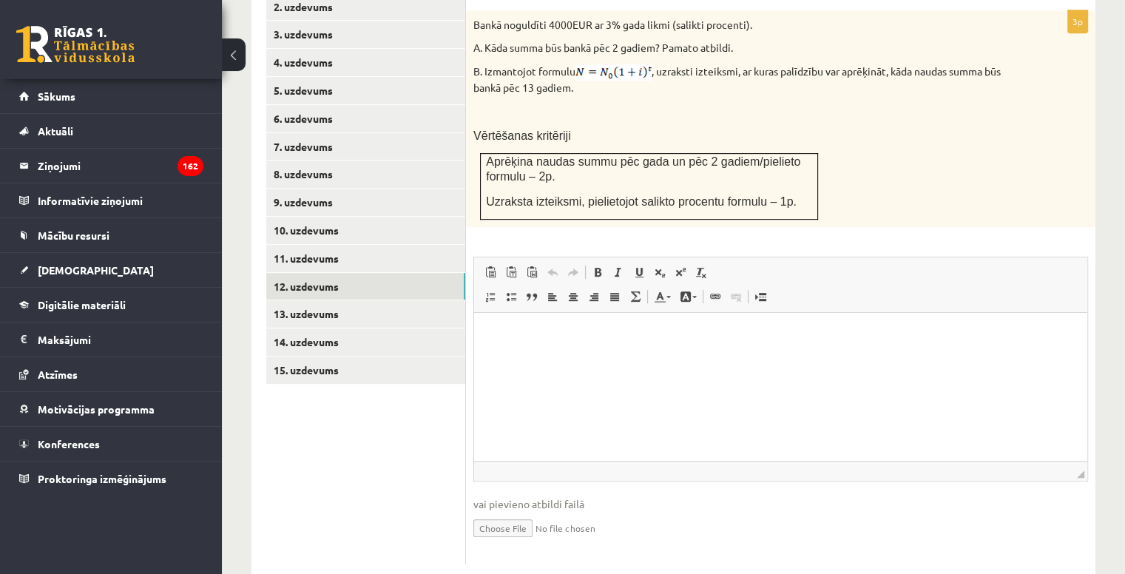
click at [488, 512] on input "file" at bounding box center [781, 527] width 615 height 30
type input "**********"
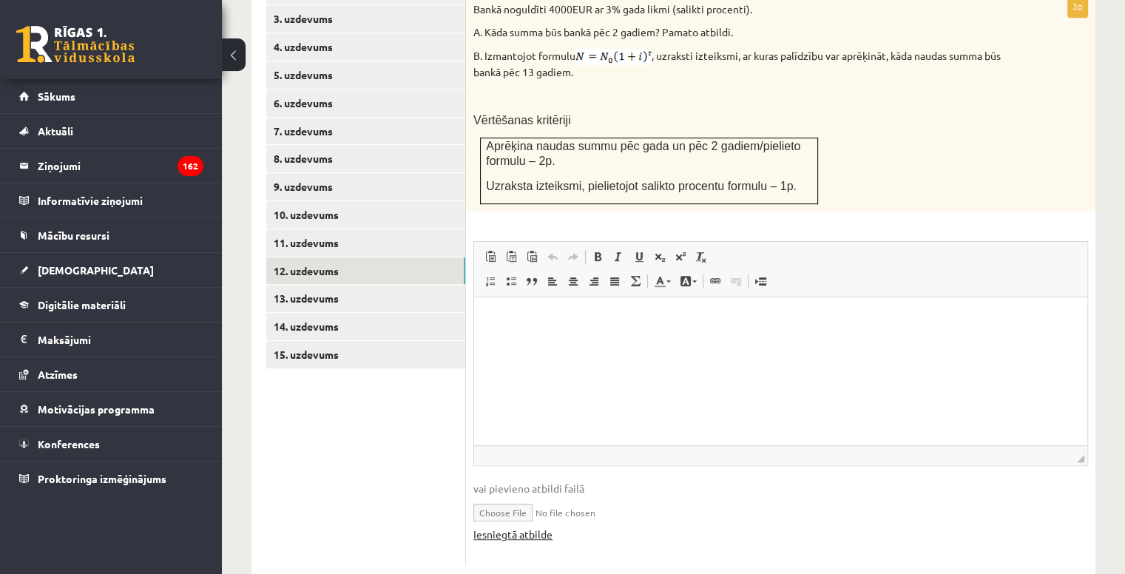
click at [521, 527] on link "Iesniegtā atbilde" at bounding box center [513, 535] width 79 height 16
click at [346, 285] on link "13. uzdevums" at bounding box center [365, 298] width 199 height 27
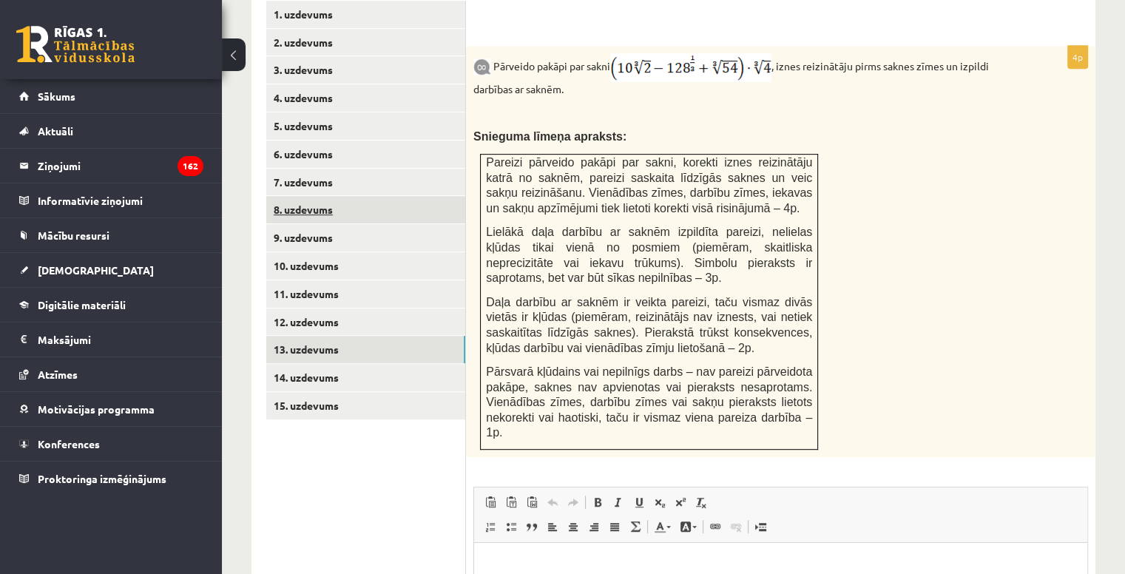
scroll to position [576, 0]
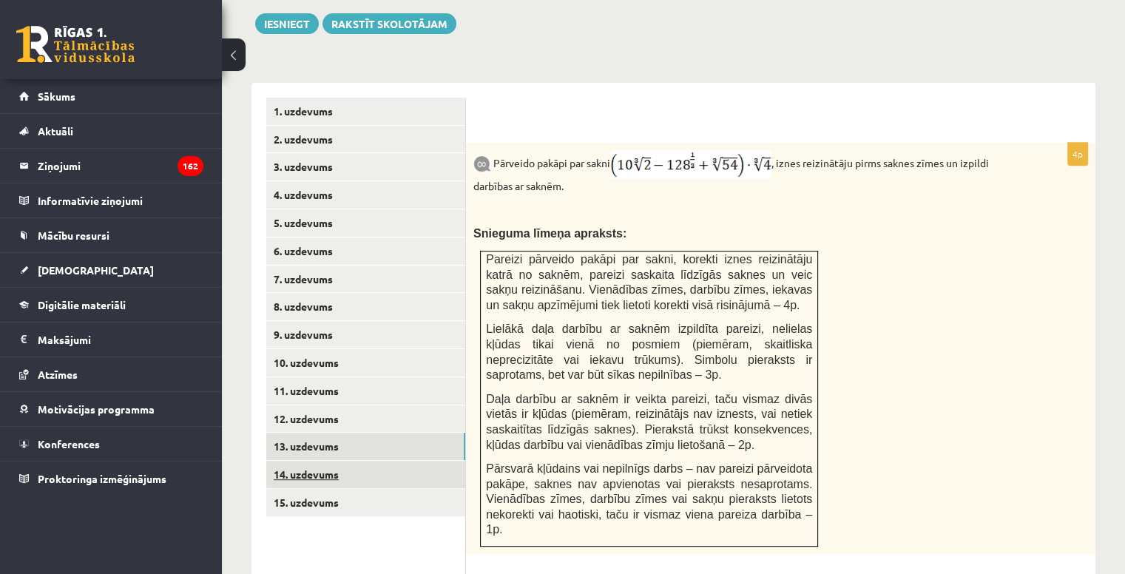
click at [407, 461] on link "14. uzdevums" at bounding box center [365, 474] width 199 height 27
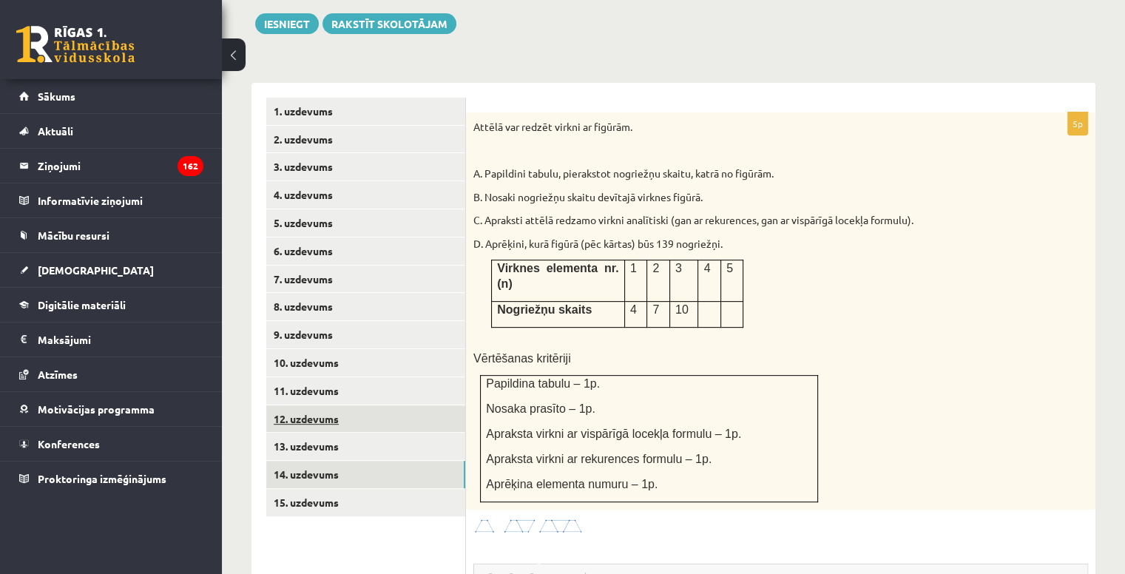
scroll to position [0, 0]
click at [508, 262] on span "Virknes elementa nr.(n)" at bounding box center [557, 276] width 121 height 28
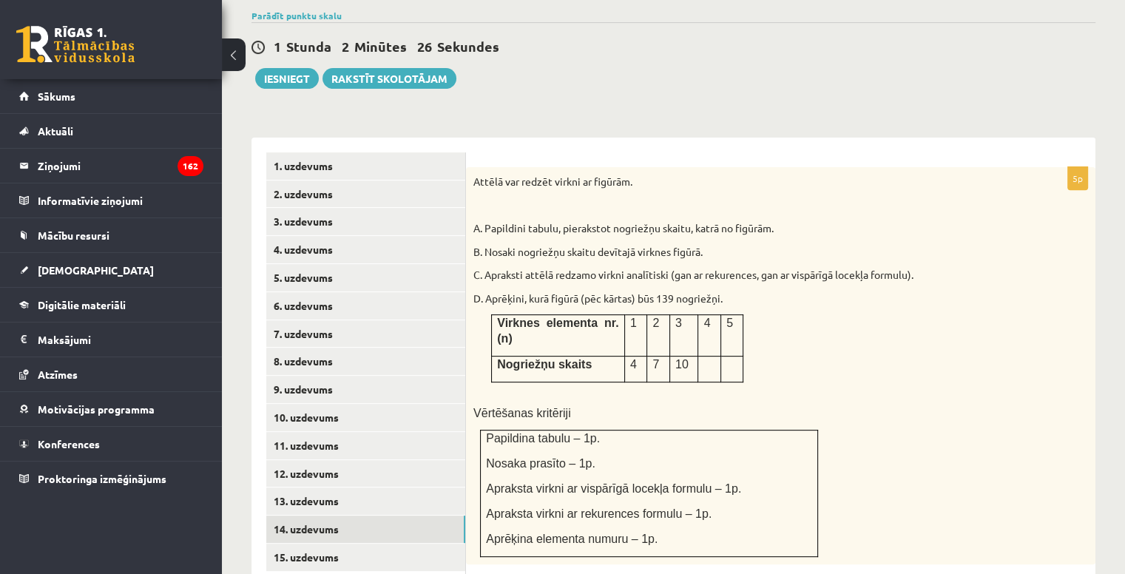
scroll to position [576, 0]
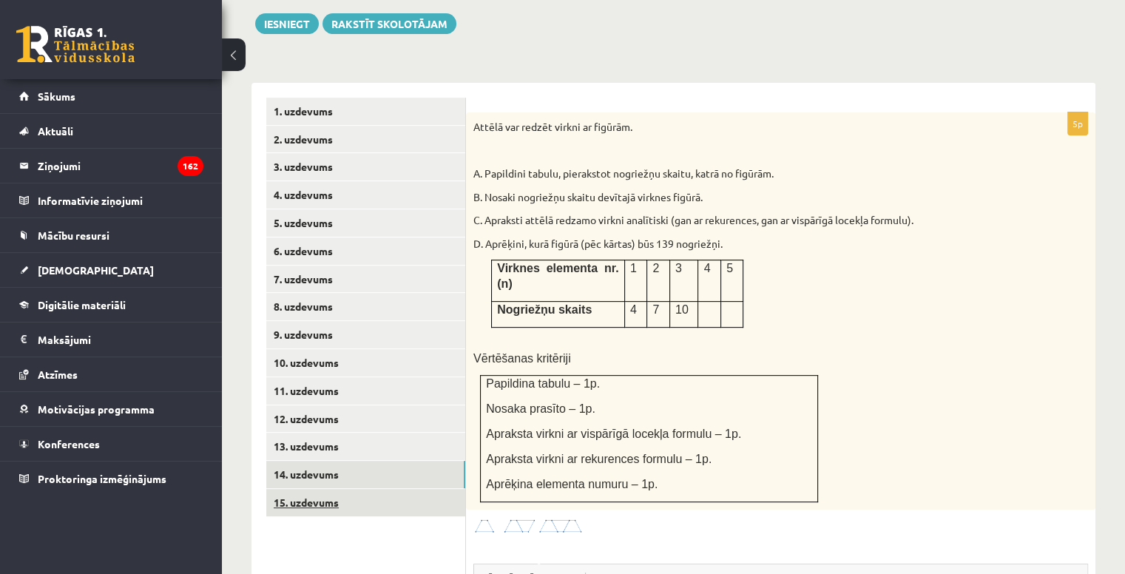
click at [383, 489] on link "15. uzdevums" at bounding box center [365, 502] width 199 height 27
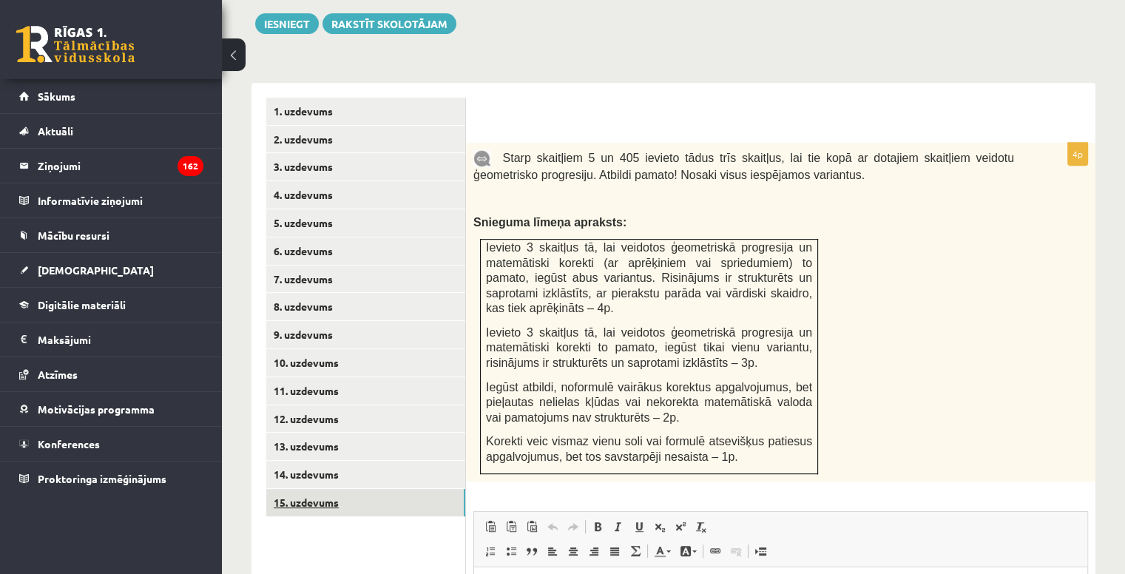
scroll to position [0, 0]
click at [411, 461] on link "14. uzdevums" at bounding box center [365, 474] width 199 height 27
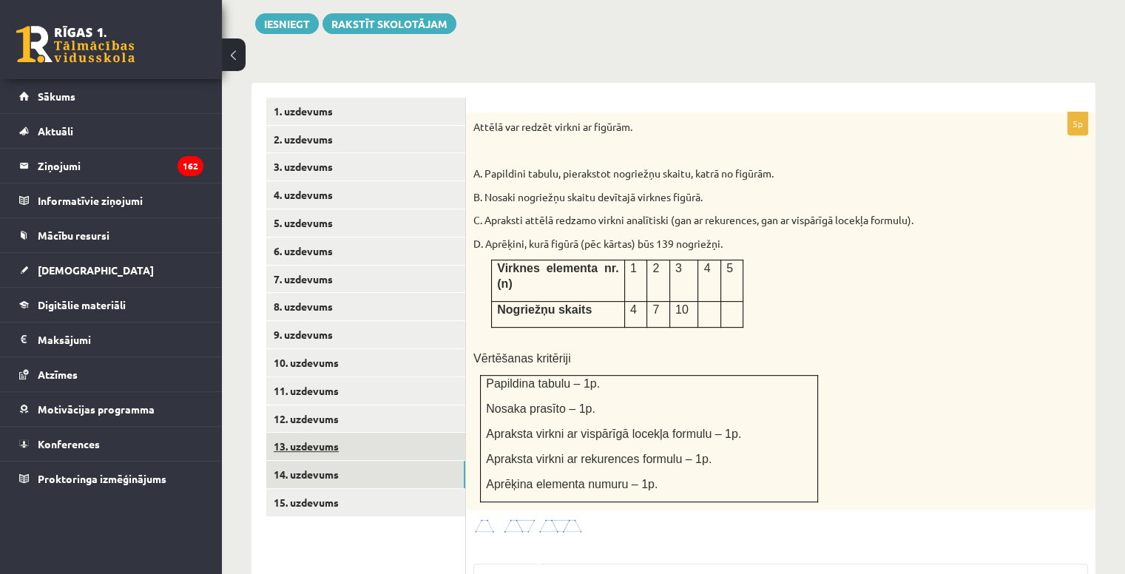
click at [407, 433] on link "13. uzdevums" at bounding box center [365, 446] width 199 height 27
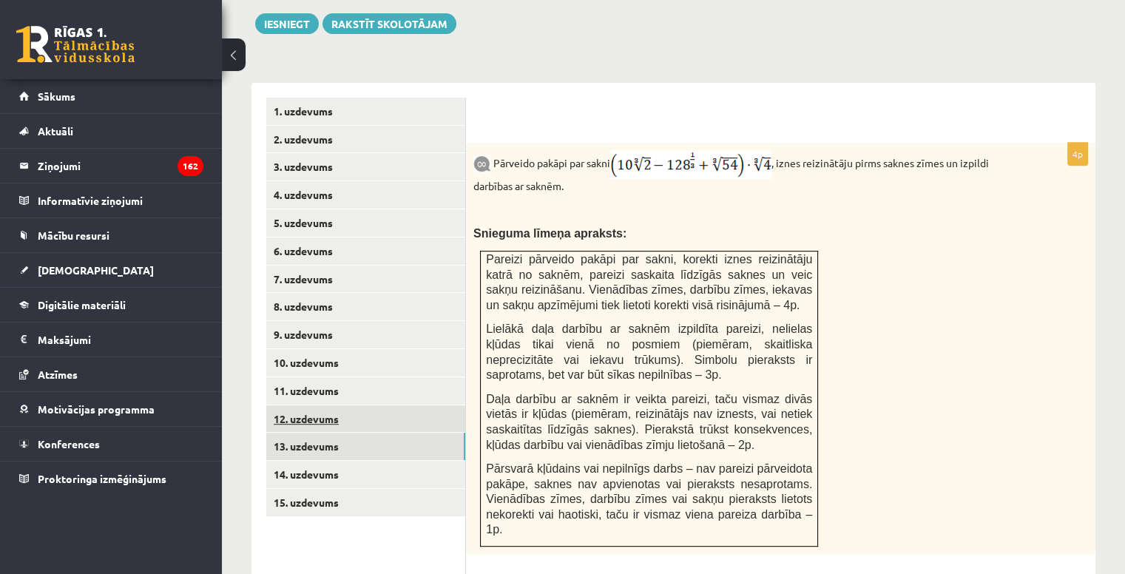
click at [400, 405] on link "12. uzdevums" at bounding box center [365, 418] width 199 height 27
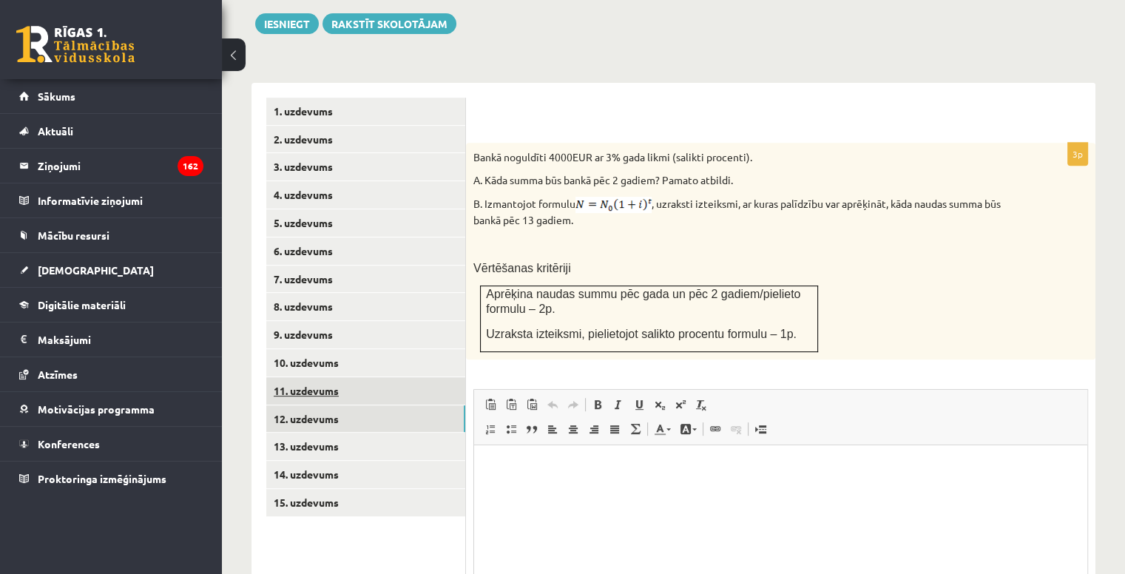
click at [392, 377] on link "11. uzdevums" at bounding box center [365, 390] width 199 height 27
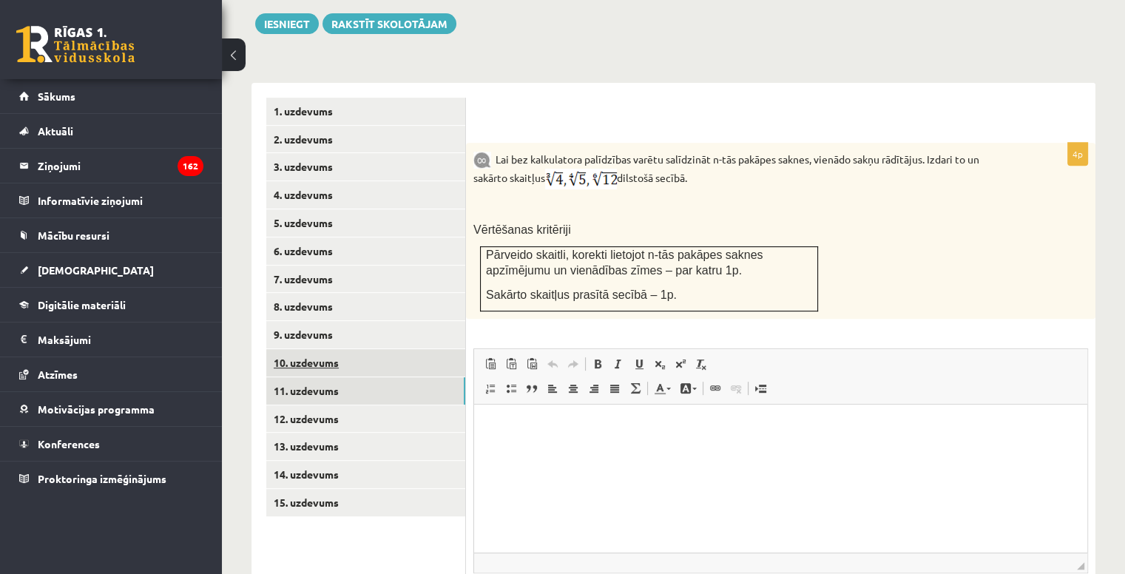
click at [379, 349] on link "10. uzdevums" at bounding box center [365, 362] width 199 height 27
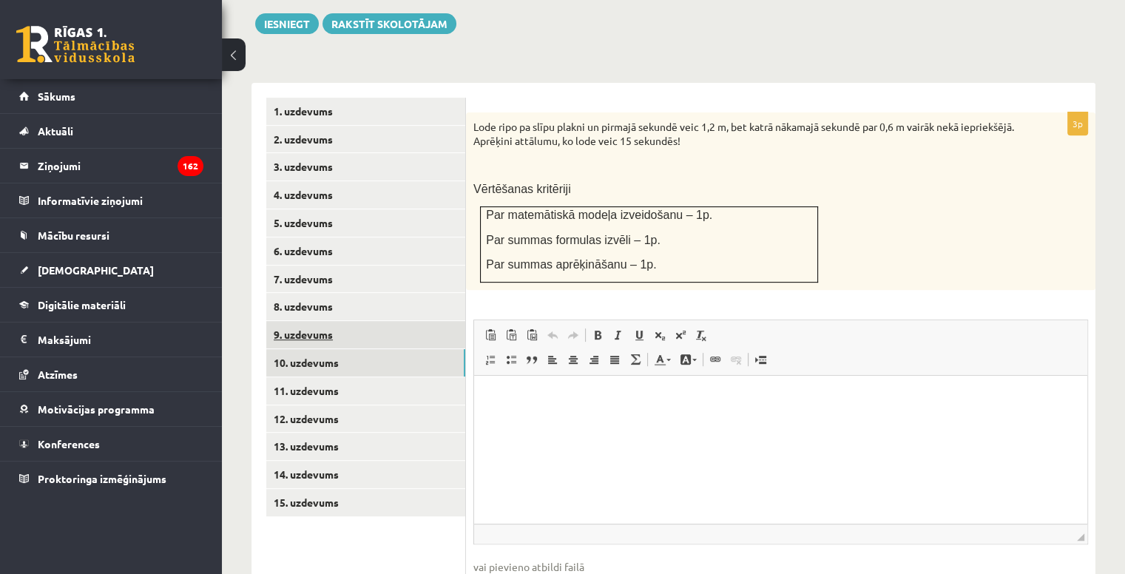
click at [329, 321] on link "9. uzdevums" at bounding box center [365, 334] width 199 height 27
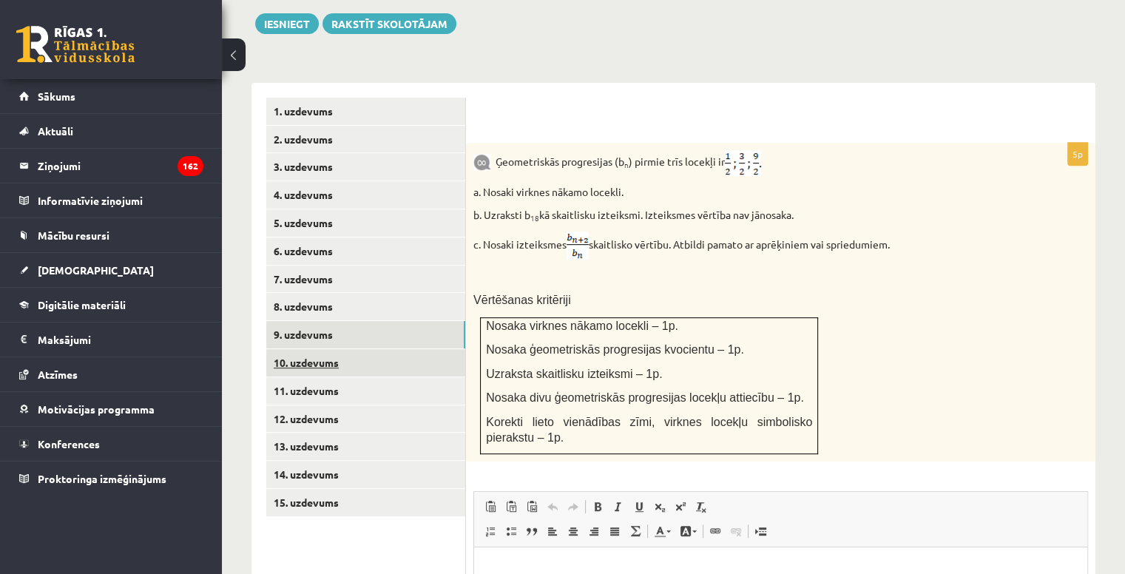
click at [337, 349] on link "10. uzdevums" at bounding box center [365, 362] width 199 height 27
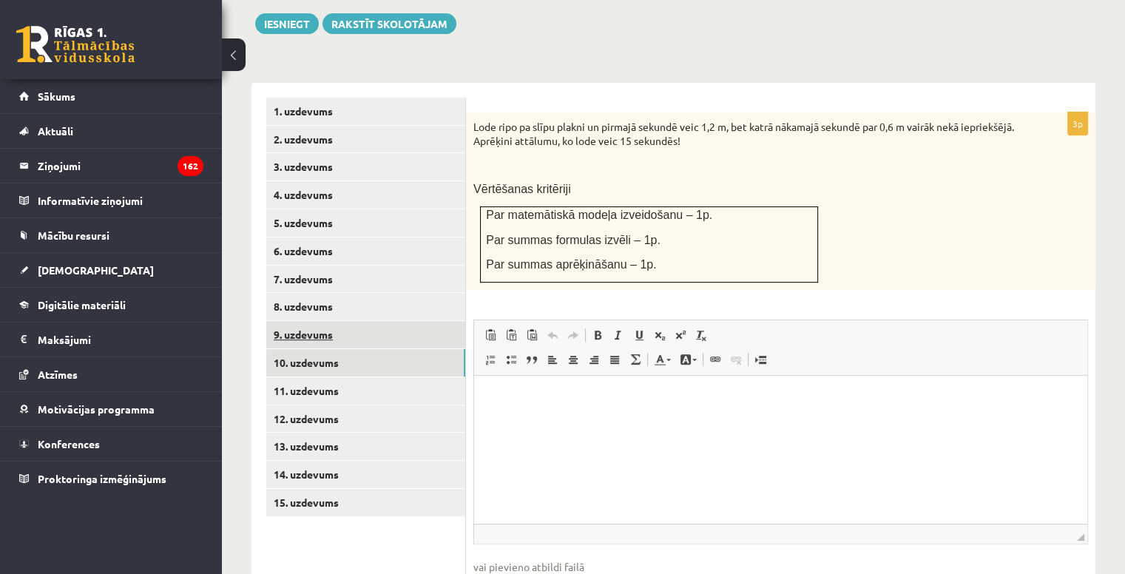
click at [344, 321] on link "9. uzdevums" at bounding box center [365, 334] width 199 height 27
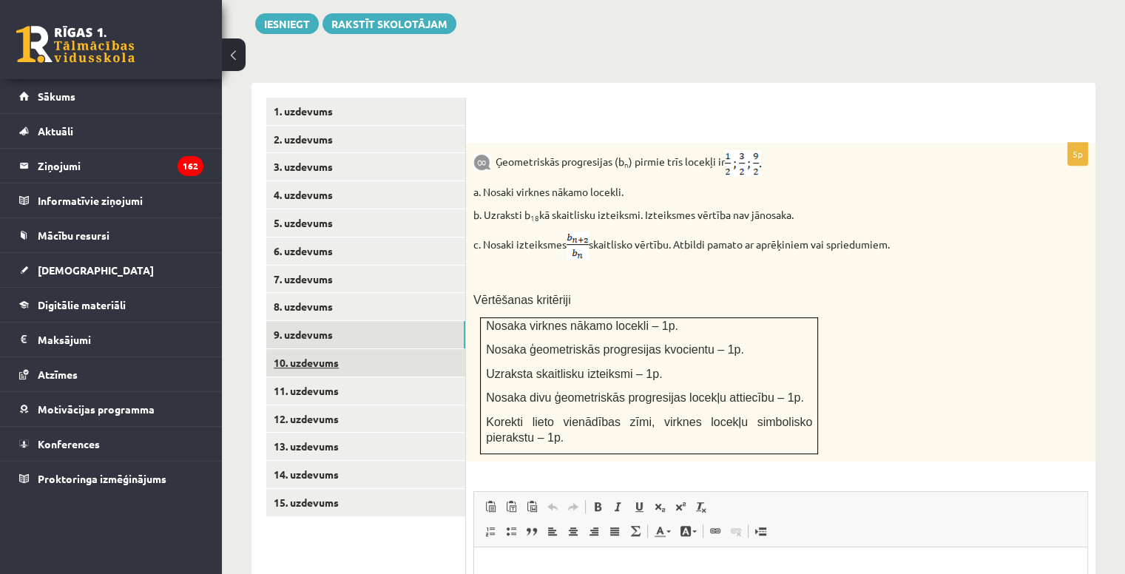
click at [338, 349] on link "10. uzdevums" at bounding box center [365, 362] width 199 height 27
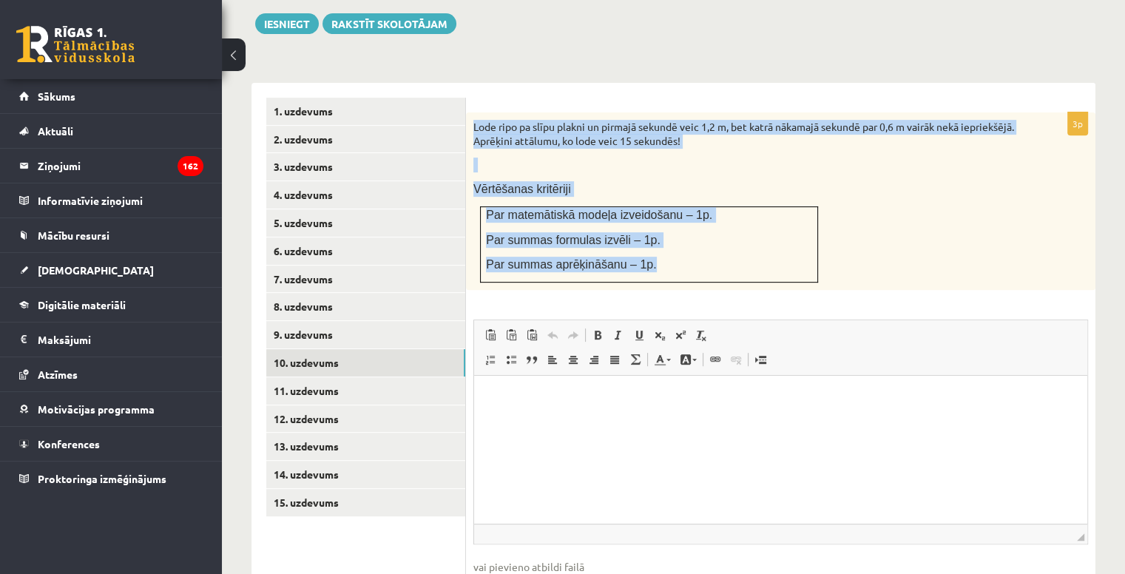
drag, startPoint x: 474, startPoint y: 95, endPoint x: 641, endPoint y: 244, distance: 224.3
click at [641, 244] on div "Lode ripo pa slīpu plakni un pirmajā sekundē veic 1,2 m, bet katrā nākamajā sek…" at bounding box center [781, 201] width 630 height 178
copy div "Lode ripo pa slīpu plakni un pirmajā sekundē veic 1,2 m, bet katrā nākamajā sek…"
click at [647, 257] on p "Par summas aprēķināšanu – 1p." at bounding box center [649, 265] width 326 height 16
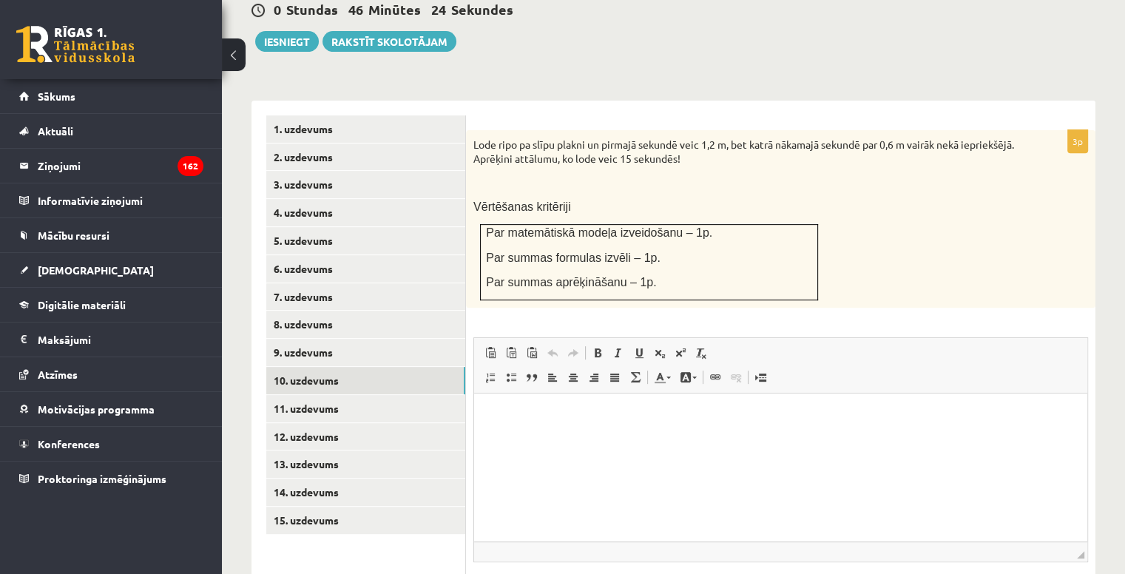
scroll to position [639, 0]
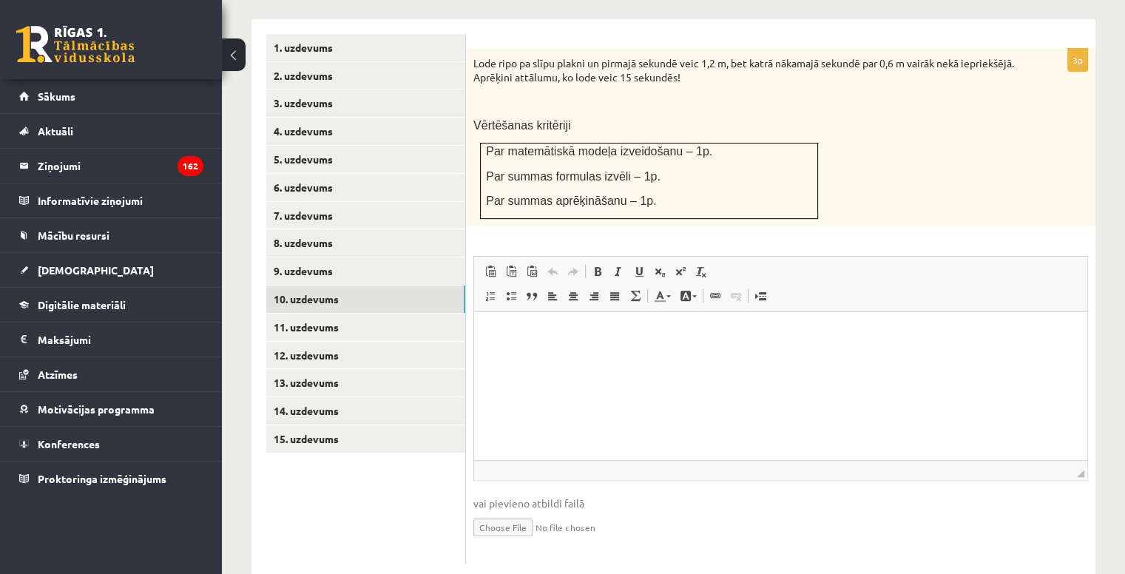
click at [521, 511] on input "file" at bounding box center [781, 526] width 615 height 30
click at [497, 511] on input "file" at bounding box center [781, 526] width 615 height 30
type input "**********"
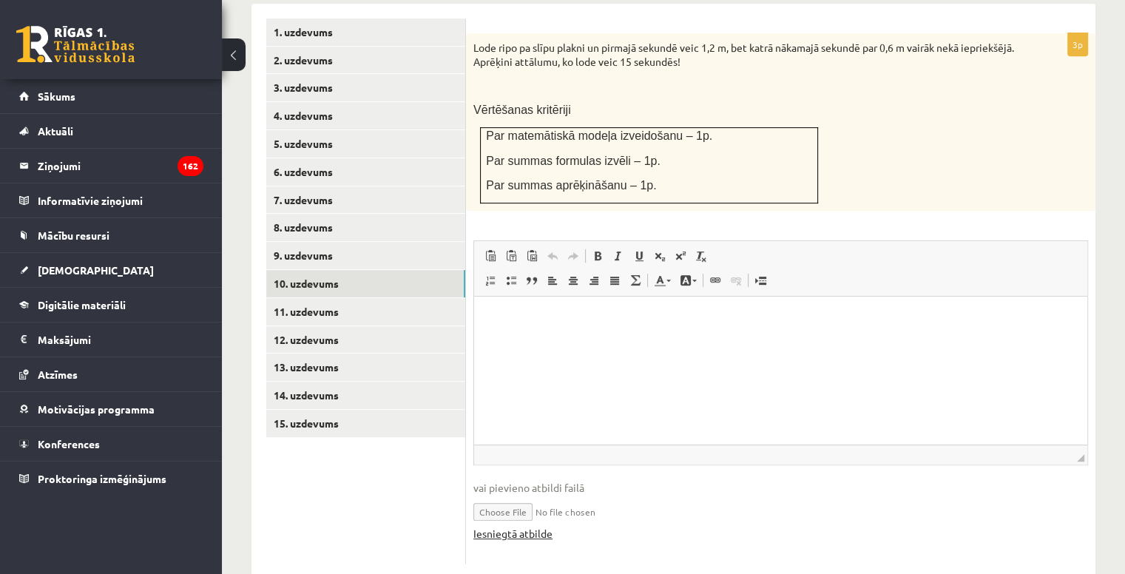
click at [531, 526] on link "Iesniegtā atbilde" at bounding box center [513, 534] width 79 height 16
click at [336, 298] on link "11. uzdevums" at bounding box center [365, 311] width 199 height 27
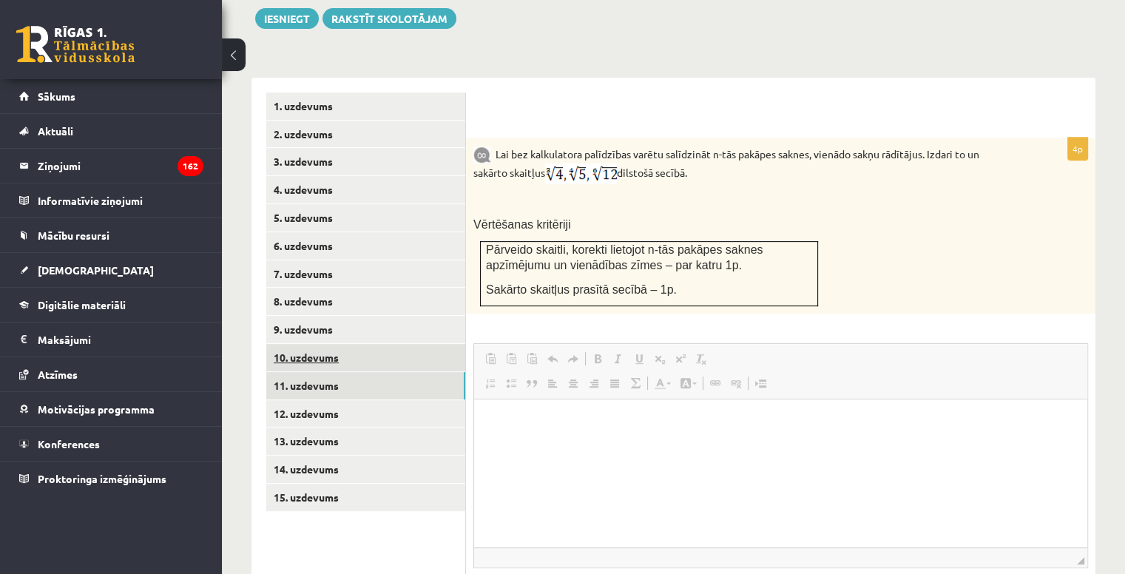
scroll to position [0, 0]
click at [373, 344] on link "10. uzdevums" at bounding box center [365, 357] width 199 height 27
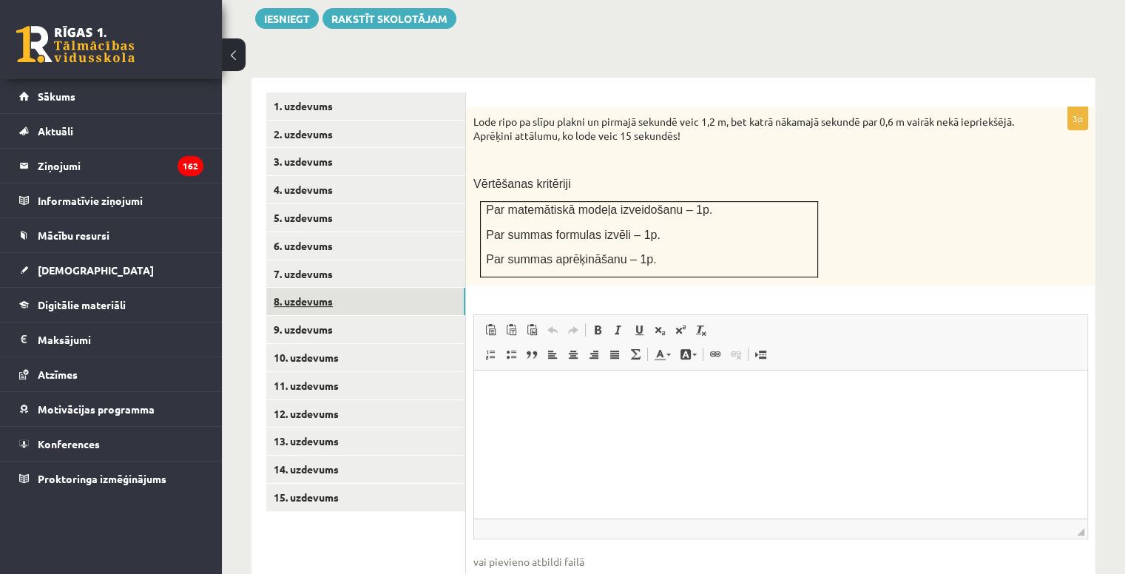
click at [322, 288] on link "8. uzdevums" at bounding box center [365, 301] width 199 height 27
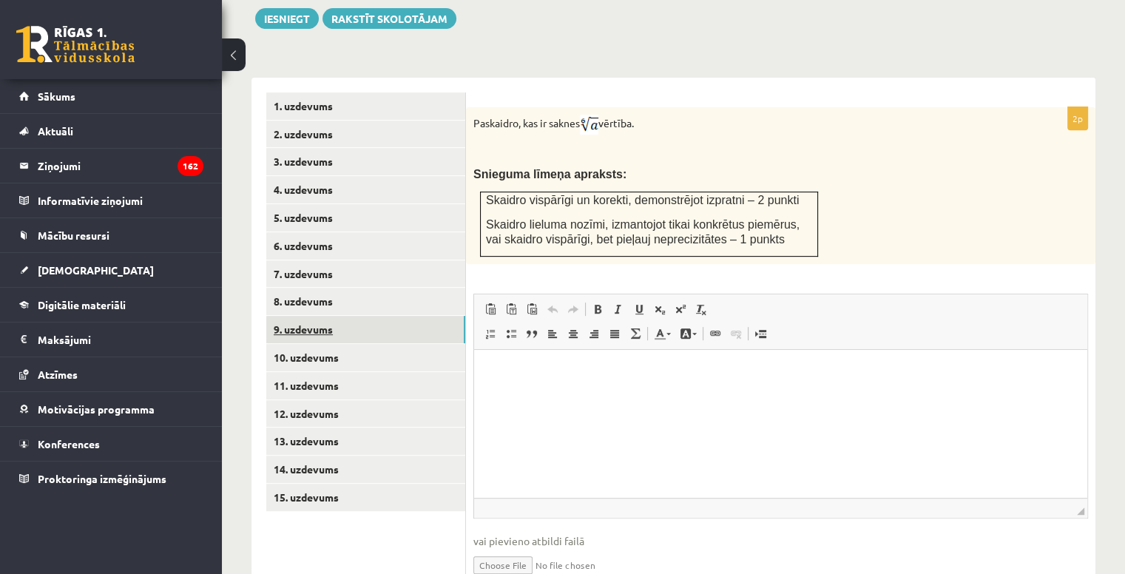
click at [344, 316] on link "9. uzdevums" at bounding box center [365, 329] width 199 height 27
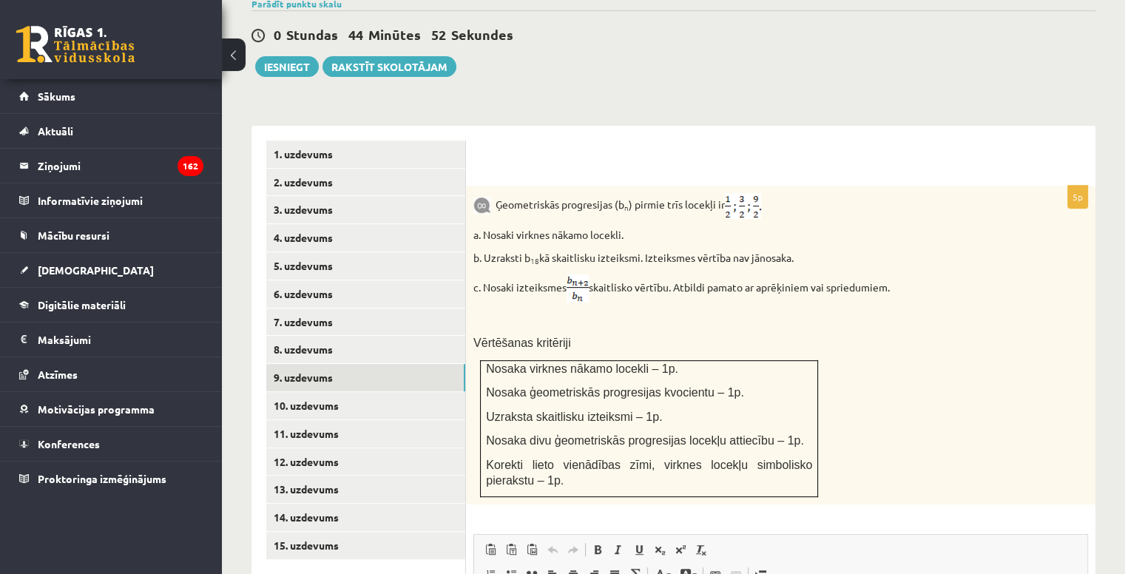
scroll to position [507, 0]
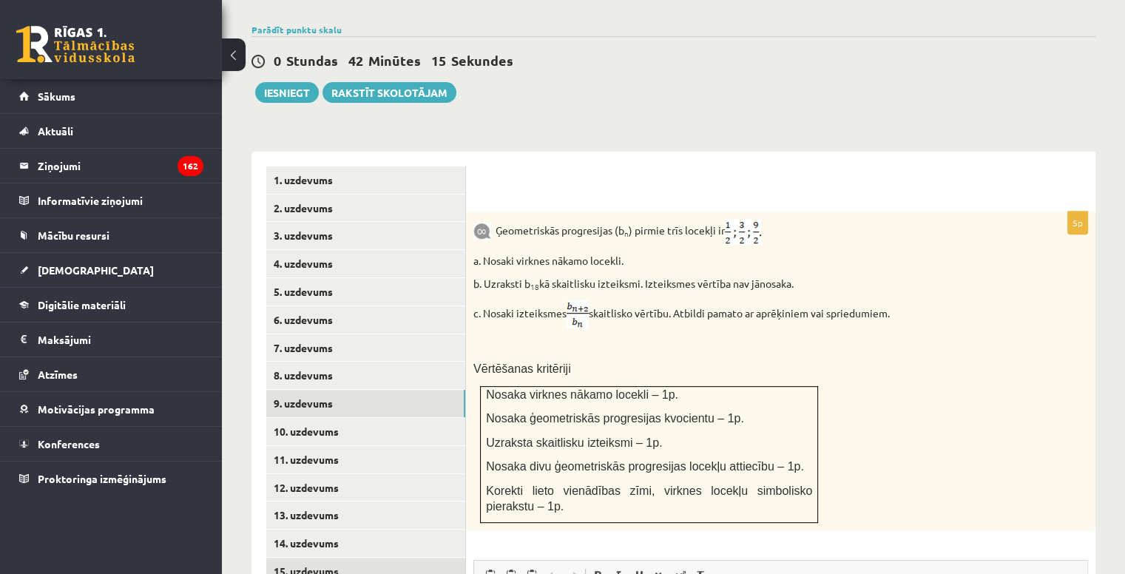
click at [329, 558] on link "15. uzdevums" at bounding box center [365, 571] width 199 height 27
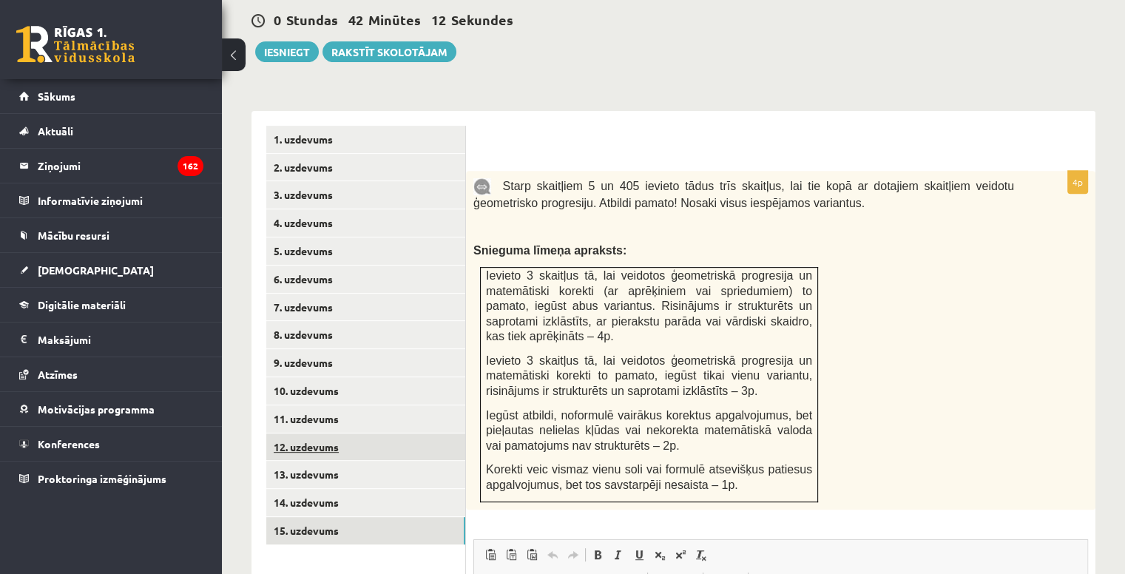
scroll to position [581, 0]
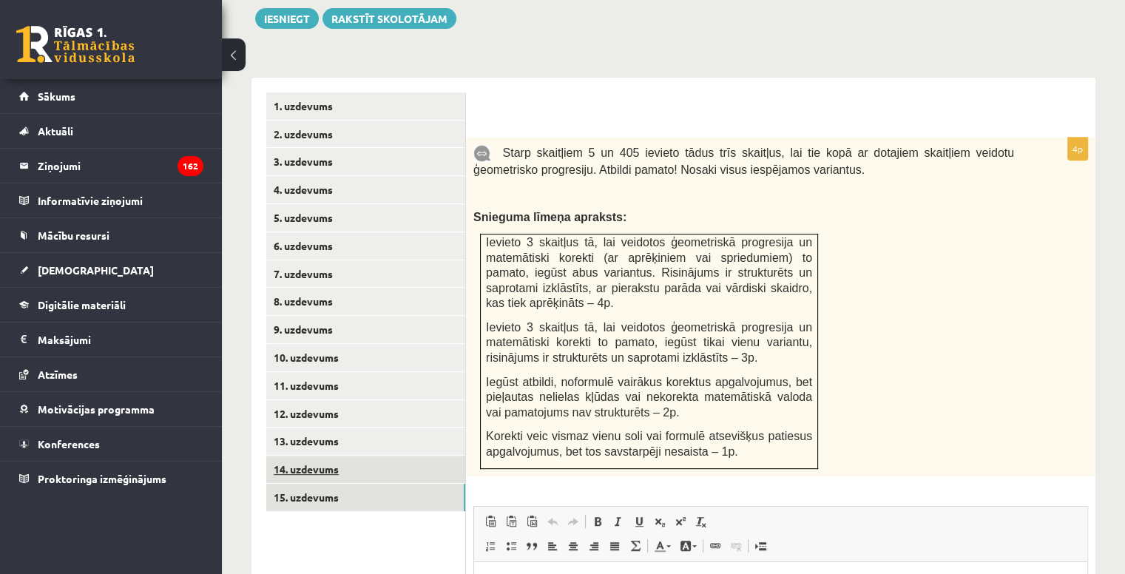
click at [371, 456] on link "14. uzdevums" at bounding box center [365, 469] width 199 height 27
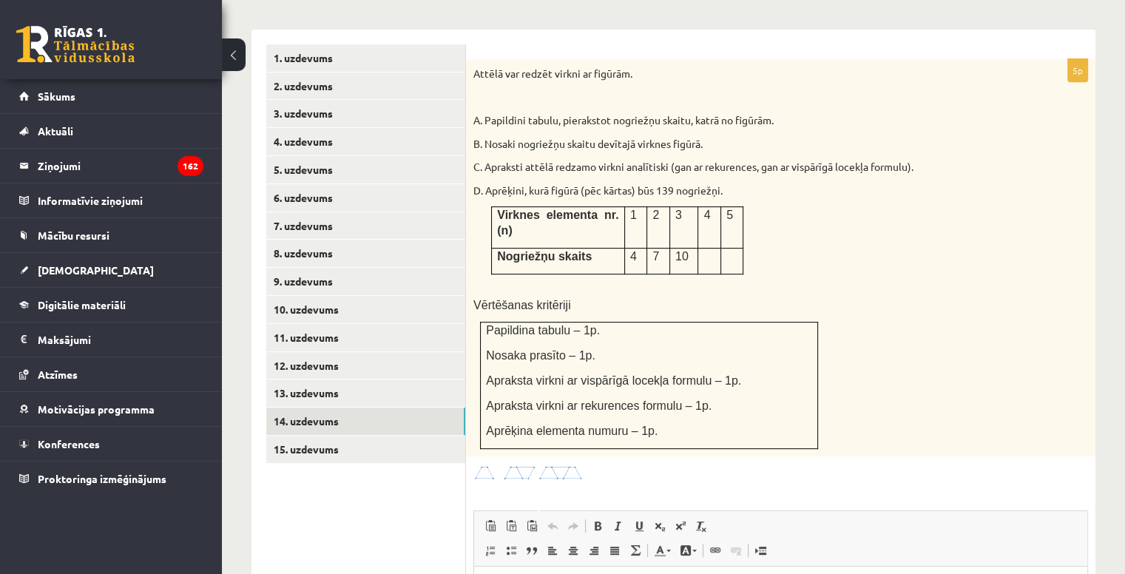
scroll to position [655, 0]
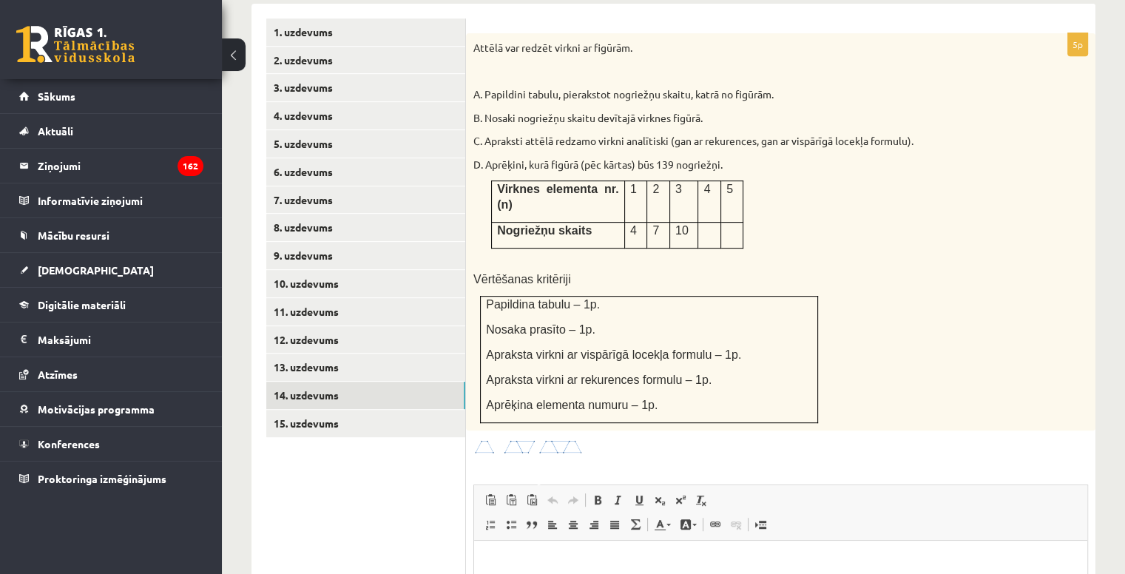
click at [490, 439] on img at bounding box center [529, 447] width 111 height 17
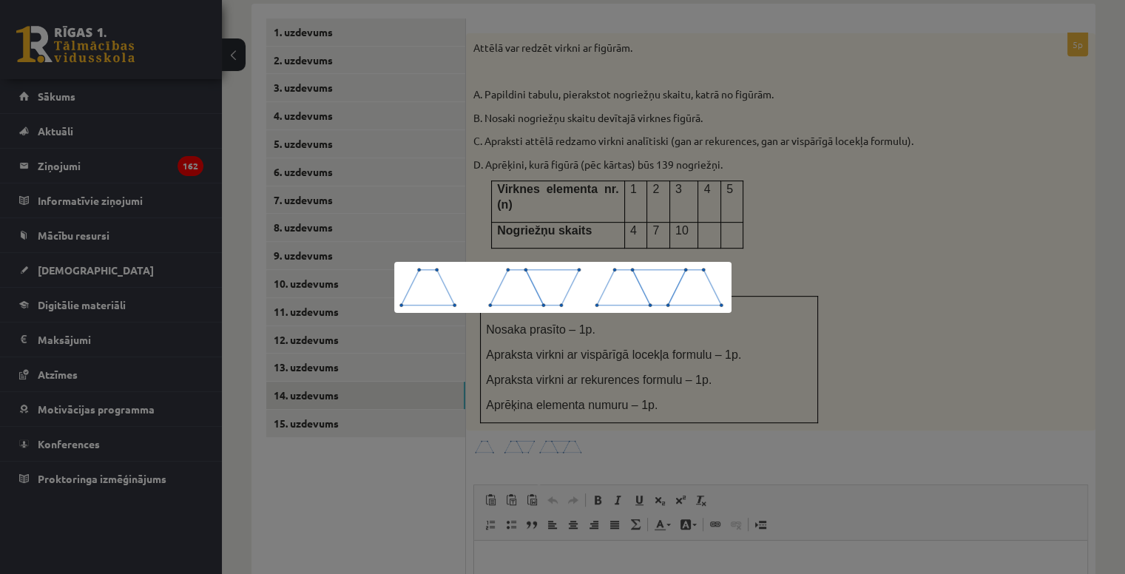
click at [676, 140] on div at bounding box center [562, 287] width 1125 height 574
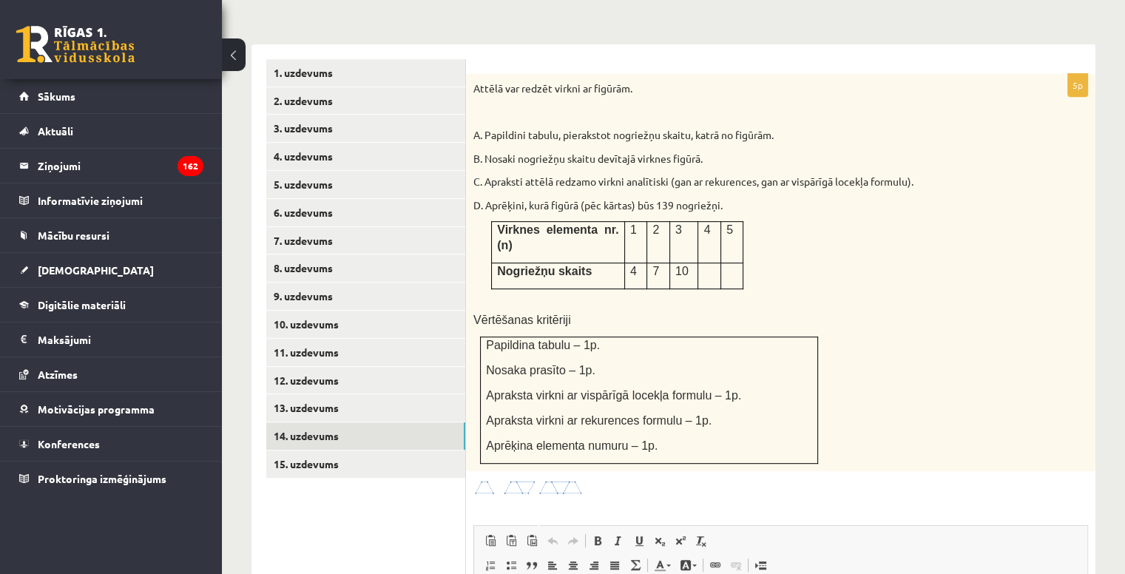
scroll to position [581, 0]
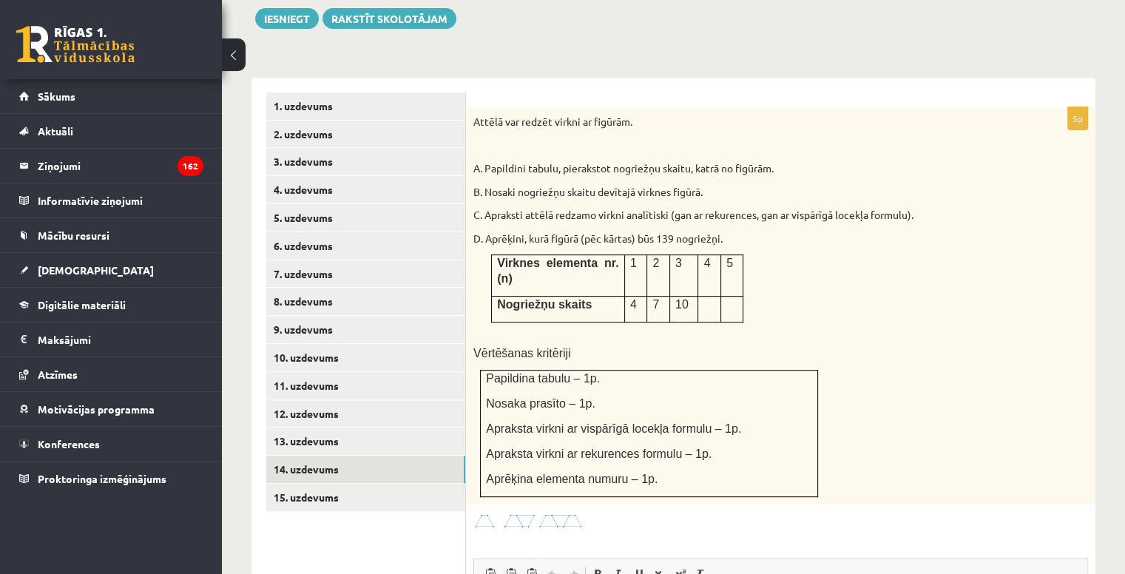
click at [485, 513] on img at bounding box center [529, 521] width 111 height 17
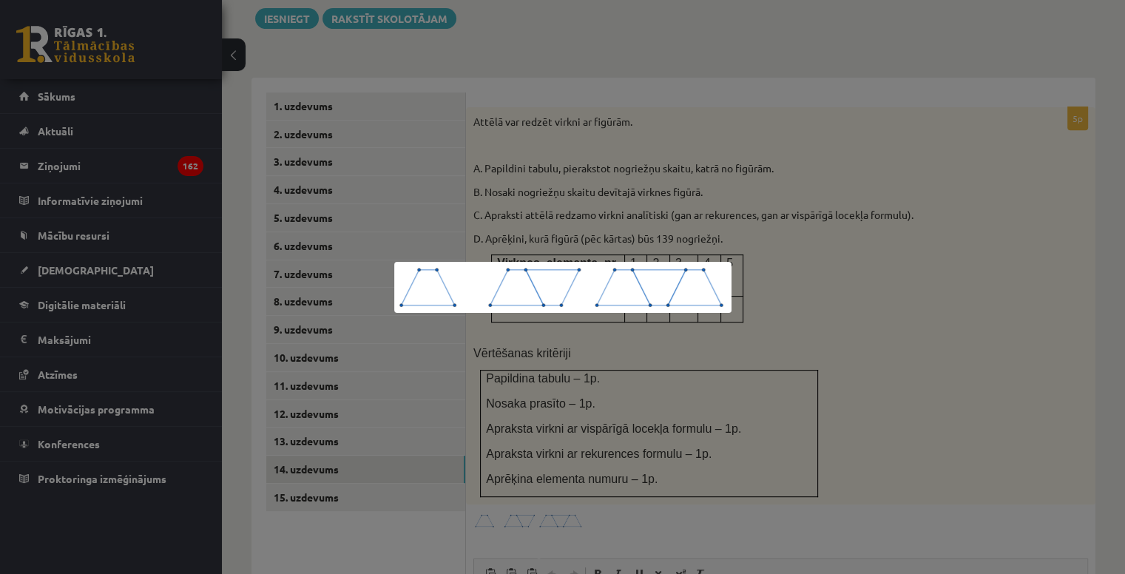
click at [583, 164] on div at bounding box center [562, 287] width 1125 height 574
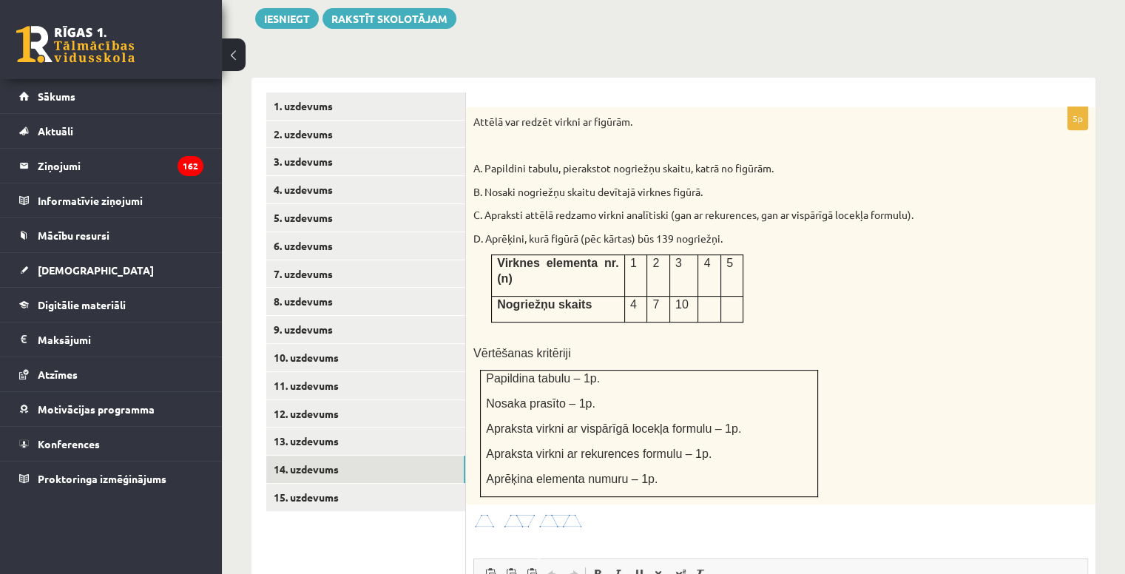
click at [580, 513] on img at bounding box center [529, 521] width 111 height 17
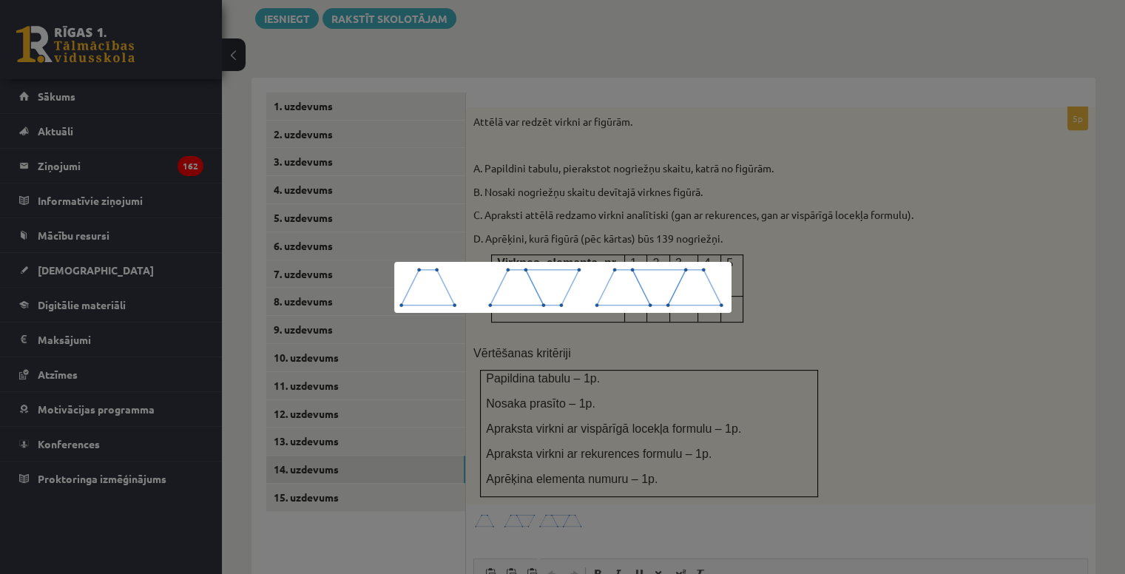
click at [669, 148] on div at bounding box center [562, 287] width 1125 height 574
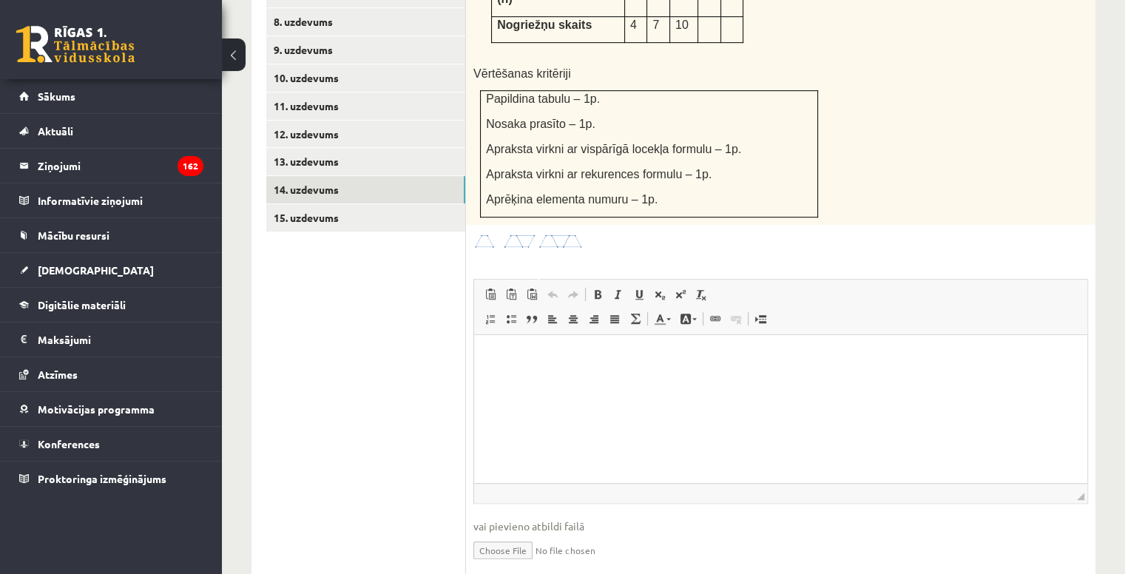
scroll to position [867, 0]
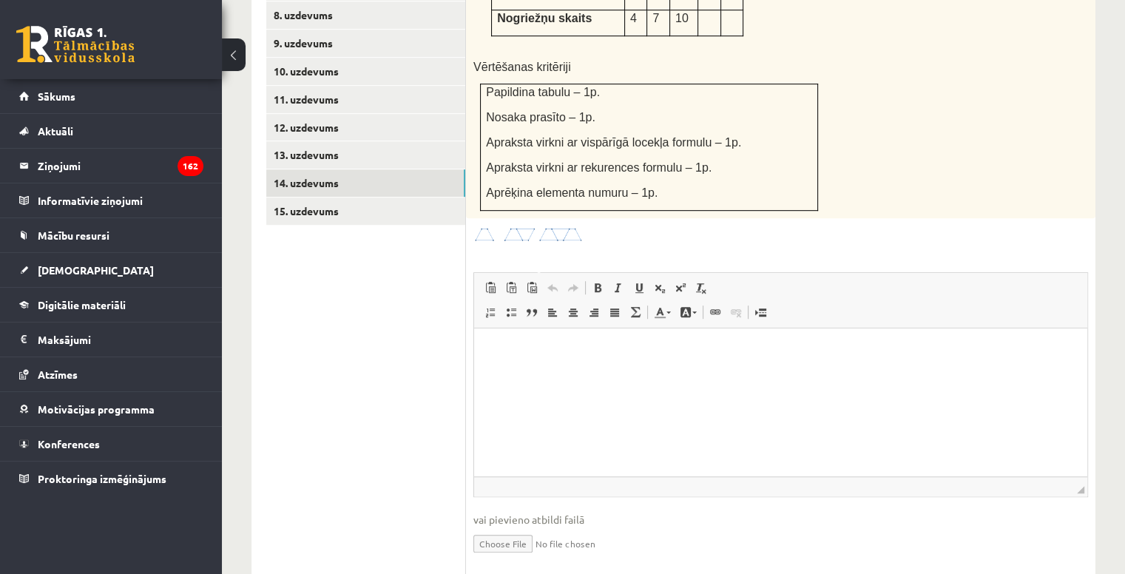
click at [518, 528] on input "file" at bounding box center [781, 543] width 615 height 30
type input "**********"
click at [545, 558] on link "Iesniegtā atbilde" at bounding box center [513, 566] width 79 height 16
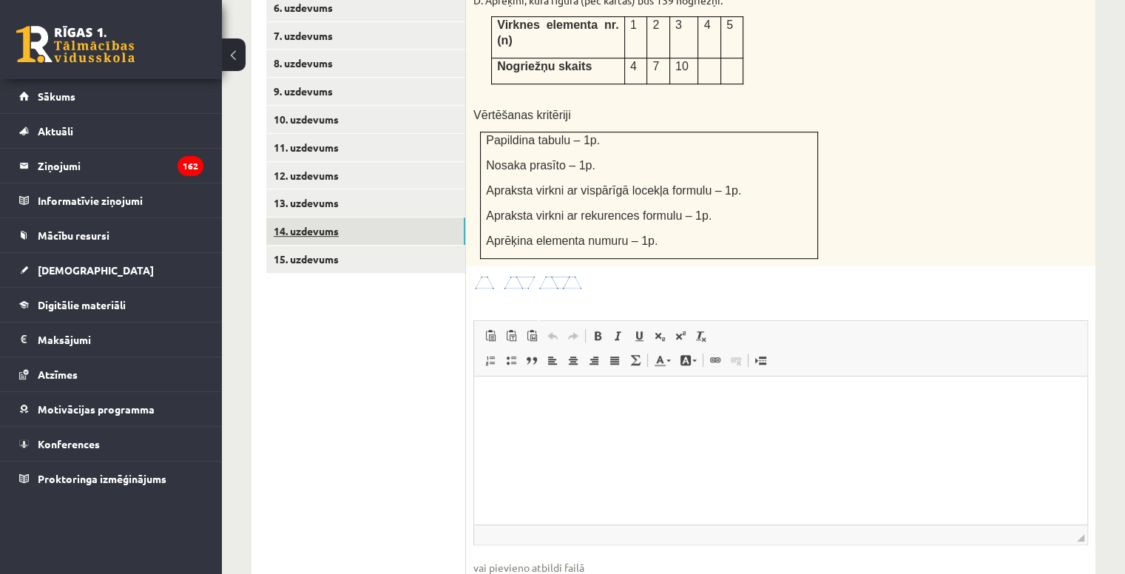
scroll to position [793, 0]
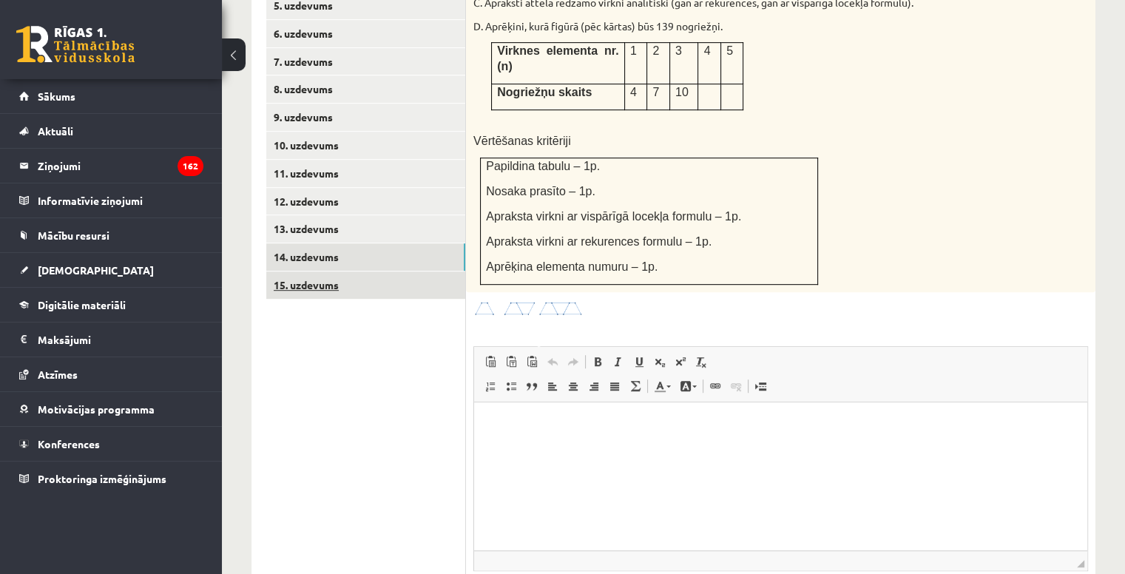
click at [334, 272] on link "15. uzdevums" at bounding box center [365, 285] width 199 height 27
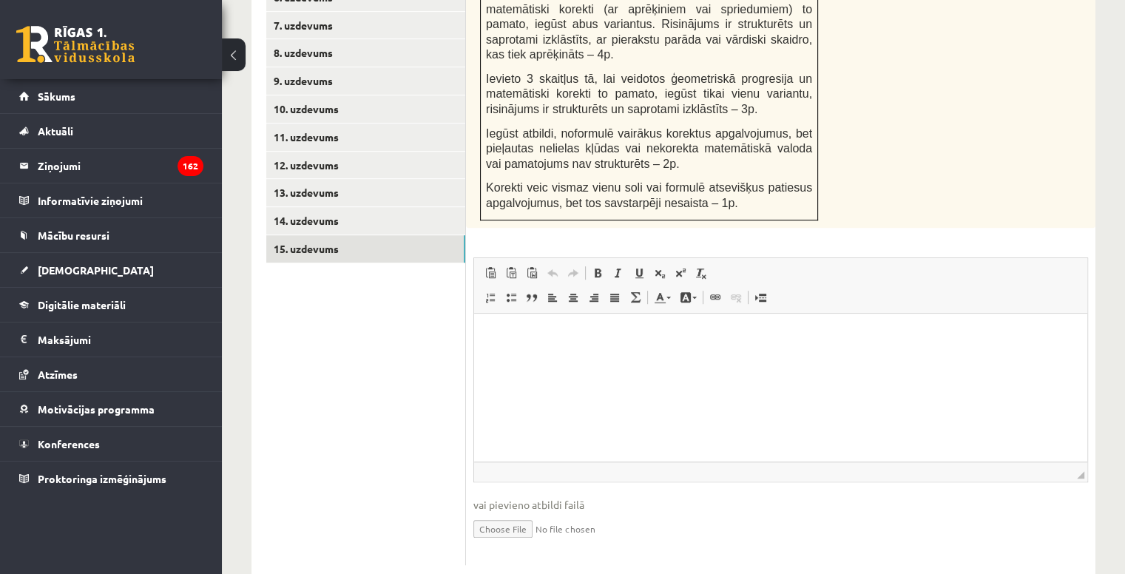
scroll to position [0, 0]
click at [374, 207] on link "14. uzdevums" at bounding box center [365, 220] width 199 height 27
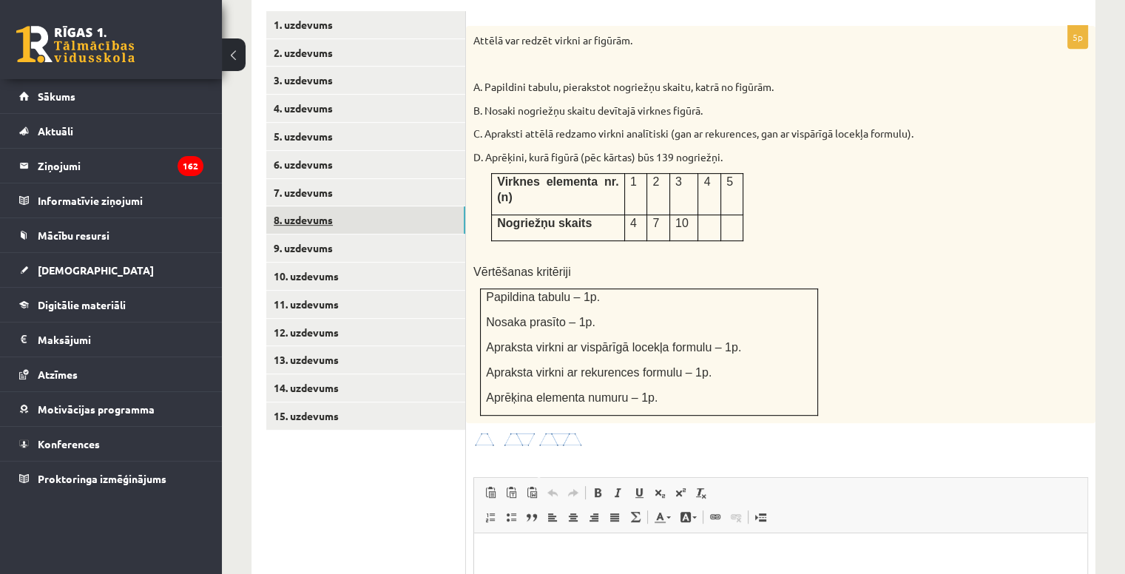
click at [343, 206] on link "8. uzdevums" at bounding box center [365, 219] width 199 height 27
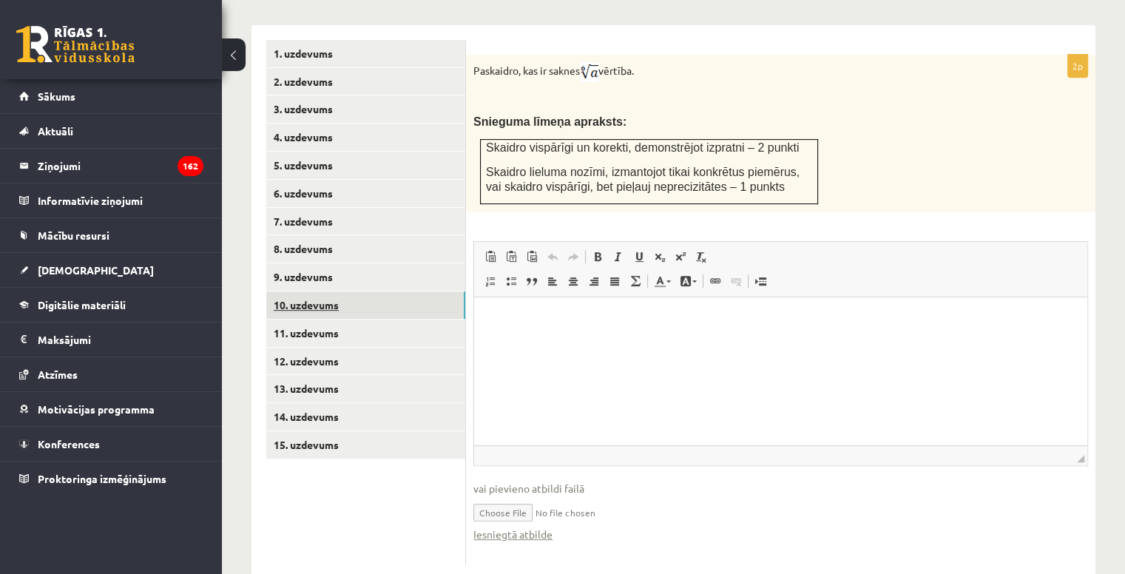
click at [334, 292] on link "10. uzdevums" at bounding box center [365, 305] width 199 height 27
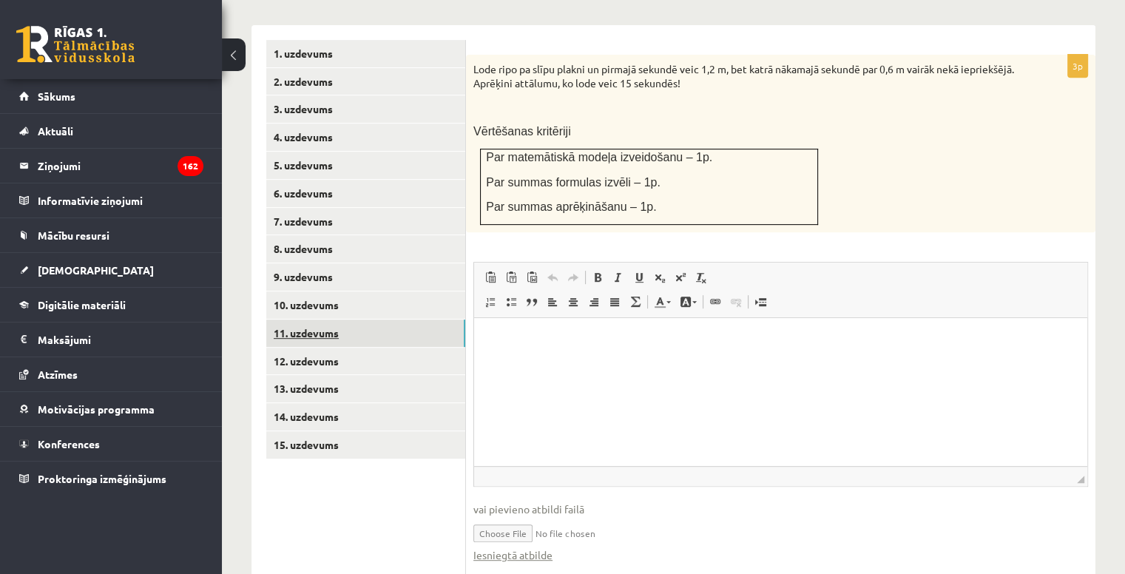
click at [341, 320] on link "11. uzdevums" at bounding box center [365, 333] width 199 height 27
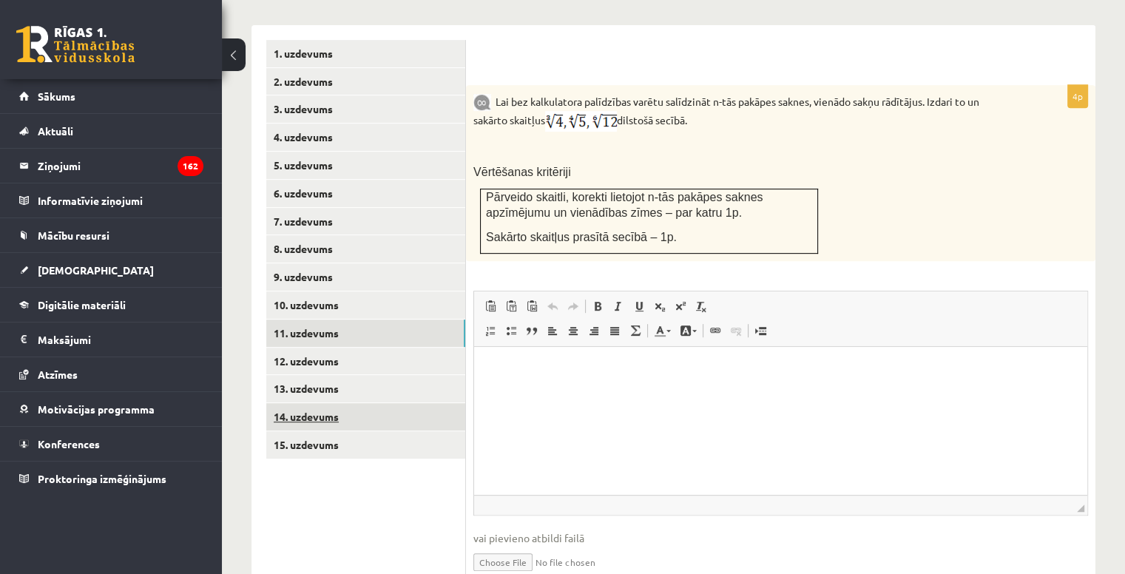
click at [343, 403] on link "14. uzdevums" at bounding box center [365, 416] width 199 height 27
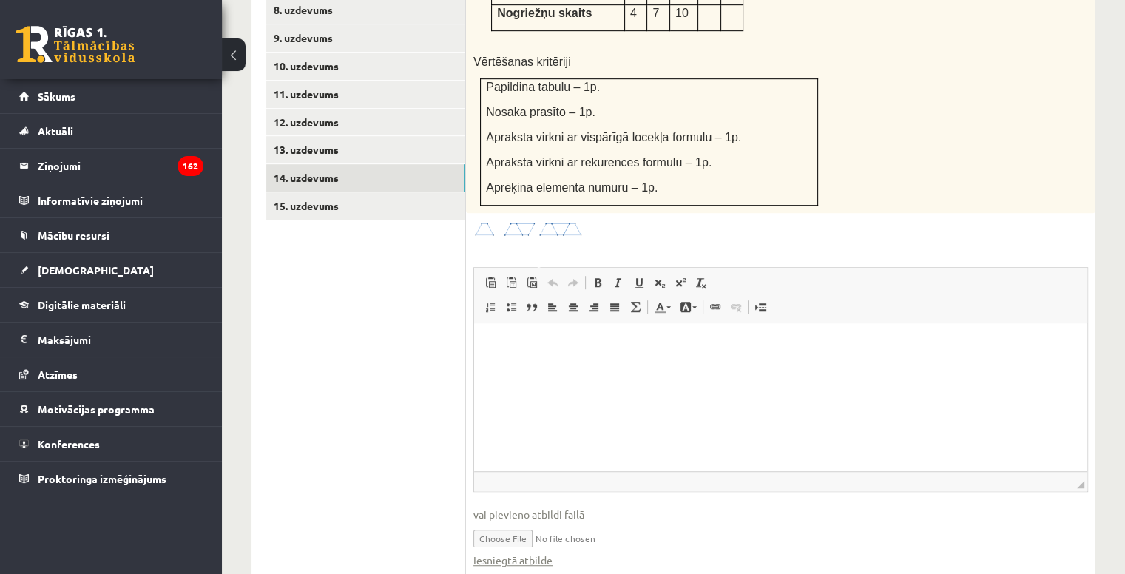
scroll to position [882, 0]
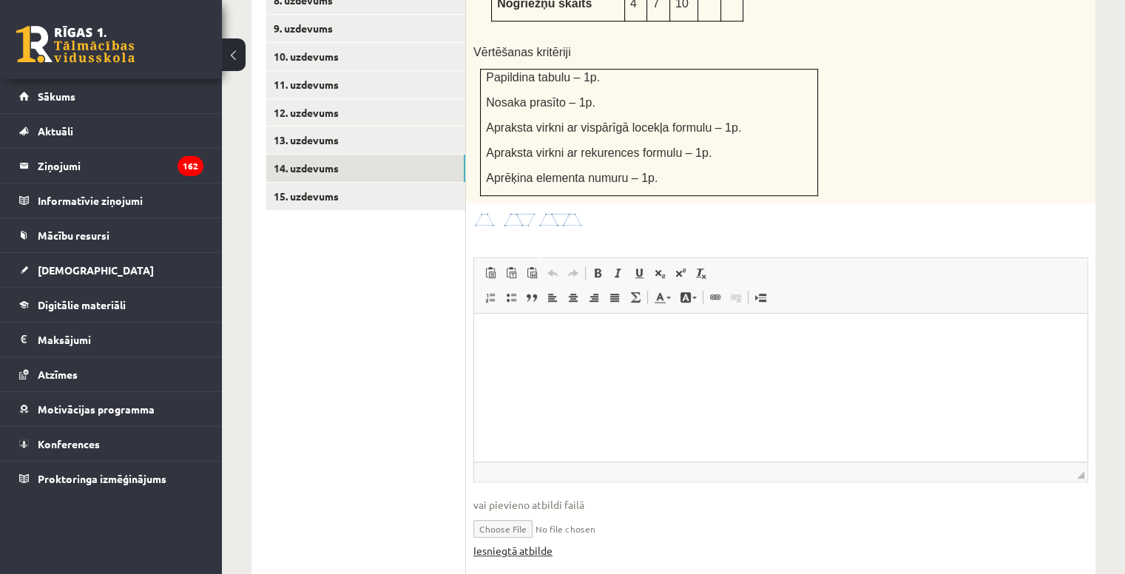
click at [521, 543] on link "Iesniegtā atbilde" at bounding box center [513, 551] width 79 height 16
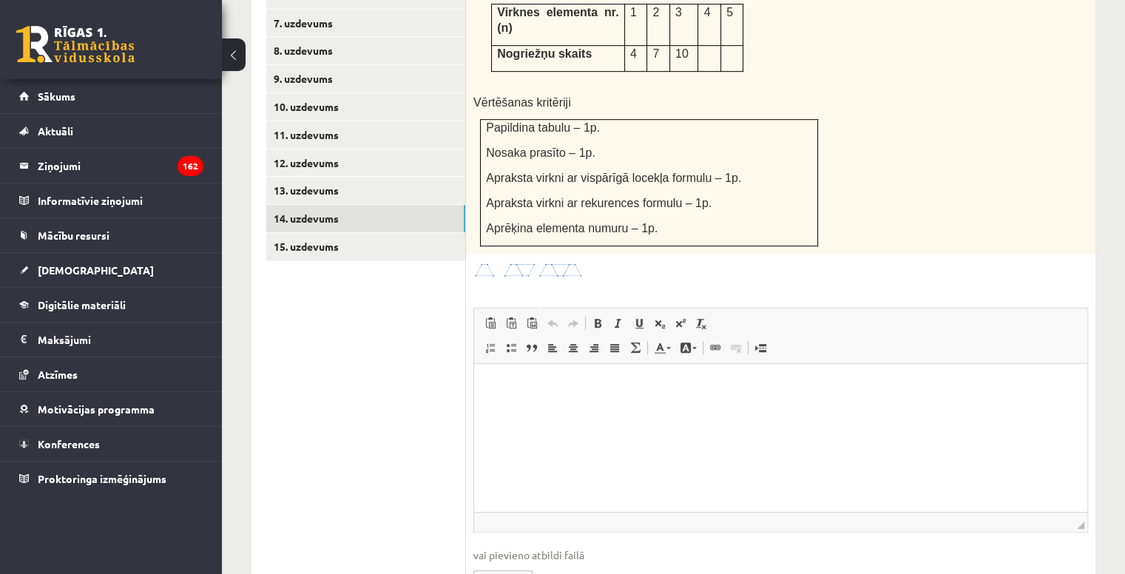
scroll to position [734, 0]
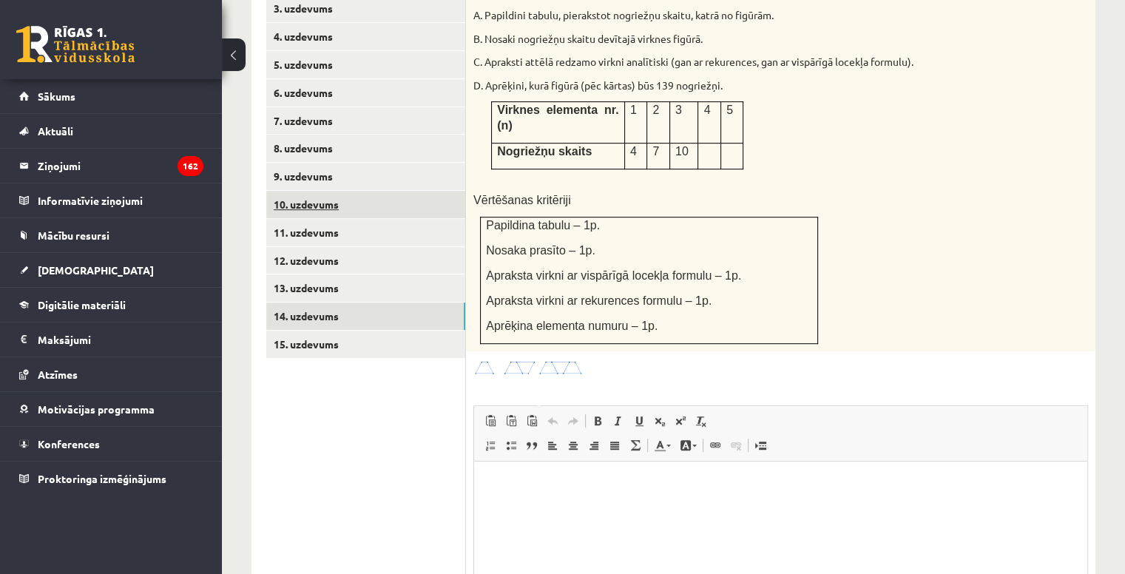
click at [317, 191] on link "10. uzdevums" at bounding box center [365, 204] width 199 height 27
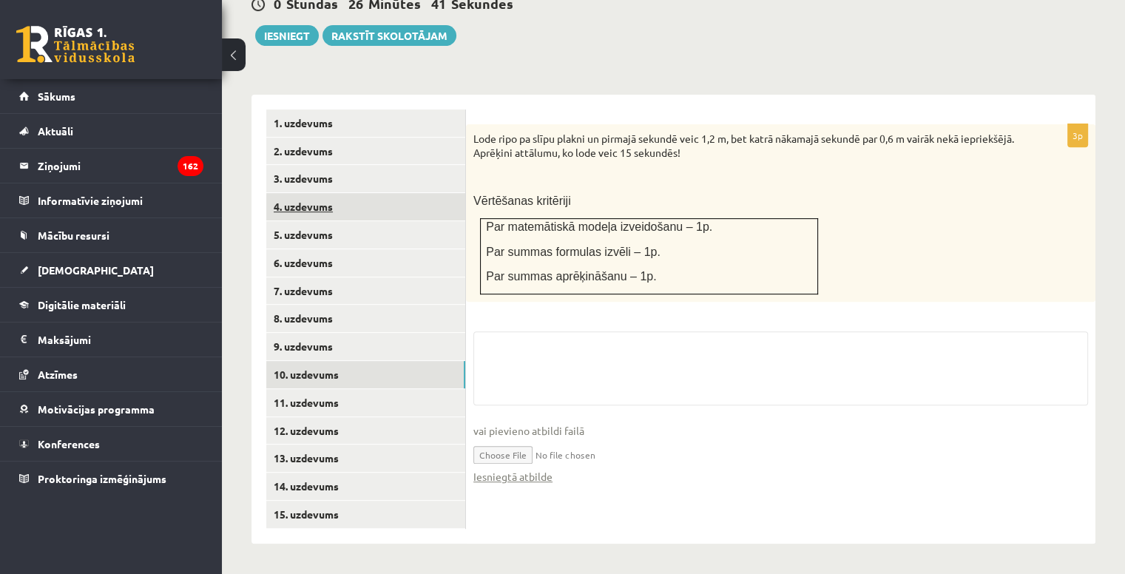
scroll to position [530, 0]
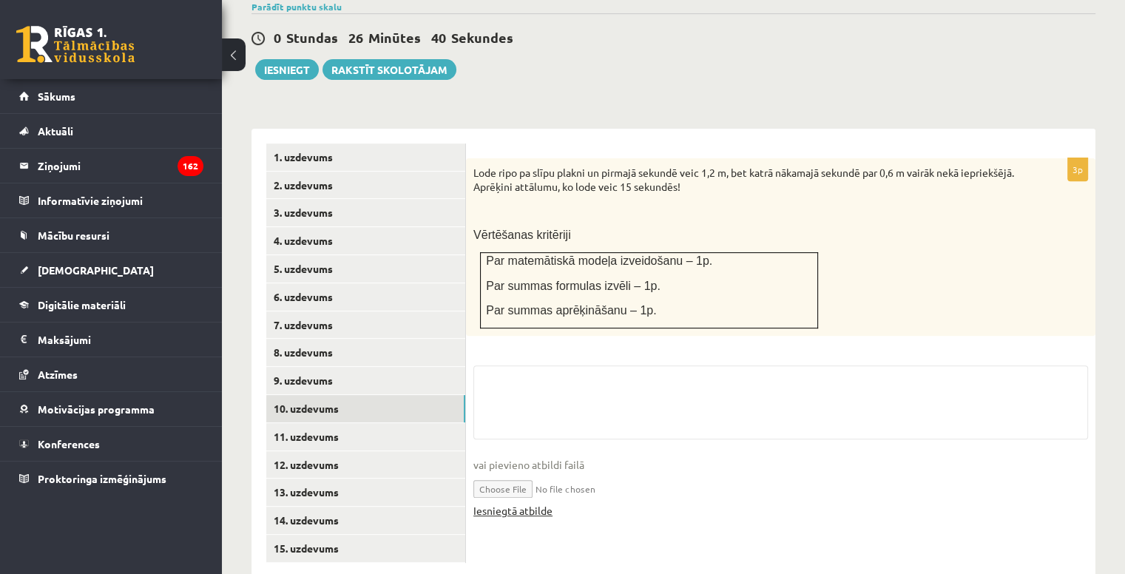
click at [526, 473] on input "file" at bounding box center [781, 488] width 615 height 30
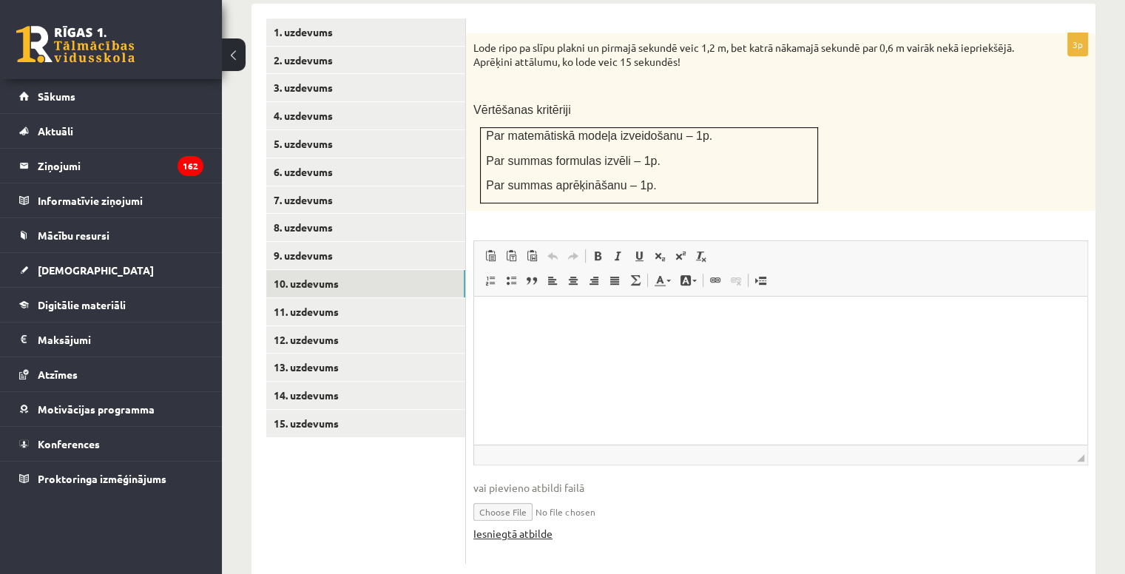
scroll to position [0, 0]
click at [533, 526] on link "Iesniegtā atbilde" at bounding box center [513, 534] width 79 height 16
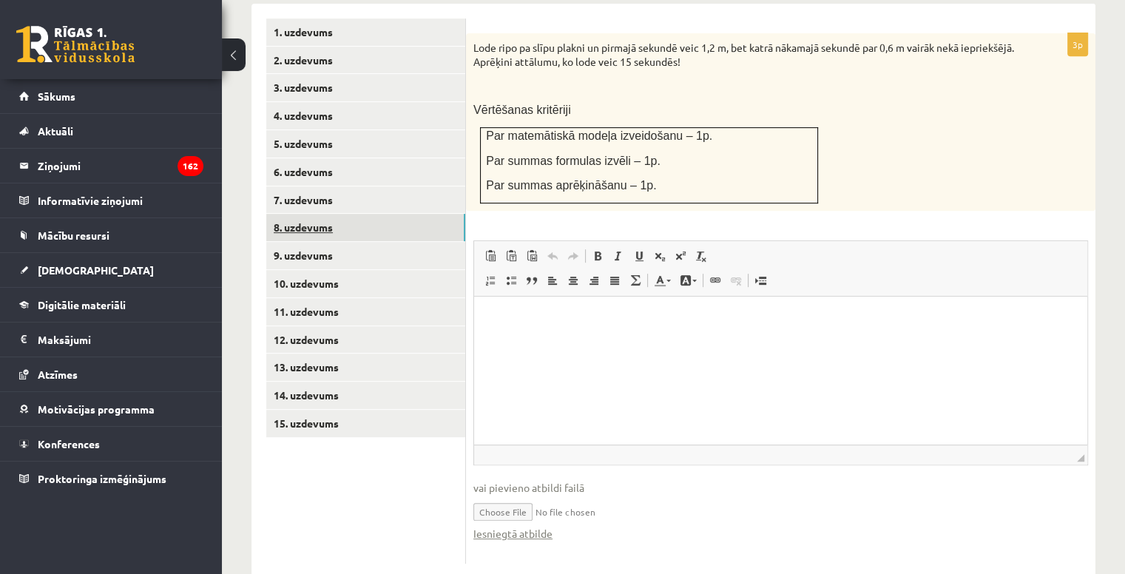
click at [303, 214] on link "8. uzdevums" at bounding box center [365, 227] width 199 height 27
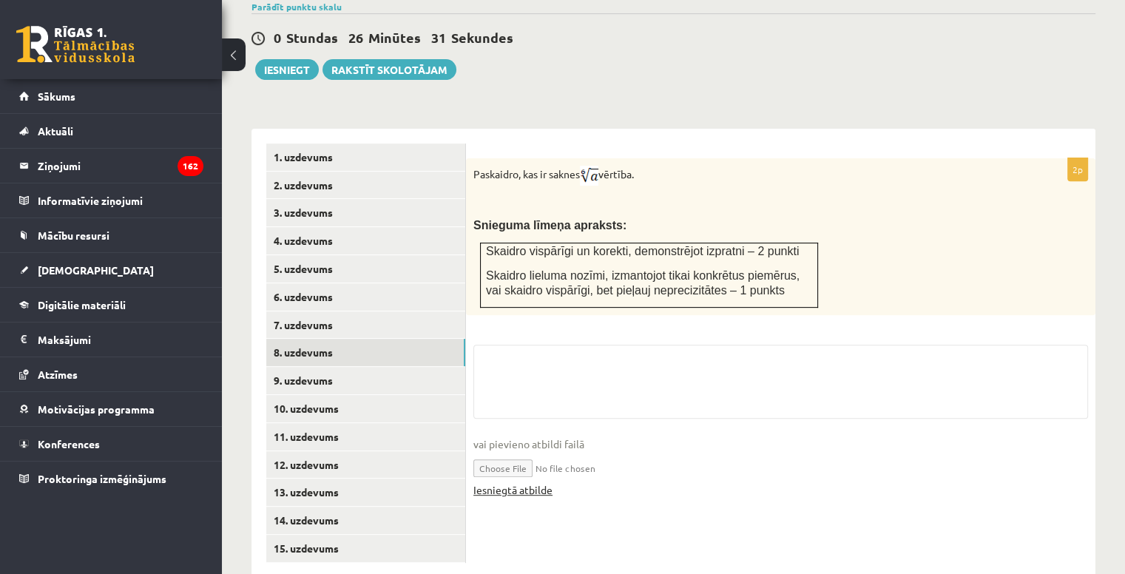
click at [529, 482] on link "Iesniegtā atbilde" at bounding box center [513, 490] width 79 height 16
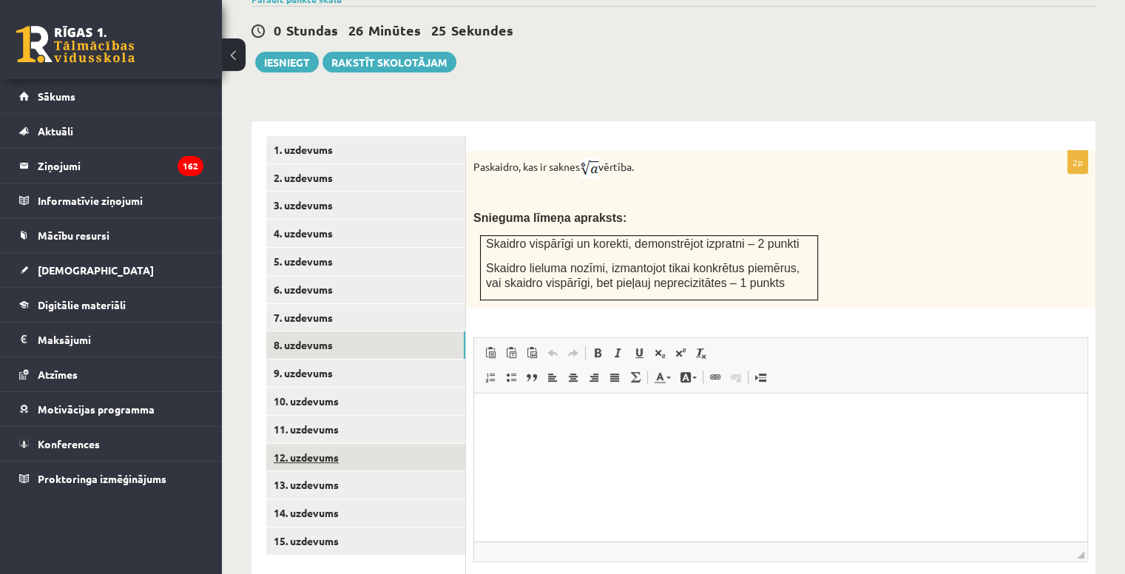
scroll to position [633, 0]
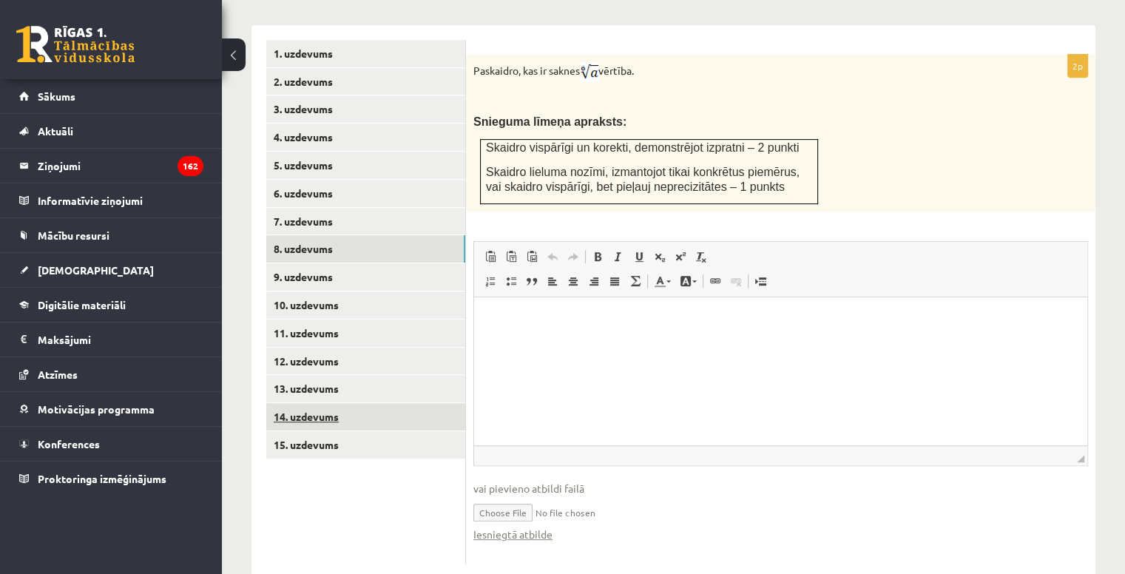
click at [341, 403] on link "14. uzdevums" at bounding box center [365, 416] width 199 height 27
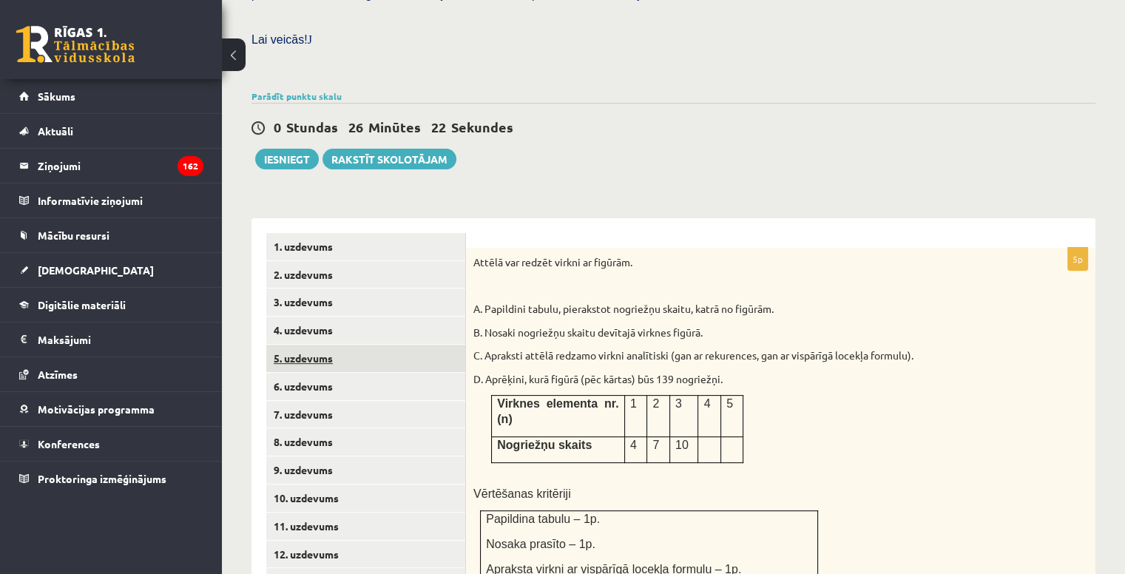
scroll to position [0, 0]
click at [369, 233] on link "1. uzdevums" at bounding box center [365, 246] width 199 height 27
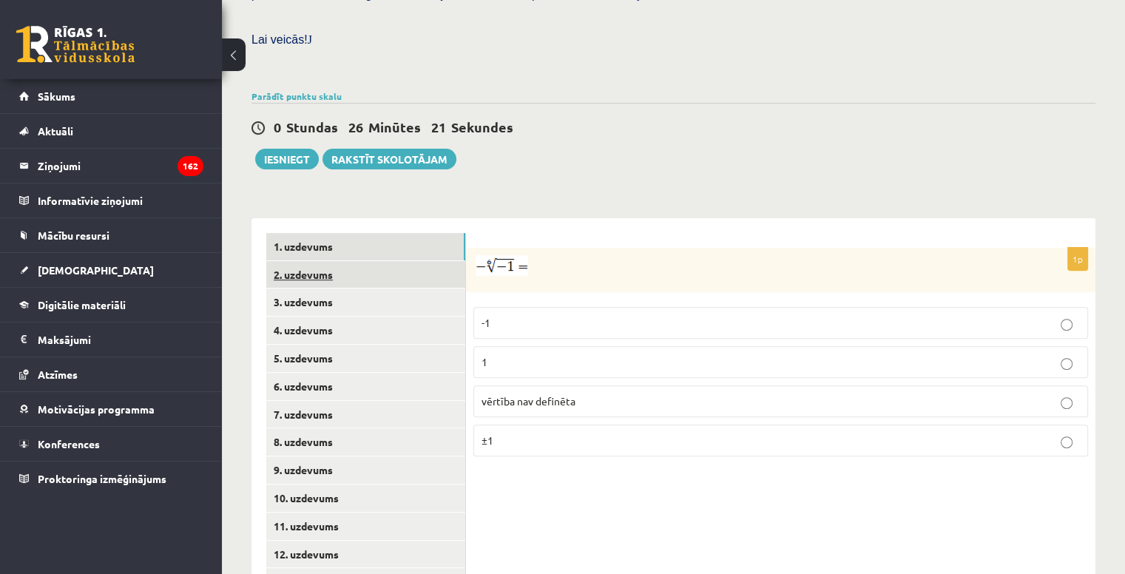
click at [379, 261] on link "2. uzdevums" at bounding box center [365, 274] width 199 height 27
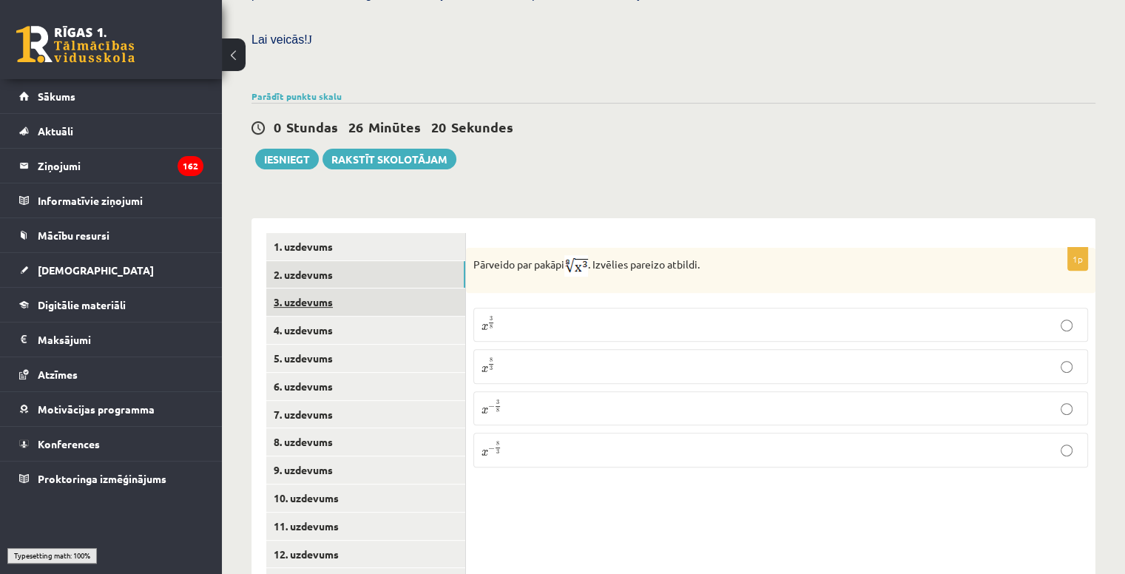
click at [383, 289] on link "3. uzdevums" at bounding box center [365, 302] width 199 height 27
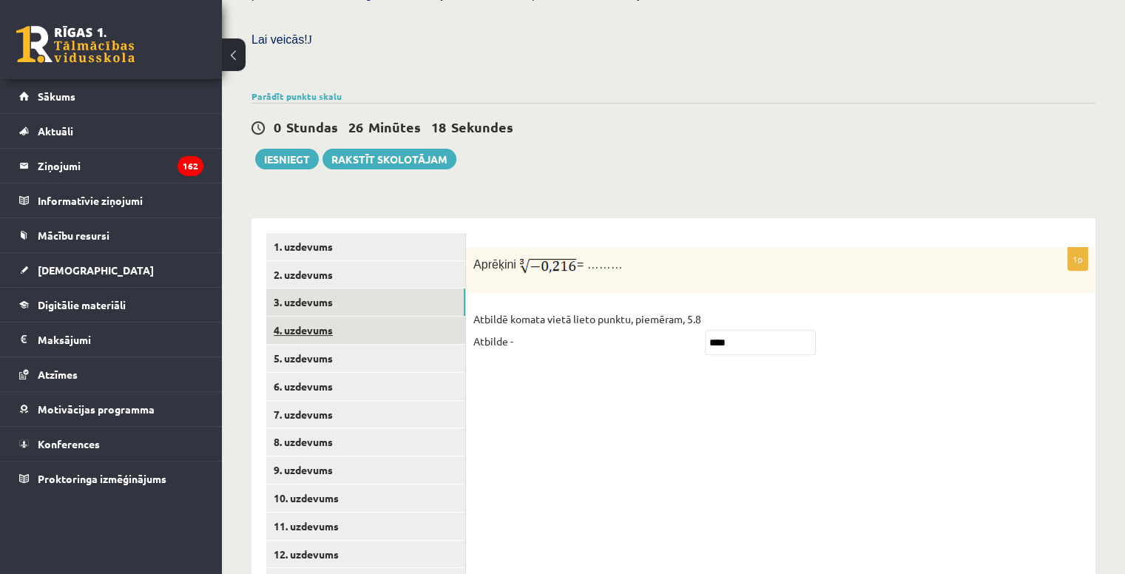
click at [377, 317] on link "4. uzdevums" at bounding box center [365, 330] width 199 height 27
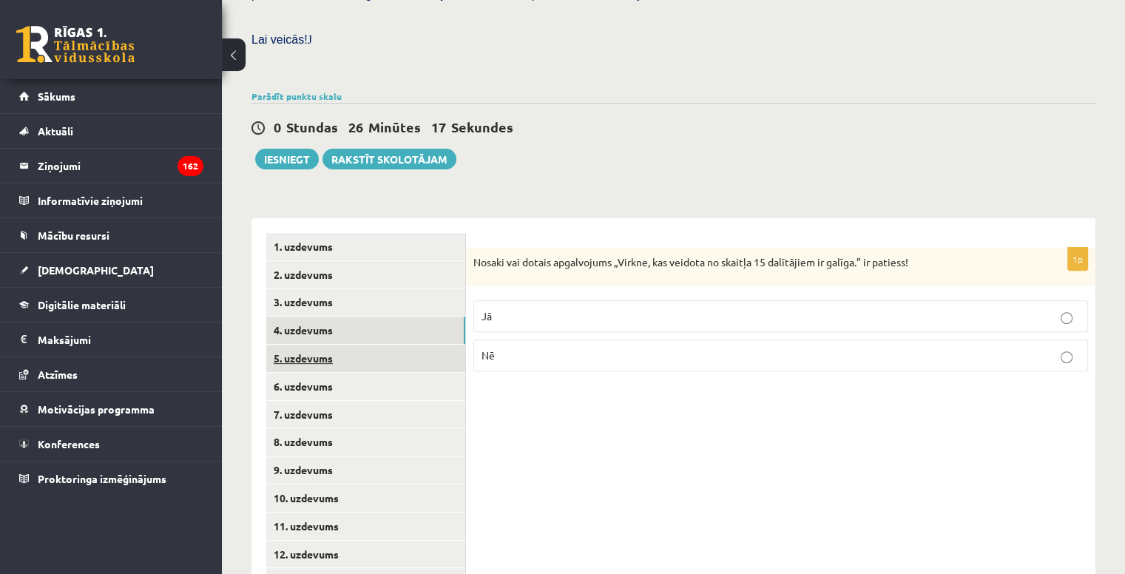
click at [375, 345] on link "5. uzdevums" at bounding box center [365, 358] width 199 height 27
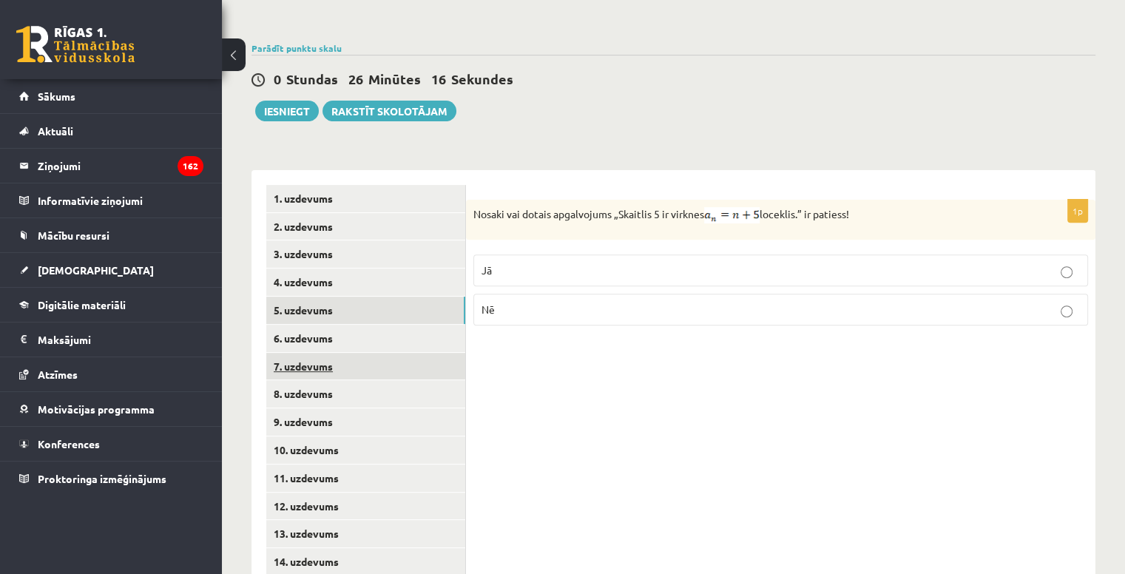
scroll to position [514, 0]
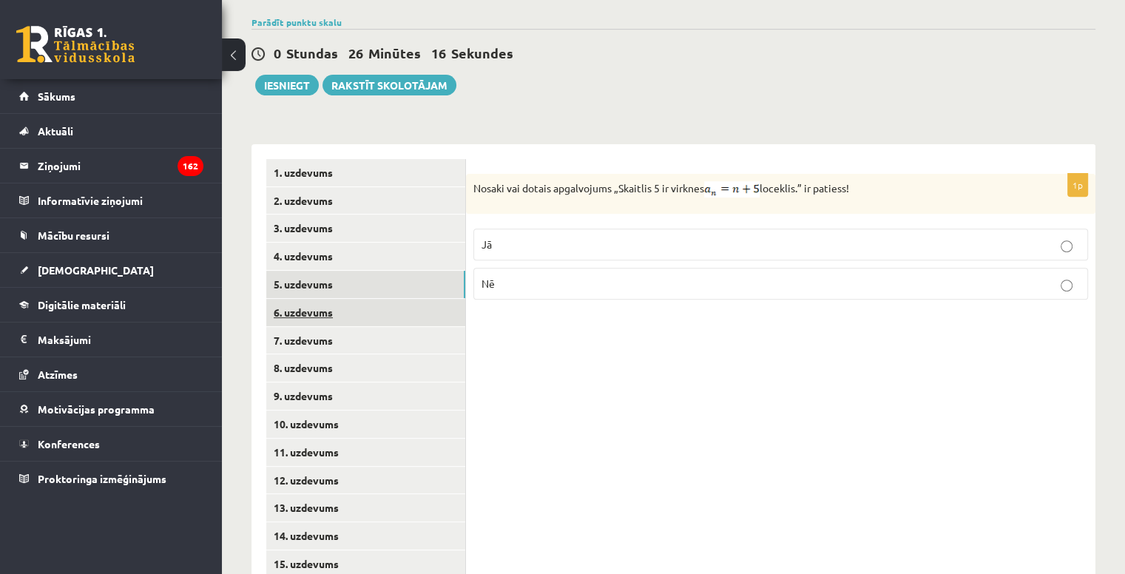
click at [379, 299] on link "6. uzdevums" at bounding box center [365, 312] width 199 height 27
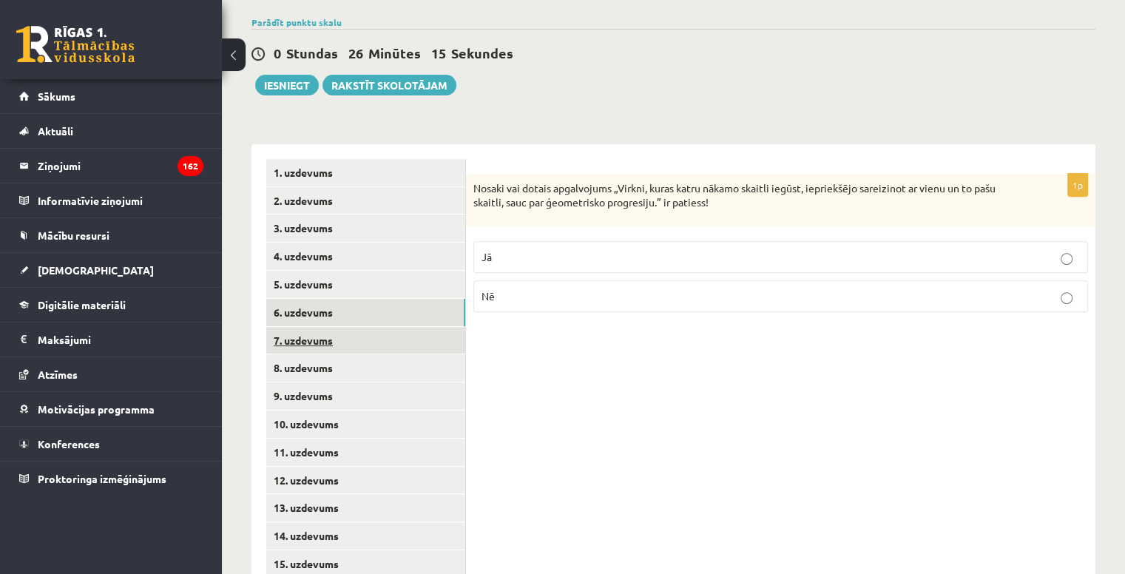
click at [384, 327] on link "7. uzdevums" at bounding box center [365, 340] width 199 height 27
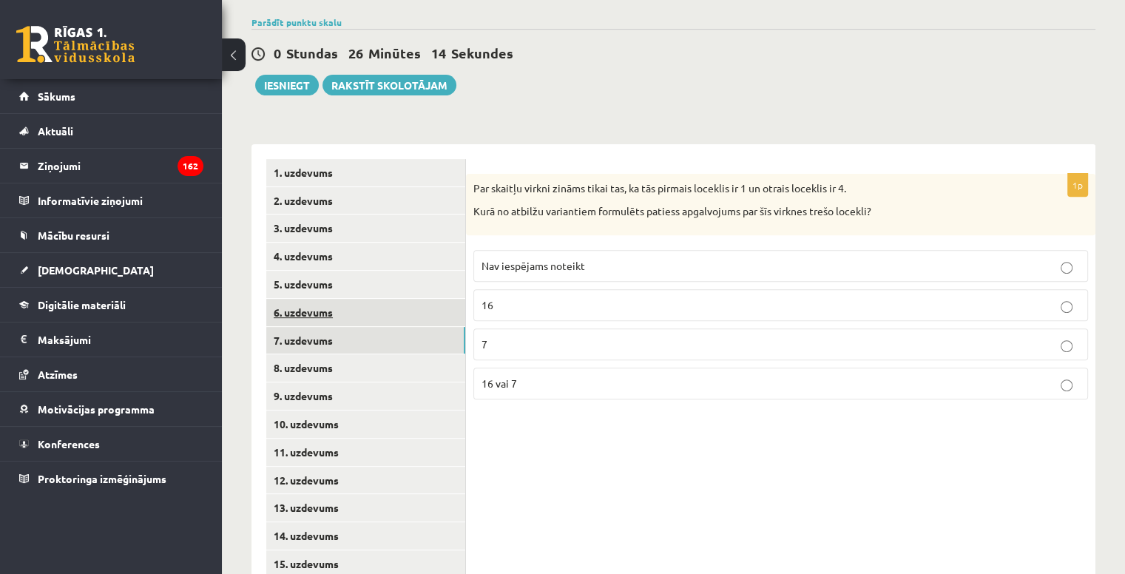
scroll to position [0, 0]
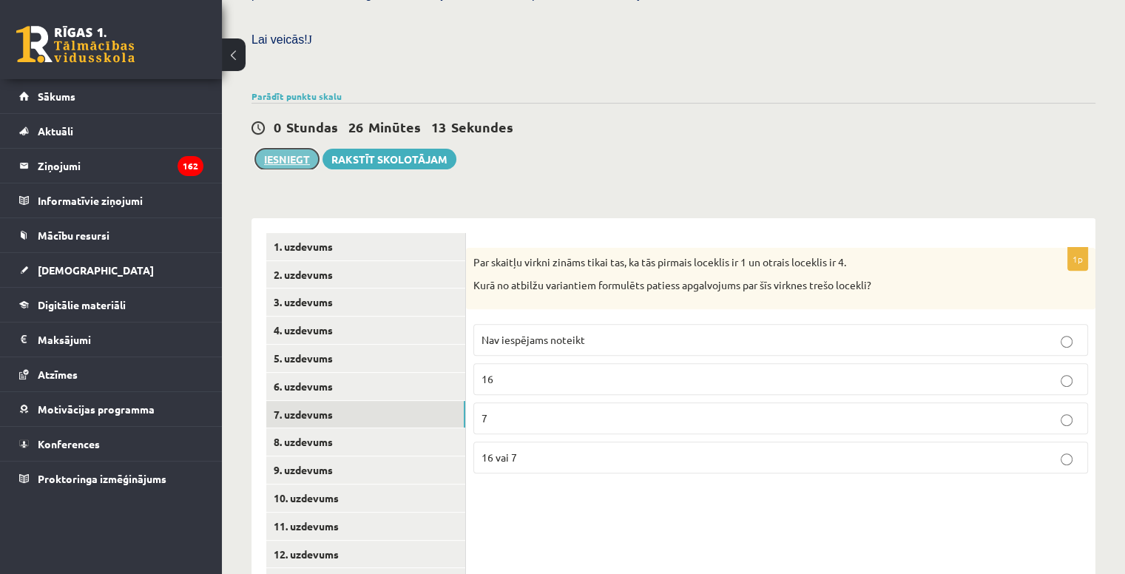
click at [294, 149] on button "Iesniegt" at bounding box center [287, 159] width 64 height 21
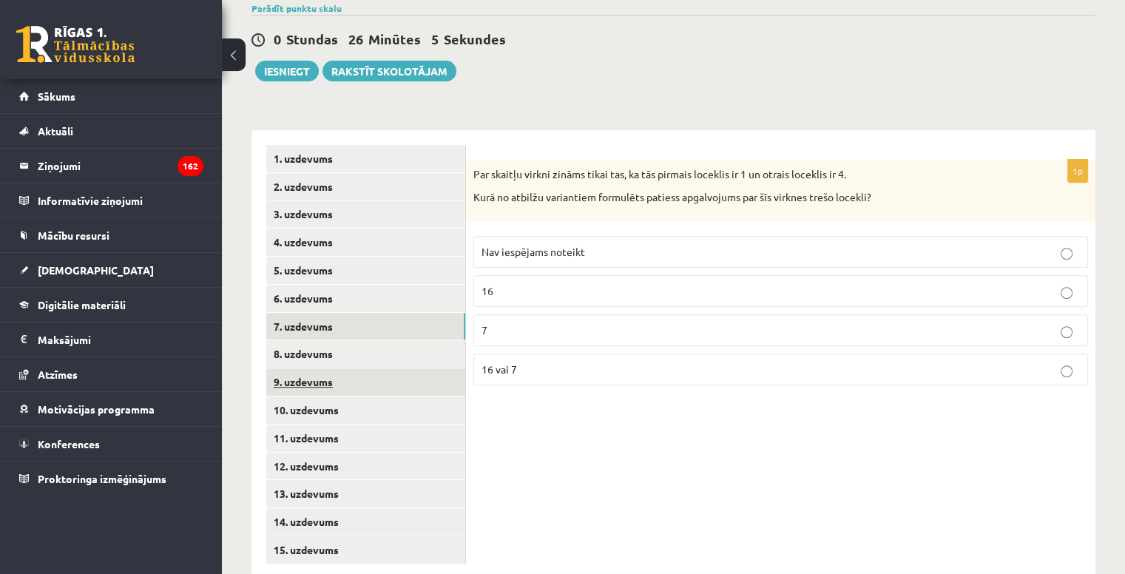
scroll to position [530, 0]
click at [359, 367] on link "9. uzdevums" at bounding box center [365, 380] width 199 height 27
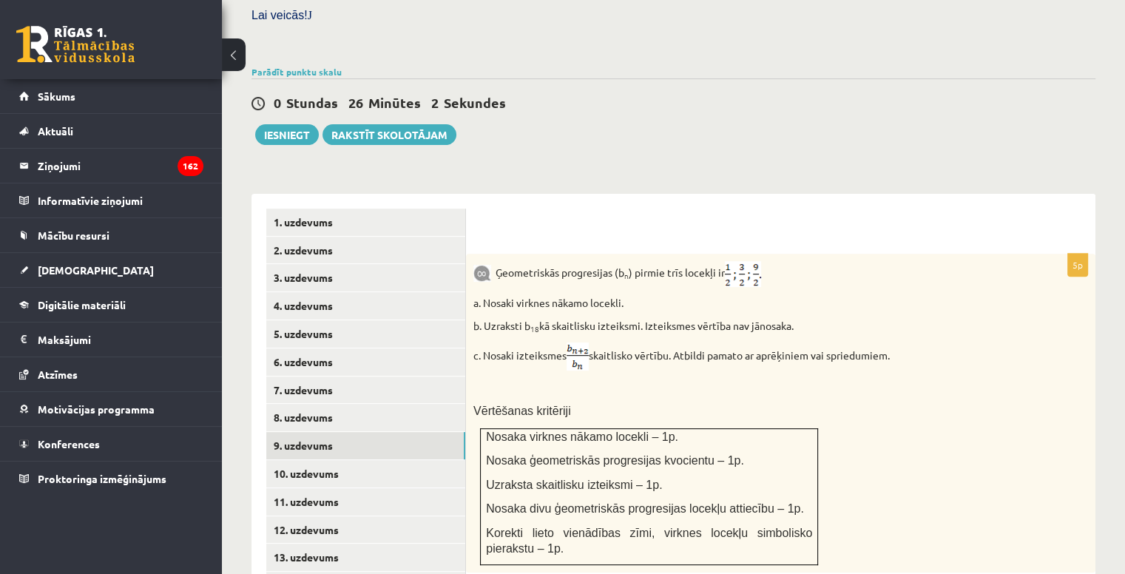
scroll to position [0, 0]
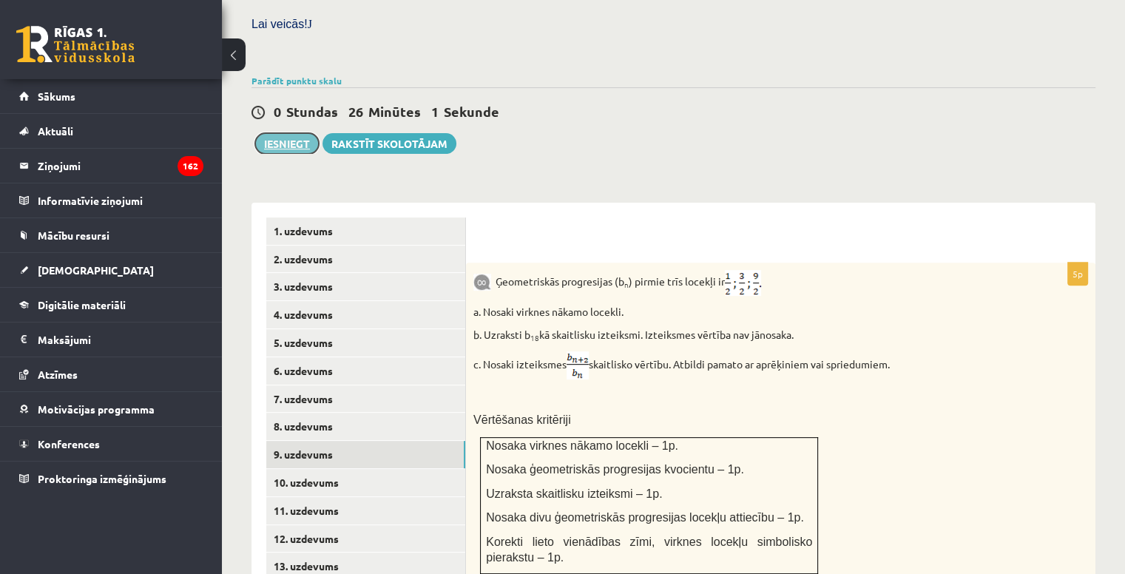
click at [302, 133] on button "Iesniegt" at bounding box center [287, 143] width 64 height 21
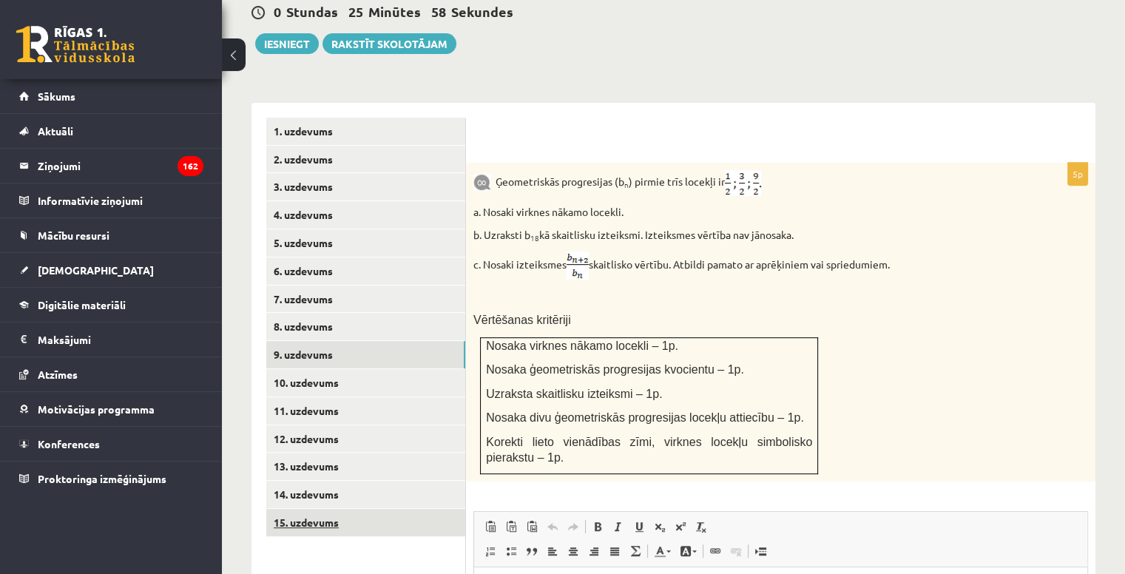
scroll to position [678, 0]
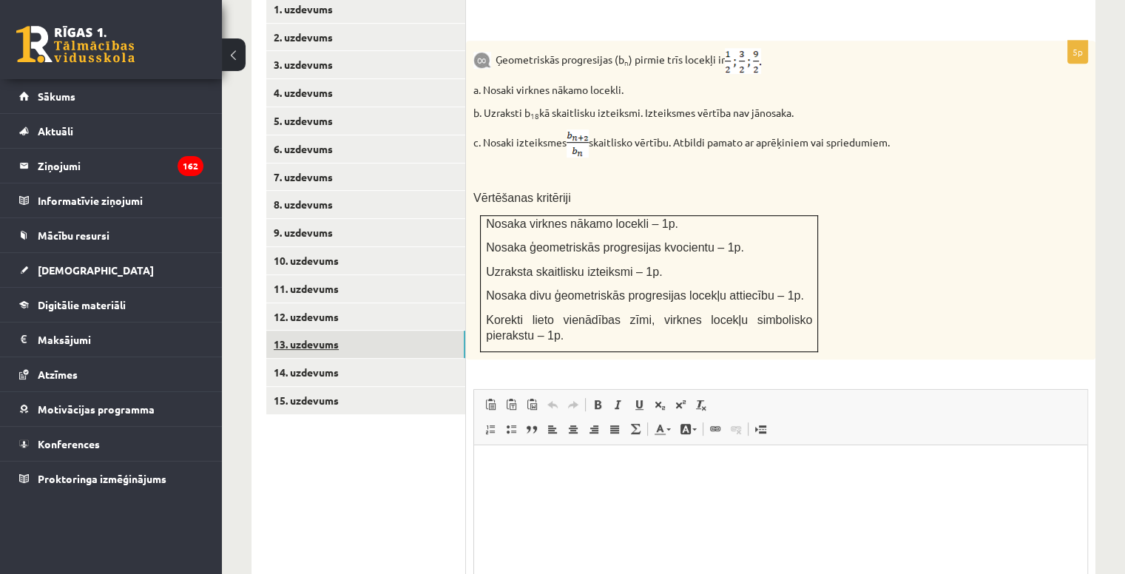
click at [358, 331] on link "13. uzdevums" at bounding box center [365, 344] width 199 height 27
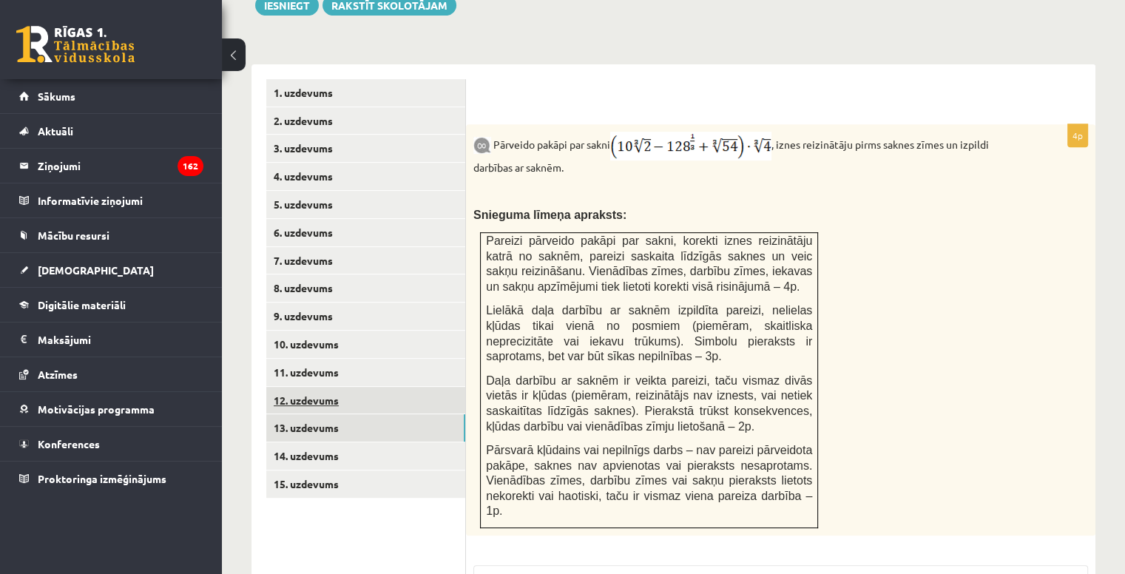
scroll to position [382, 0]
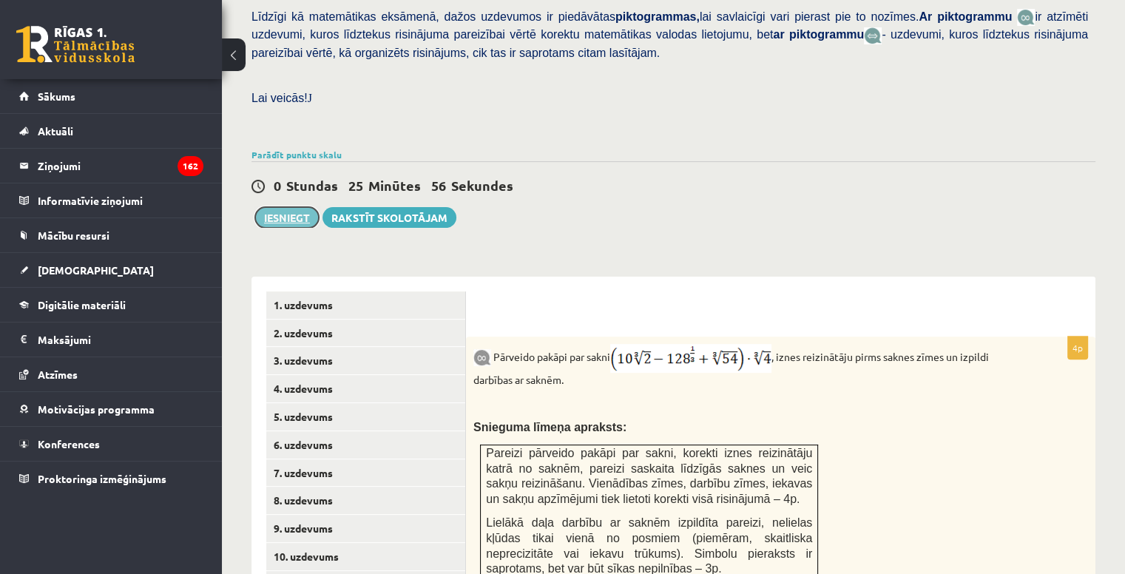
click at [260, 207] on button "Iesniegt" at bounding box center [287, 217] width 64 height 21
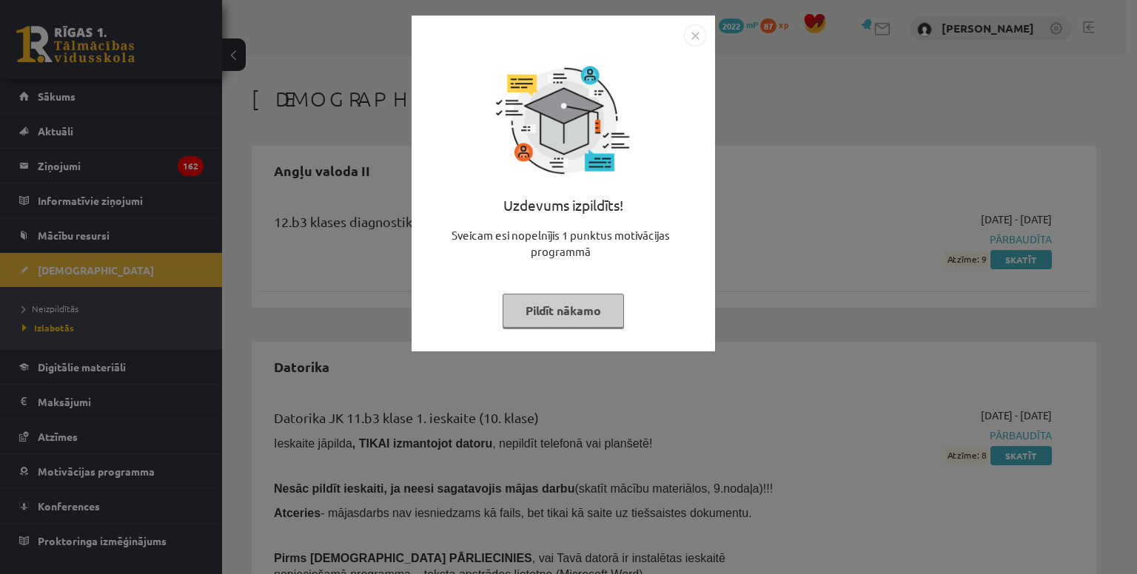
click at [693, 25] on img "Close" at bounding box center [695, 35] width 22 height 22
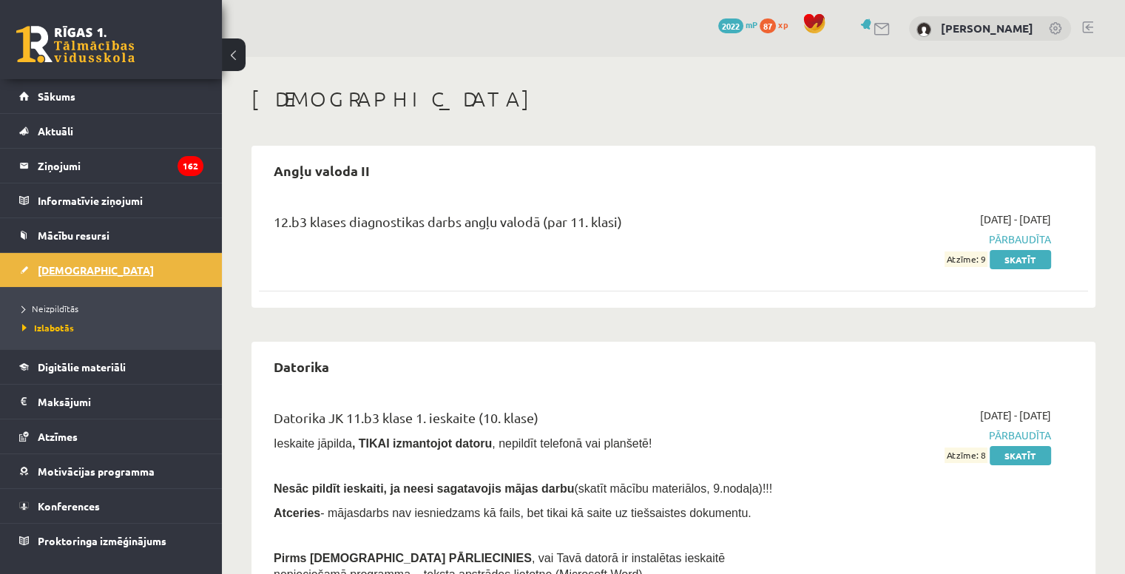
click at [64, 268] on span "[DEMOGRAPHIC_DATA]" at bounding box center [96, 269] width 116 height 13
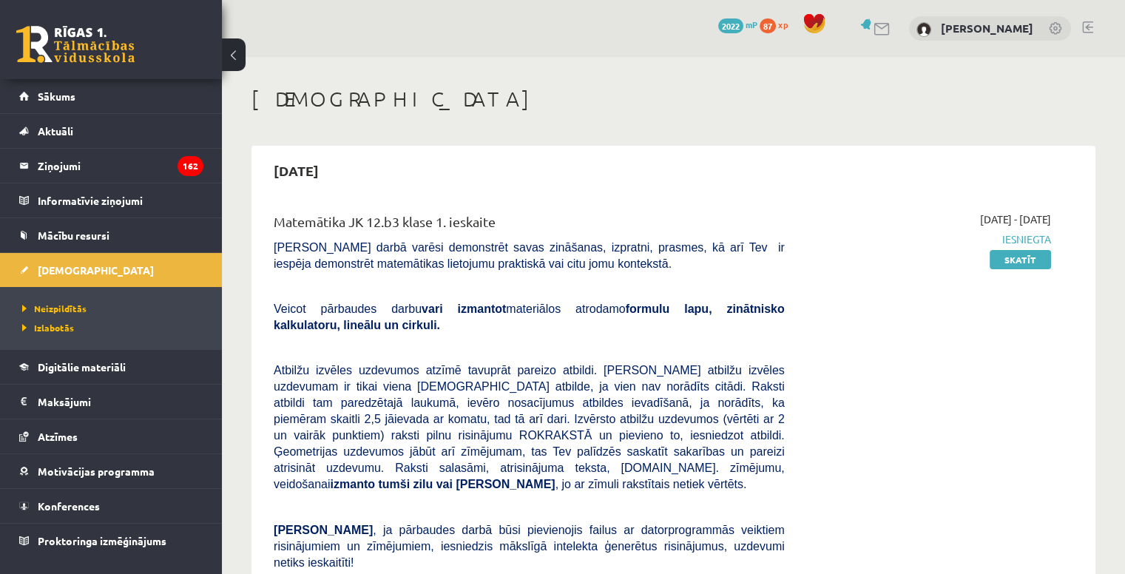
click at [1091, 24] on link at bounding box center [1088, 27] width 11 height 12
